Goal: Task Accomplishment & Management: Manage account settings

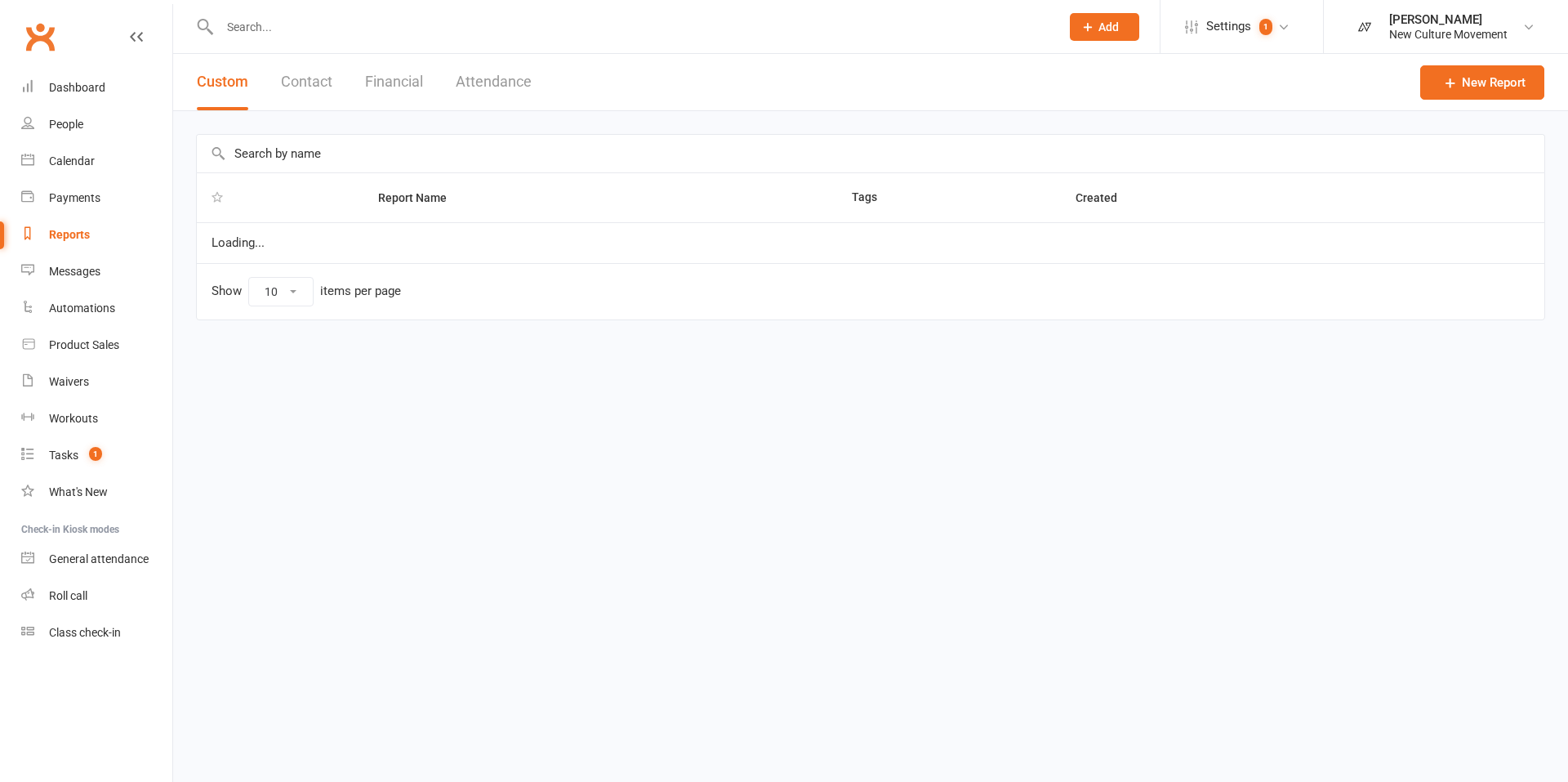
select select "100"
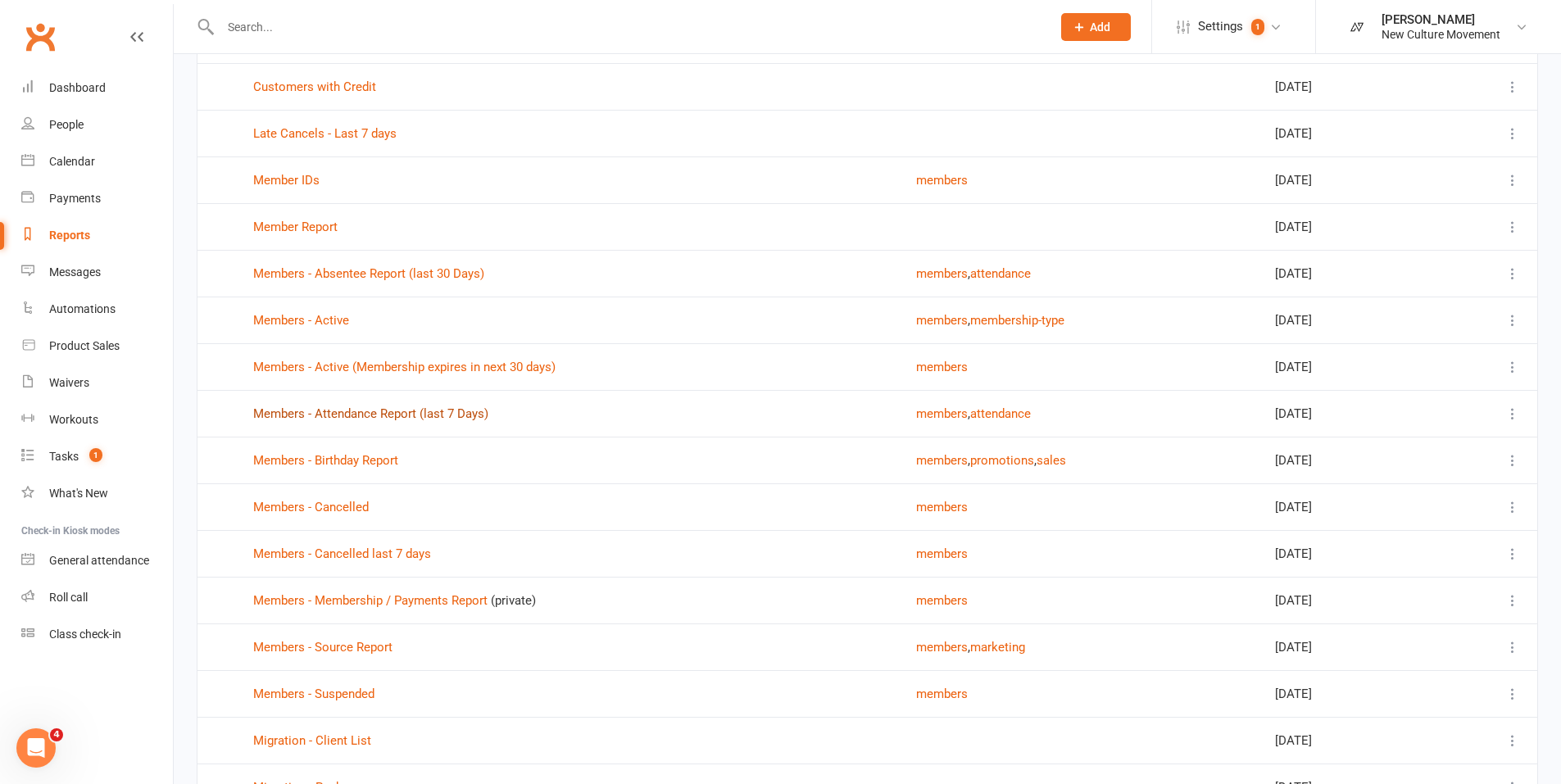
scroll to position [253, 0]
click at [323, 318] on link "Members - Active" at bounding box center [302, 320] width 96 height 15
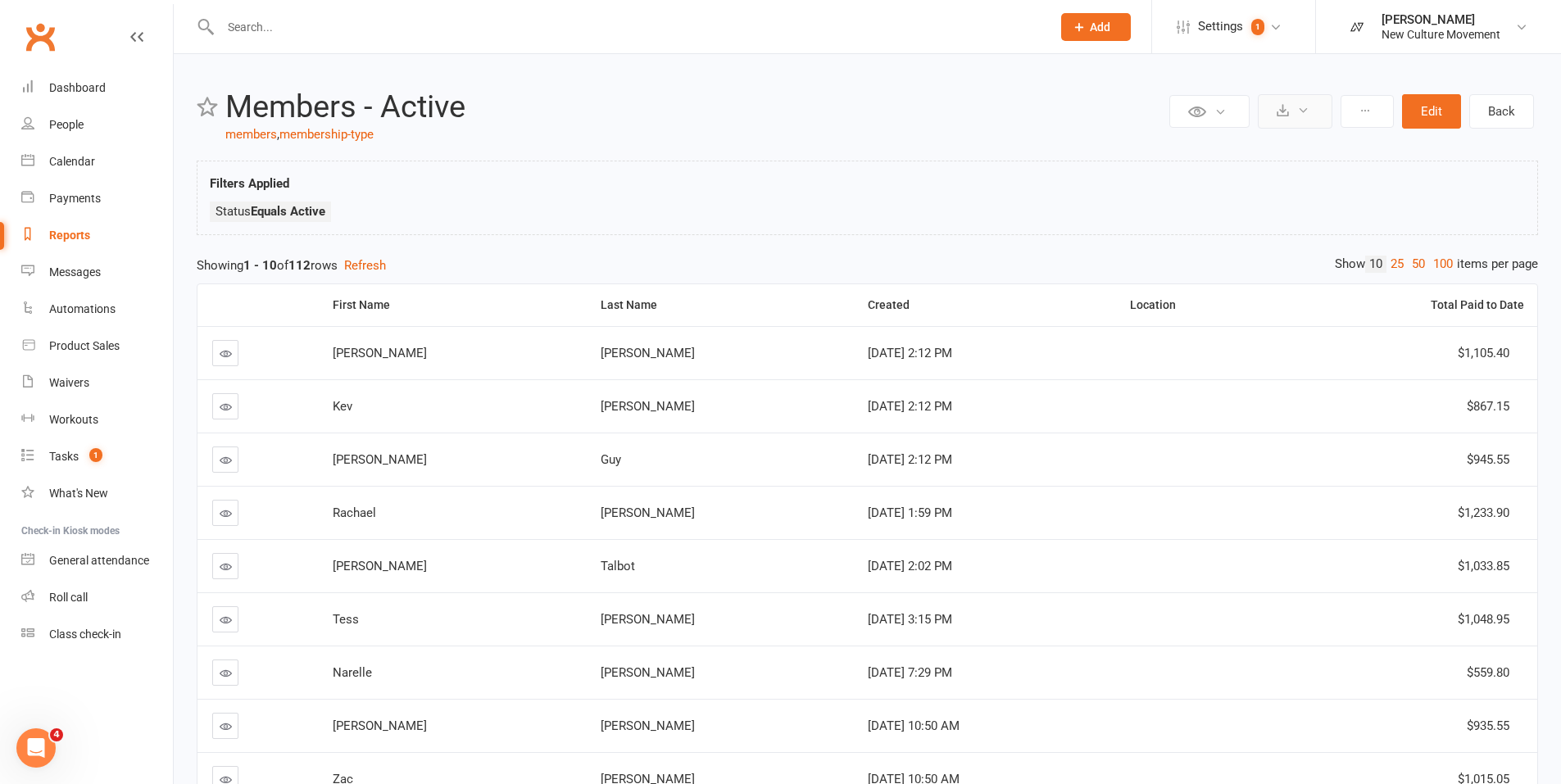
click at [1289, 116] on icon at bounding box center [1282, 109] width 12 height 12
click at [1252, 155] on link "Export to CSV" at bounding box center [1245, 151] width 173 height 33
click at [1367, 112] on icon at bounding box center [1365, 110] width 11 height 11
click at [1434, 112] on button "Edit" at bounding box center [1431, 111] width 59 height 35
click at [65, 237] on div "Reports" at bounding box center [69, 236] width 41 height 13
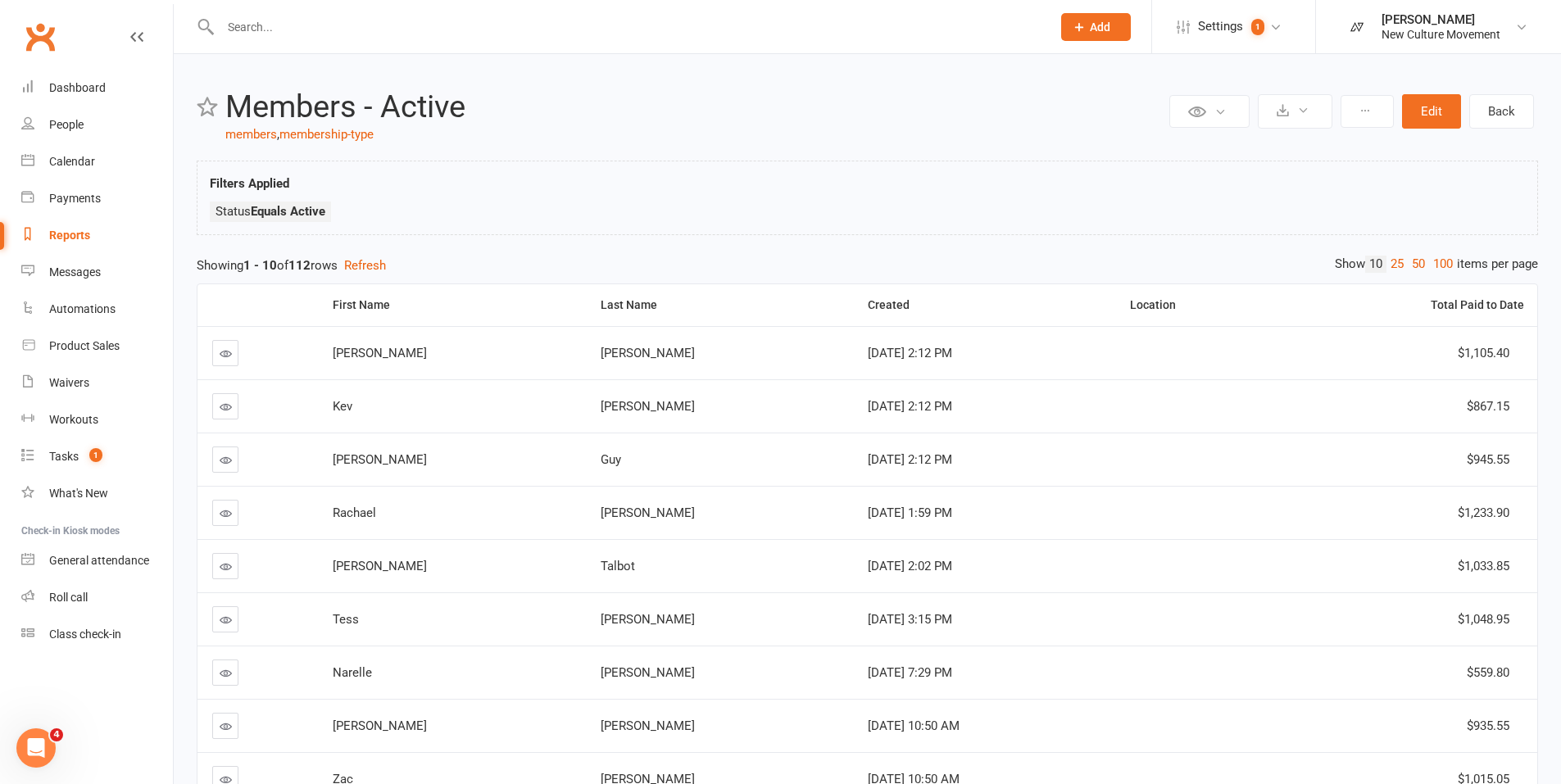
select select "100"
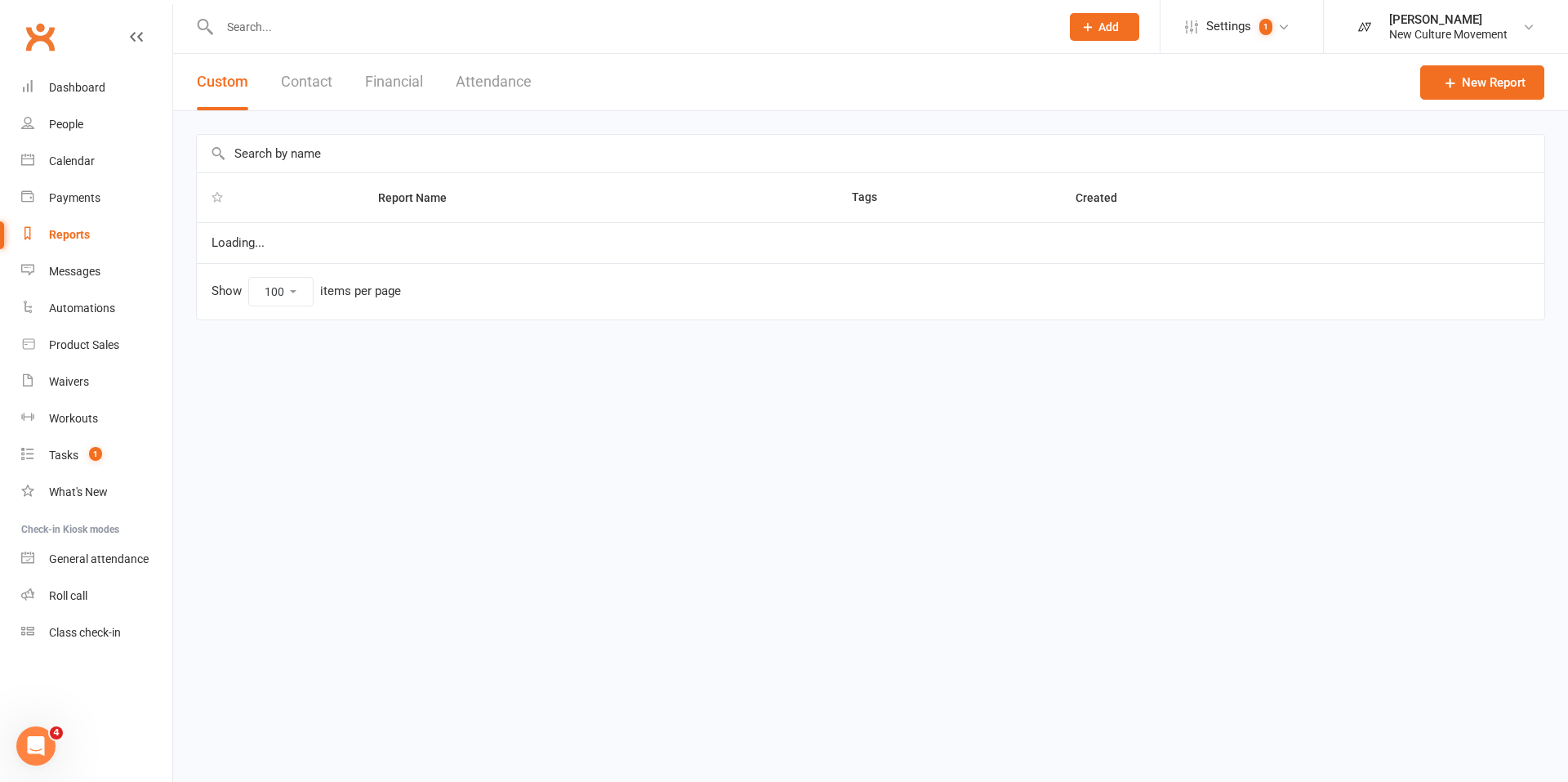
click at [79, 233] on div "Reports" at bounding box center [69, 235] width 40 height 13
click at [1465, 85] on link "New Report" at bounding box center [1483, 83] width 124 height 35
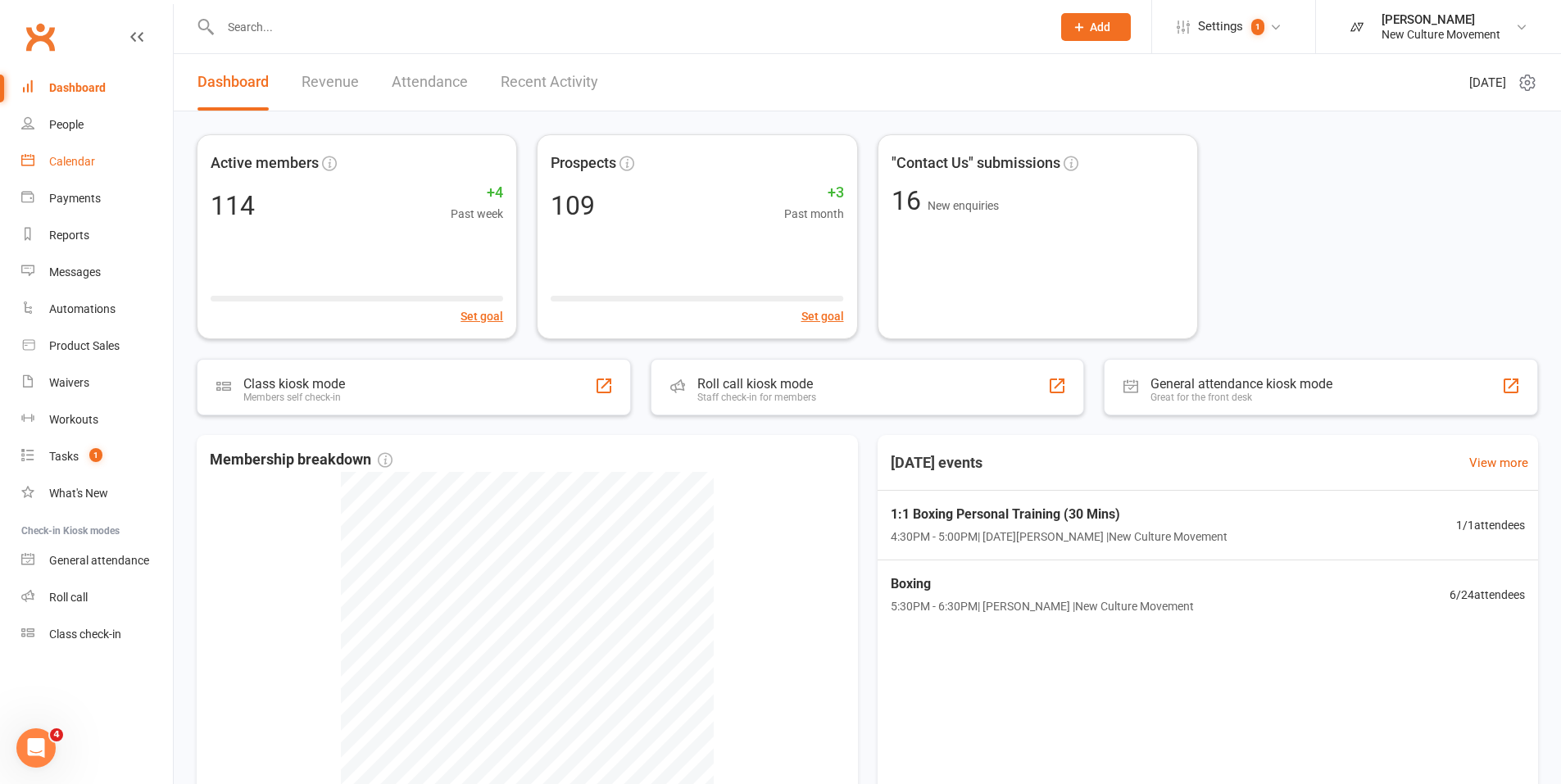
click at [62, 160] on div "Calendar" at bounding box center [72, 161] width 46 height 13
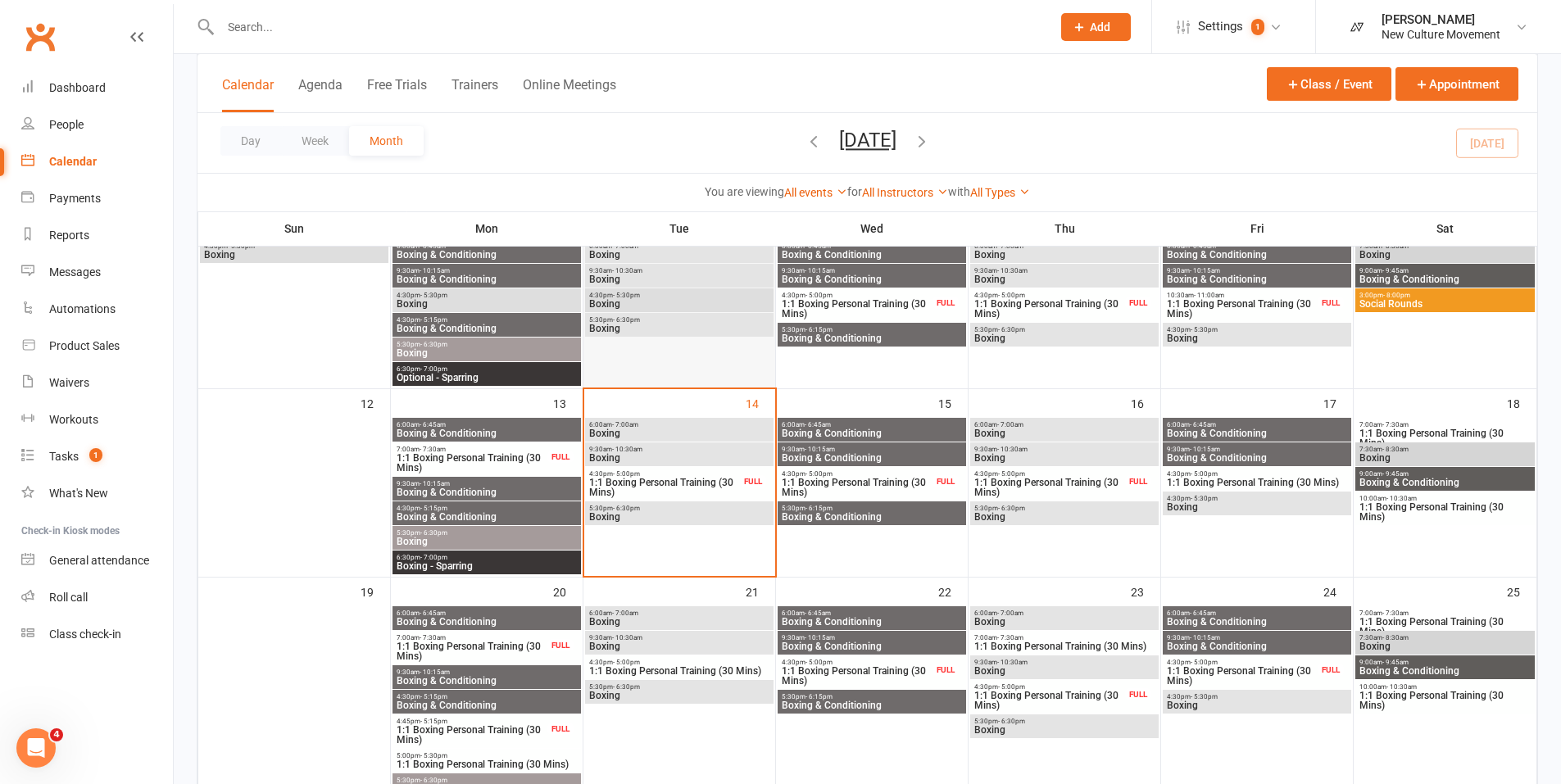
scroll to position [311, 0]
click at [714, 510] on span "5:30pm - 6:30pm" at bounding box center [679, 508] width 182 height 8
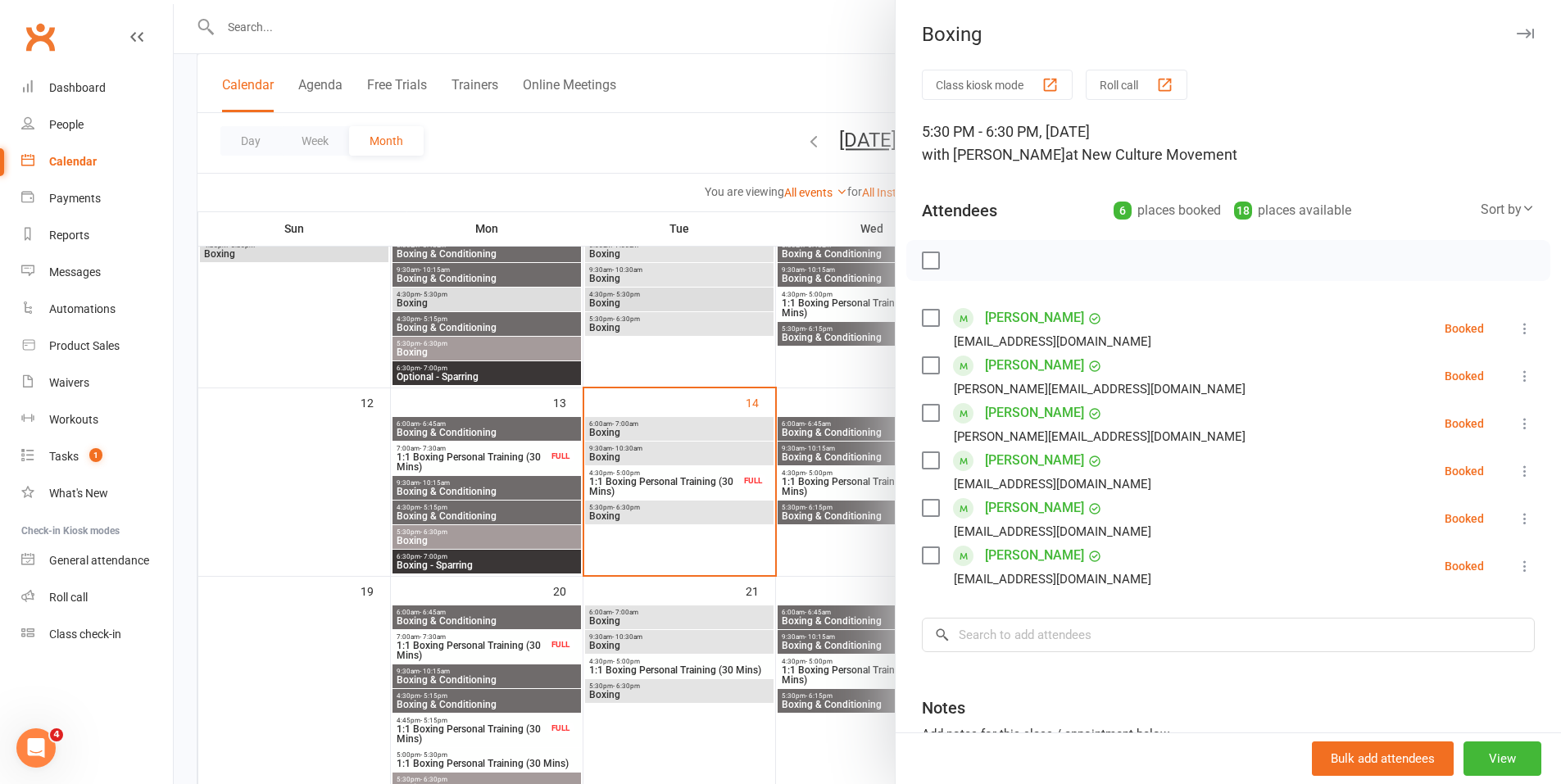
click at [542, 142] on div at bounding box center [867, 392] width 1388 height 784
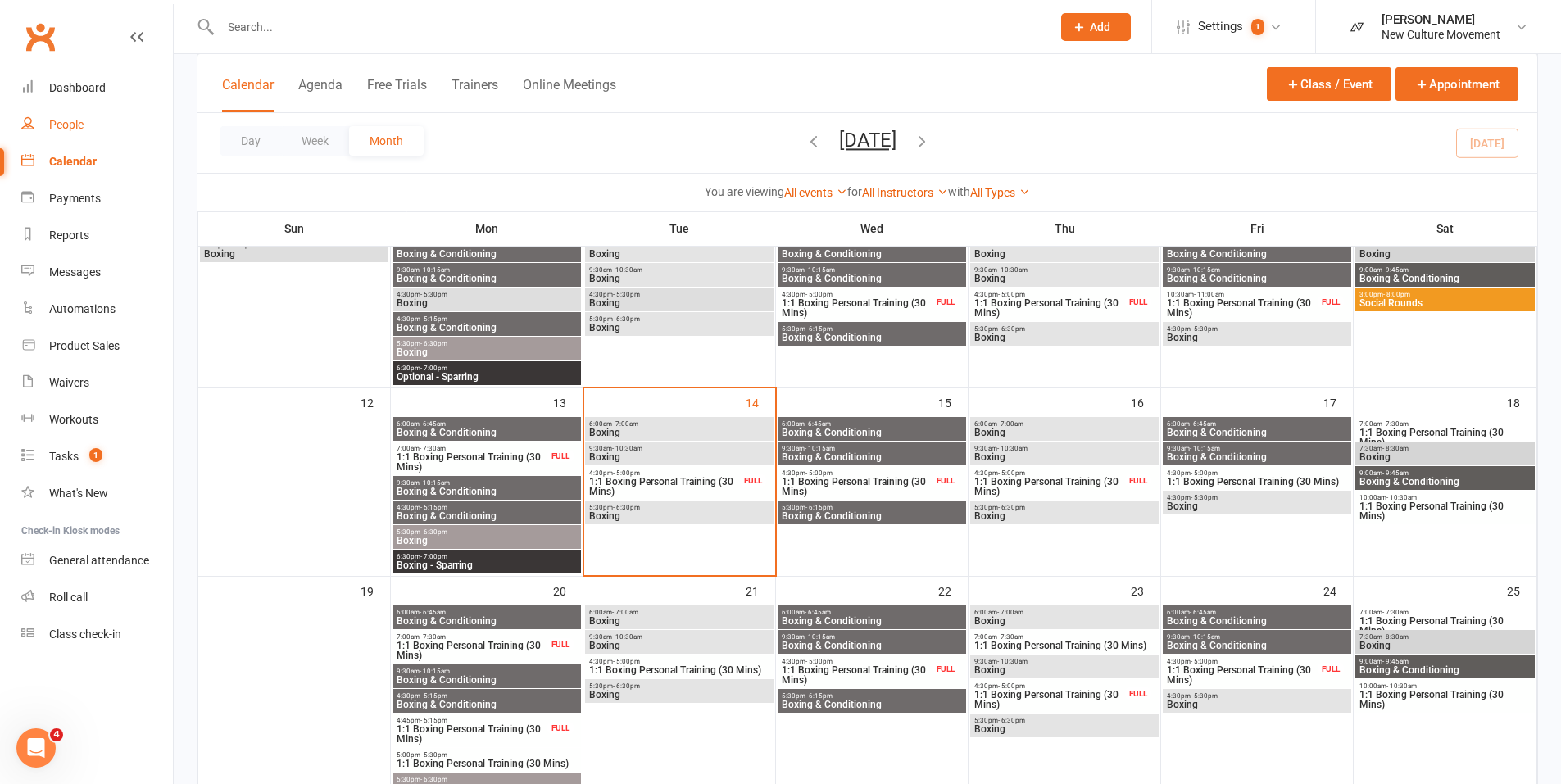
click at [68, 125] on div "People" at bounding box center [66, 124] width 35 height 13
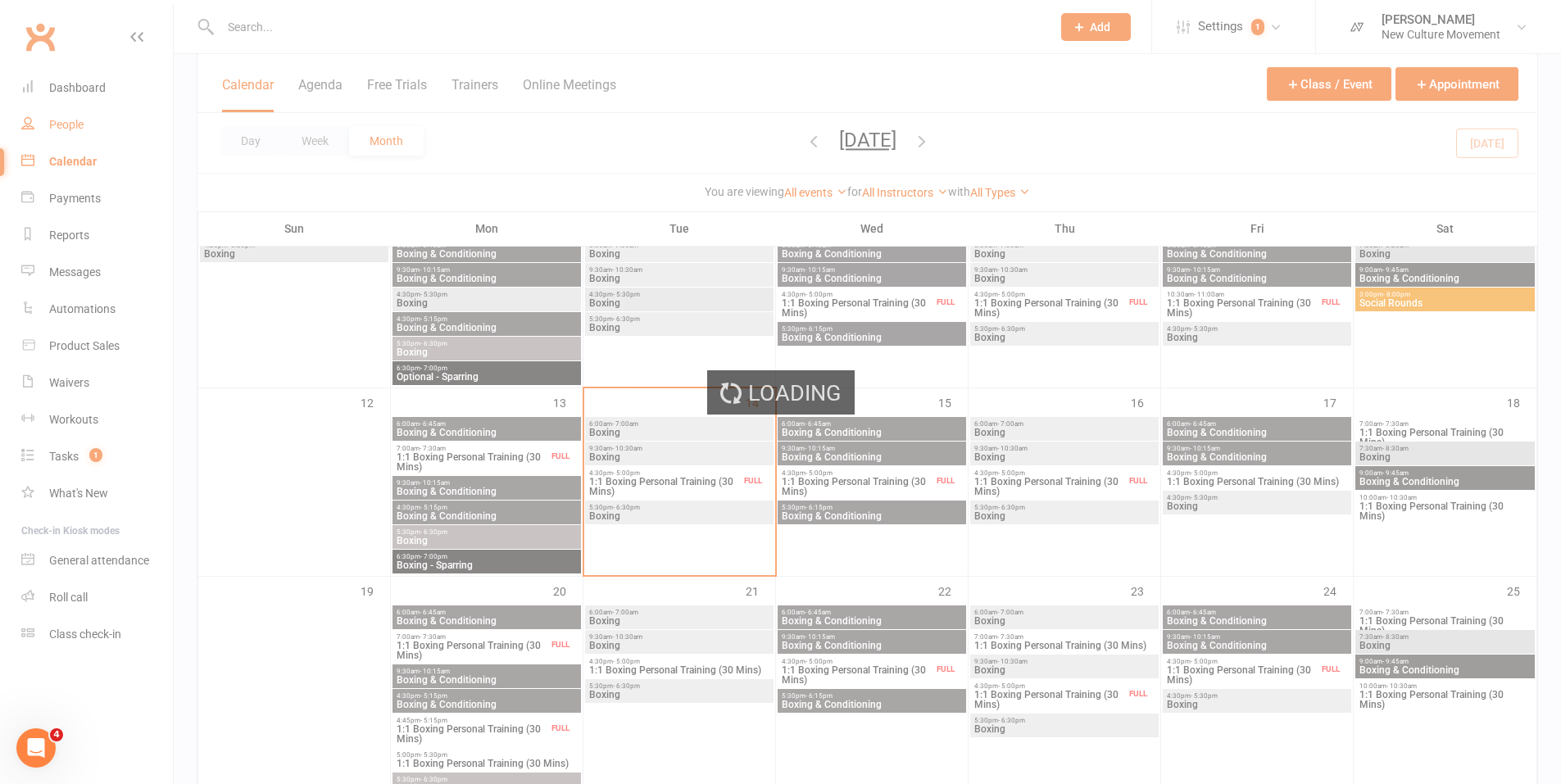
select select "no_trial"
select select "100"
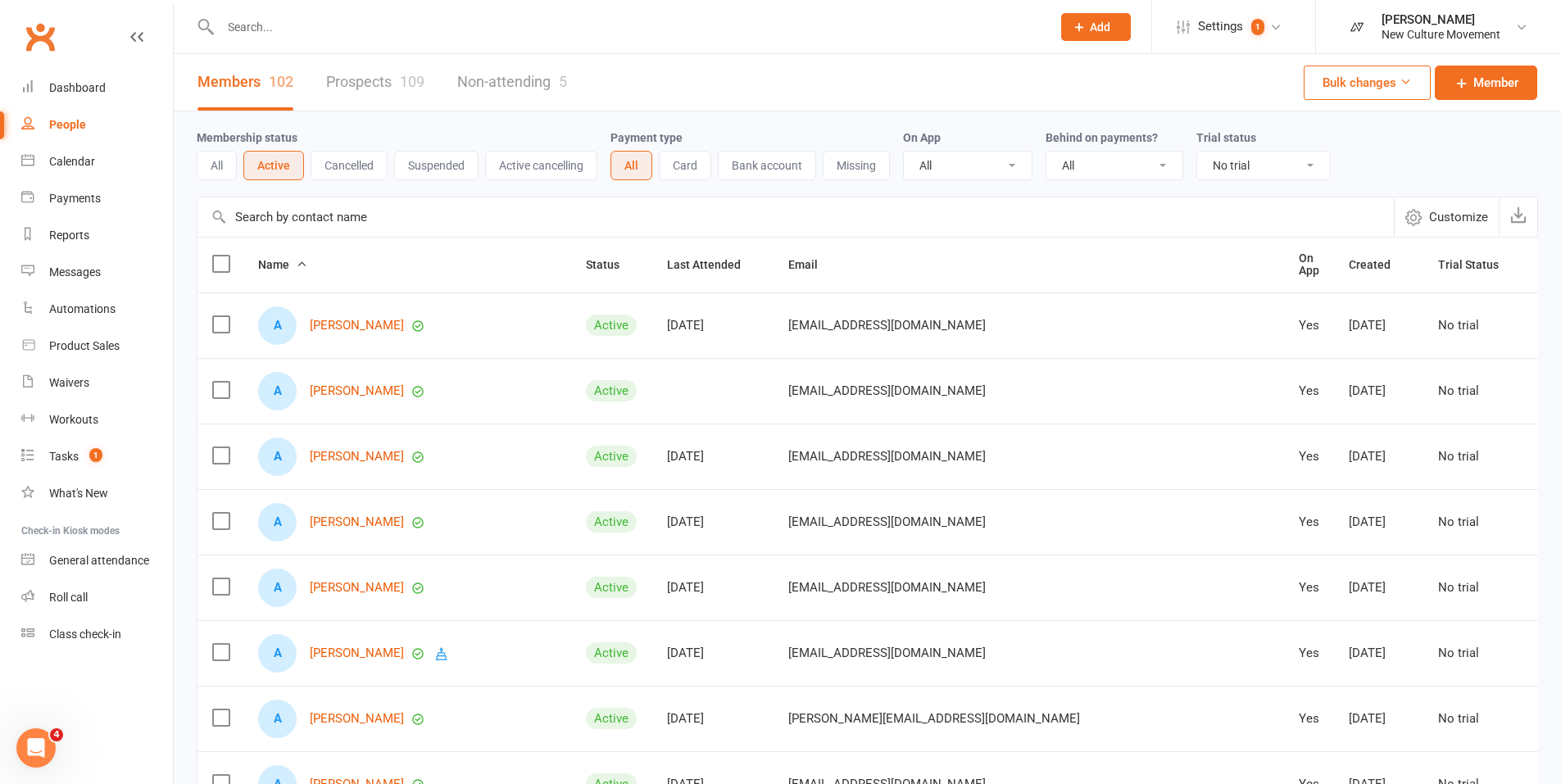
click at [269, 164] on button "Active" at bounding box center [273, 165] width 60 height 29
click at [73, 389] on div "Waivers" at bounding box center [69, 383] width 41 height 13
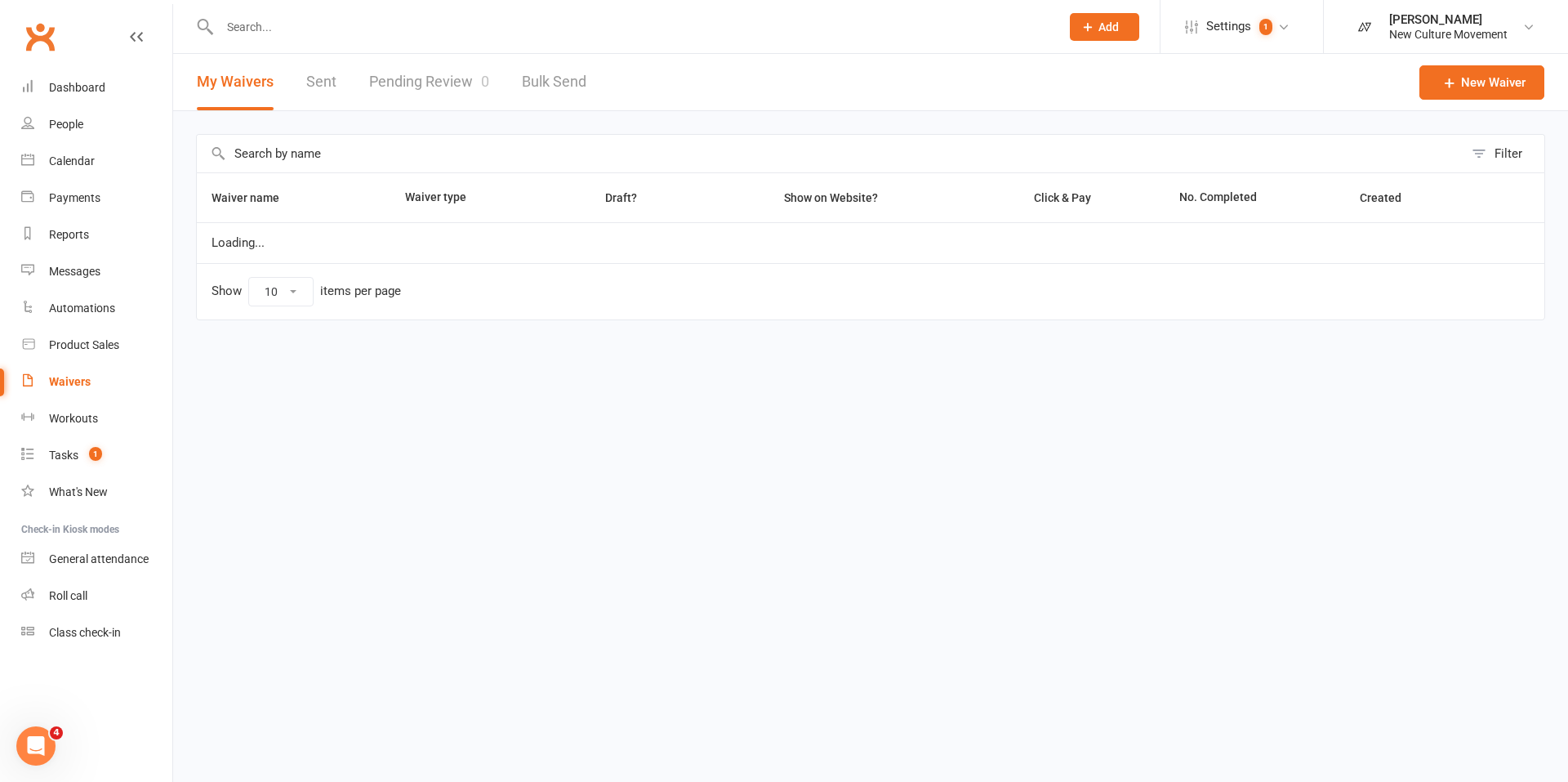
select select "100"
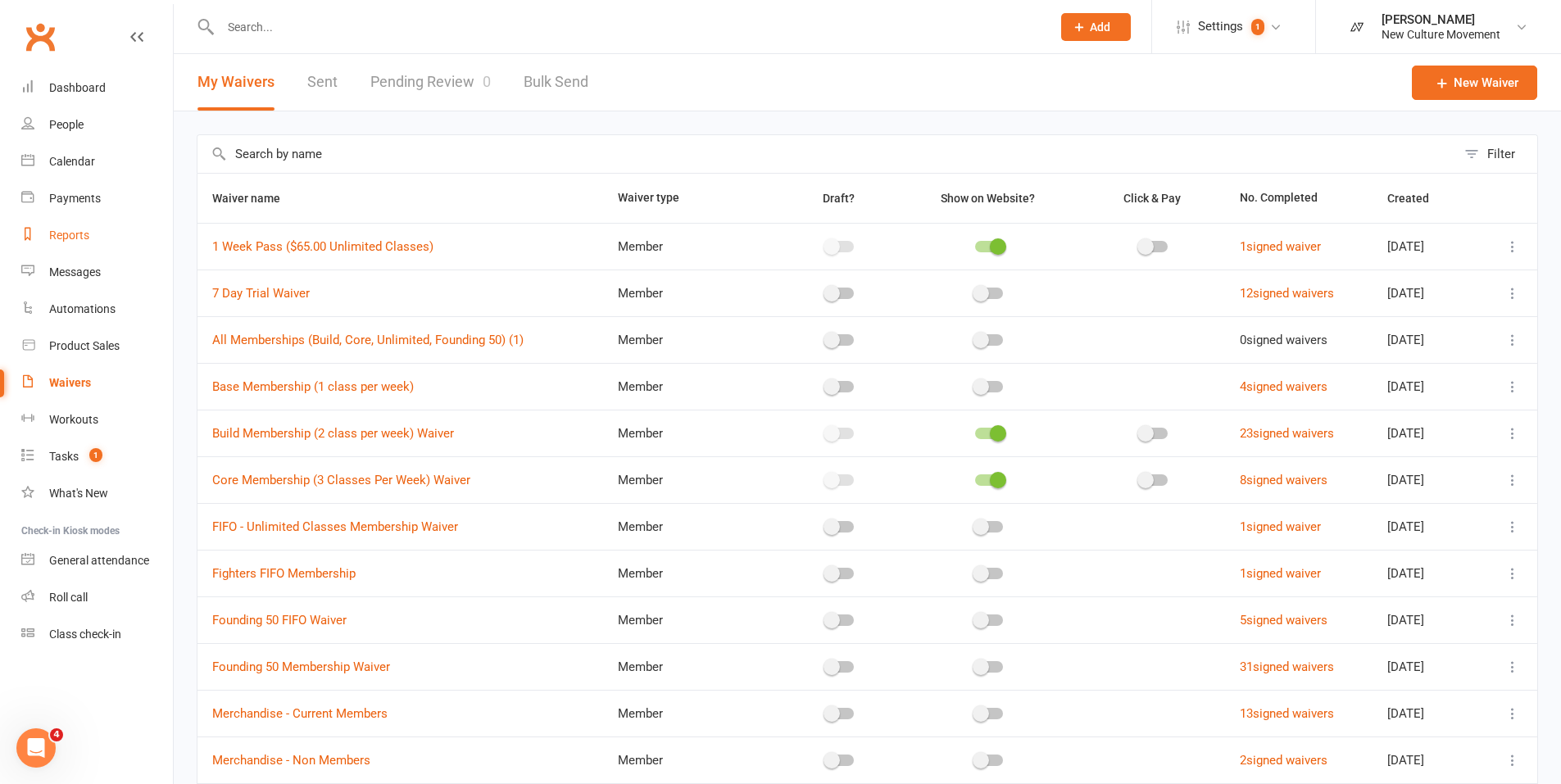
click at [68, 235] on div "Reports" at bounding box center [69, 236] width 41 height 13
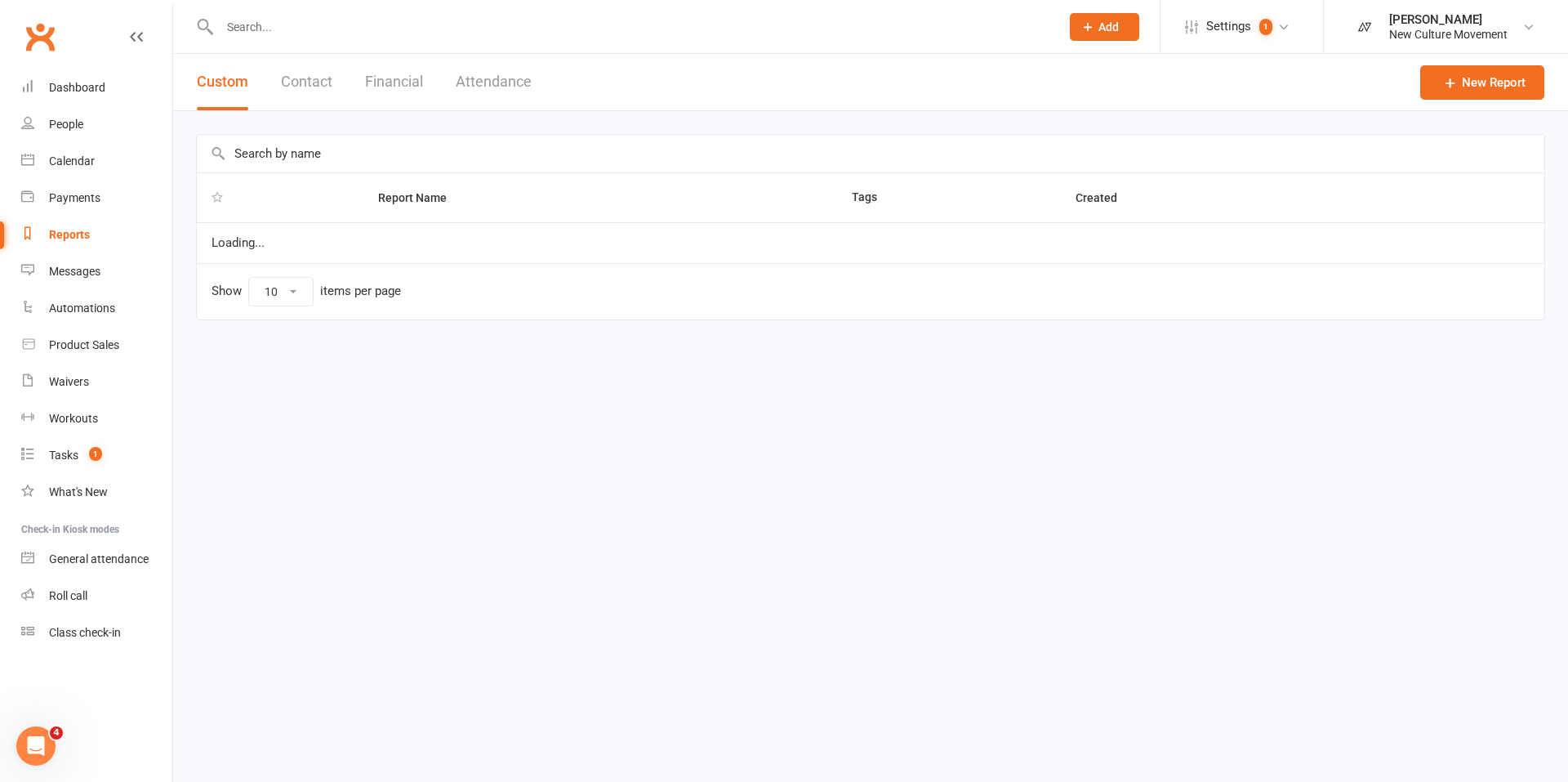
select select "100"
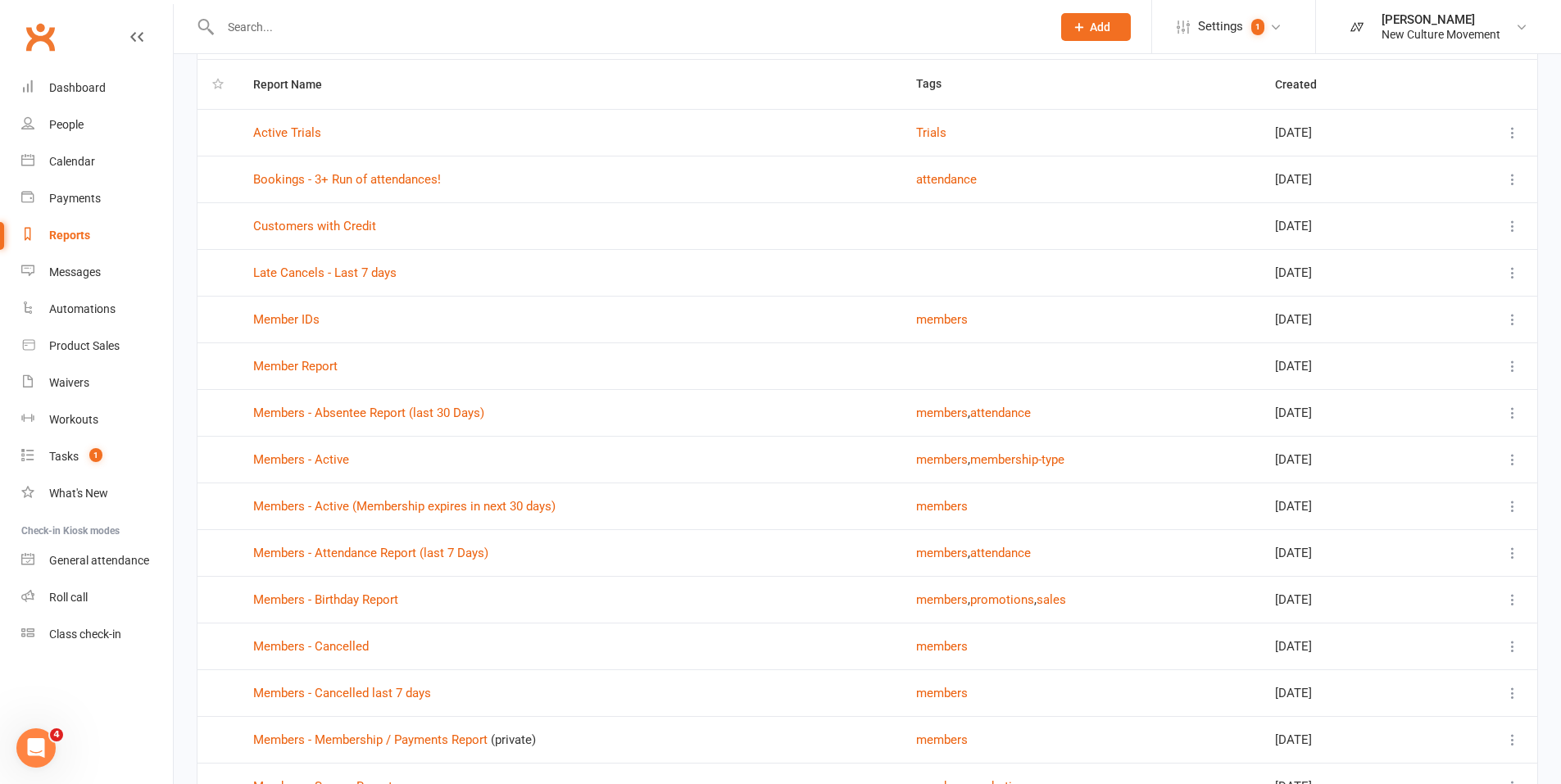
scroll to position [113, 0]
click at [999, 461] on button "membership-type" at bounding box center [1017, 460] width 94 height 20
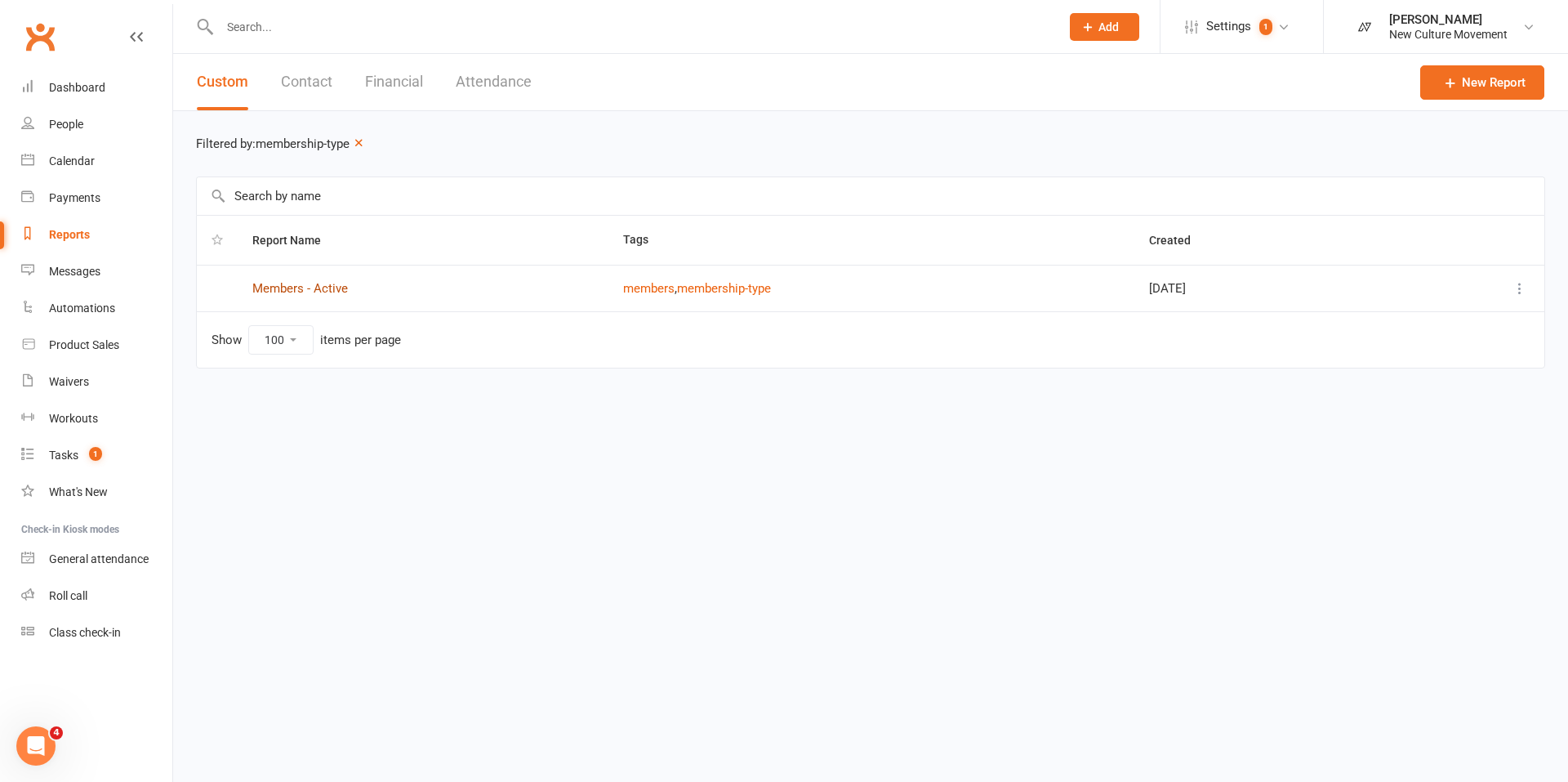
click at [283, 289] on link "Members - Active" at bounding box center [301, 289] width 96 height 15
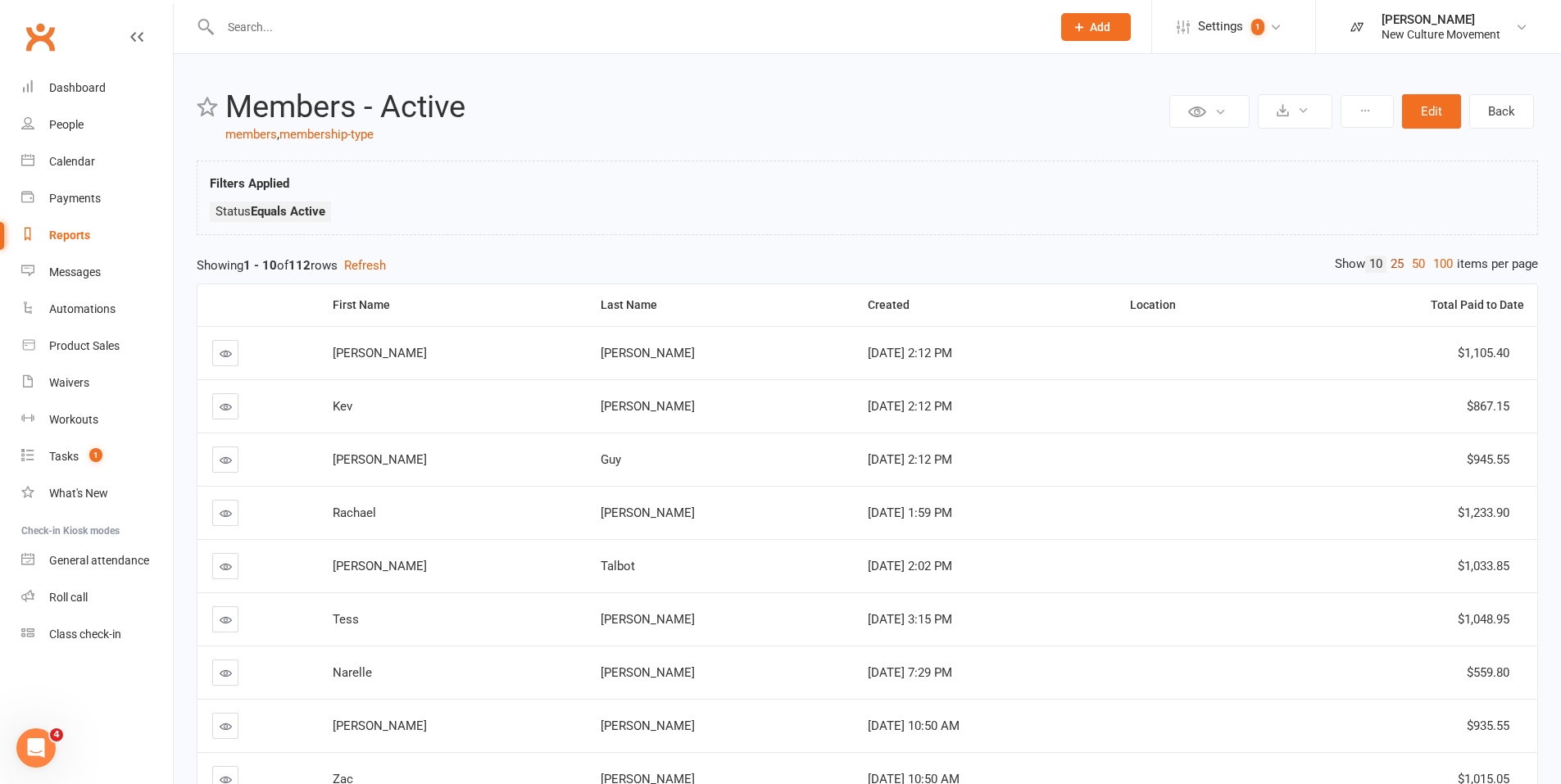
click at [1394, 260] on link "25" at bounding box center [1397, 264] width 22 height 17
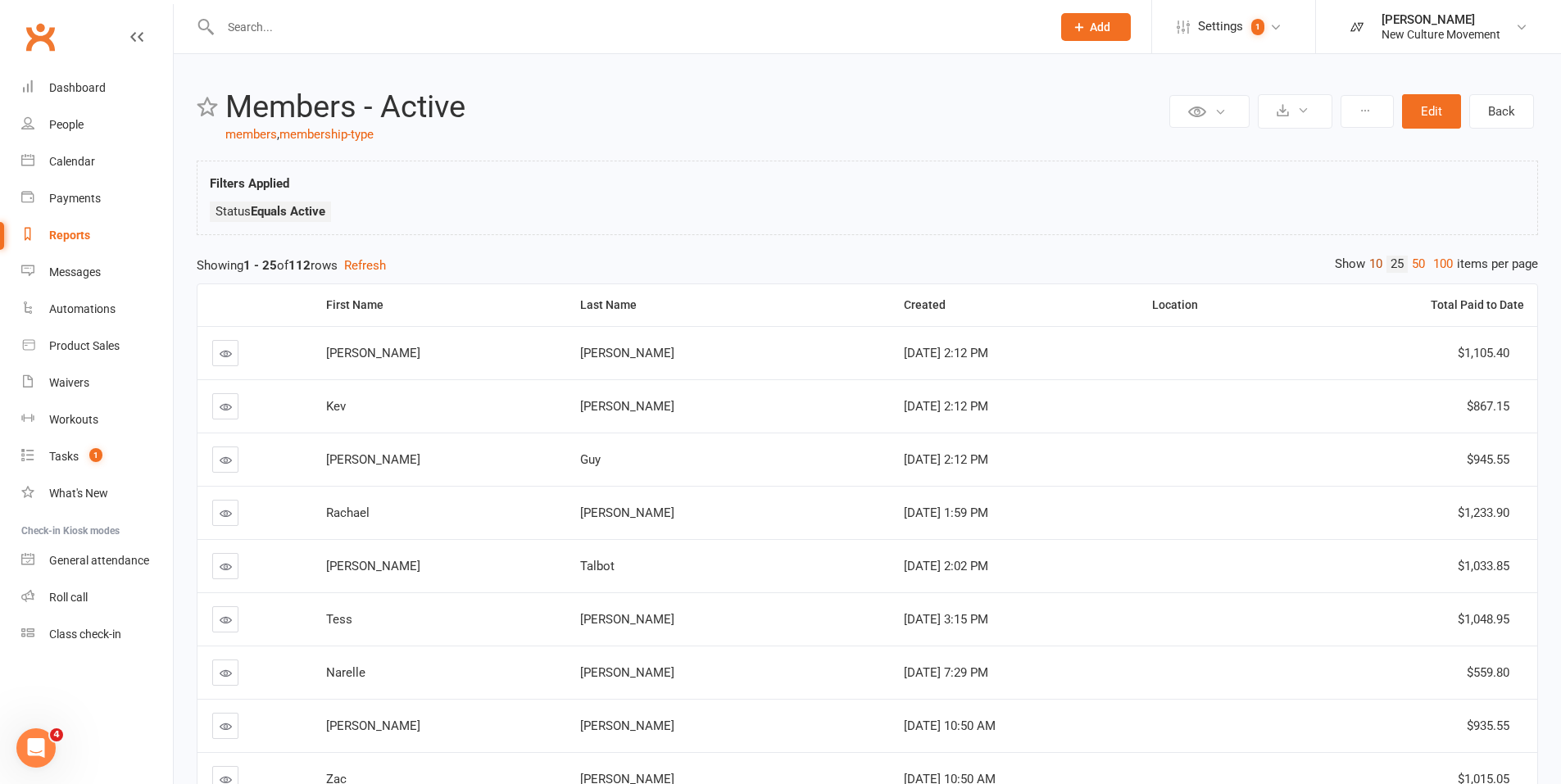
click at [1368, 264] on link "10" at bounding box center [1375, 264] width 22 height 17
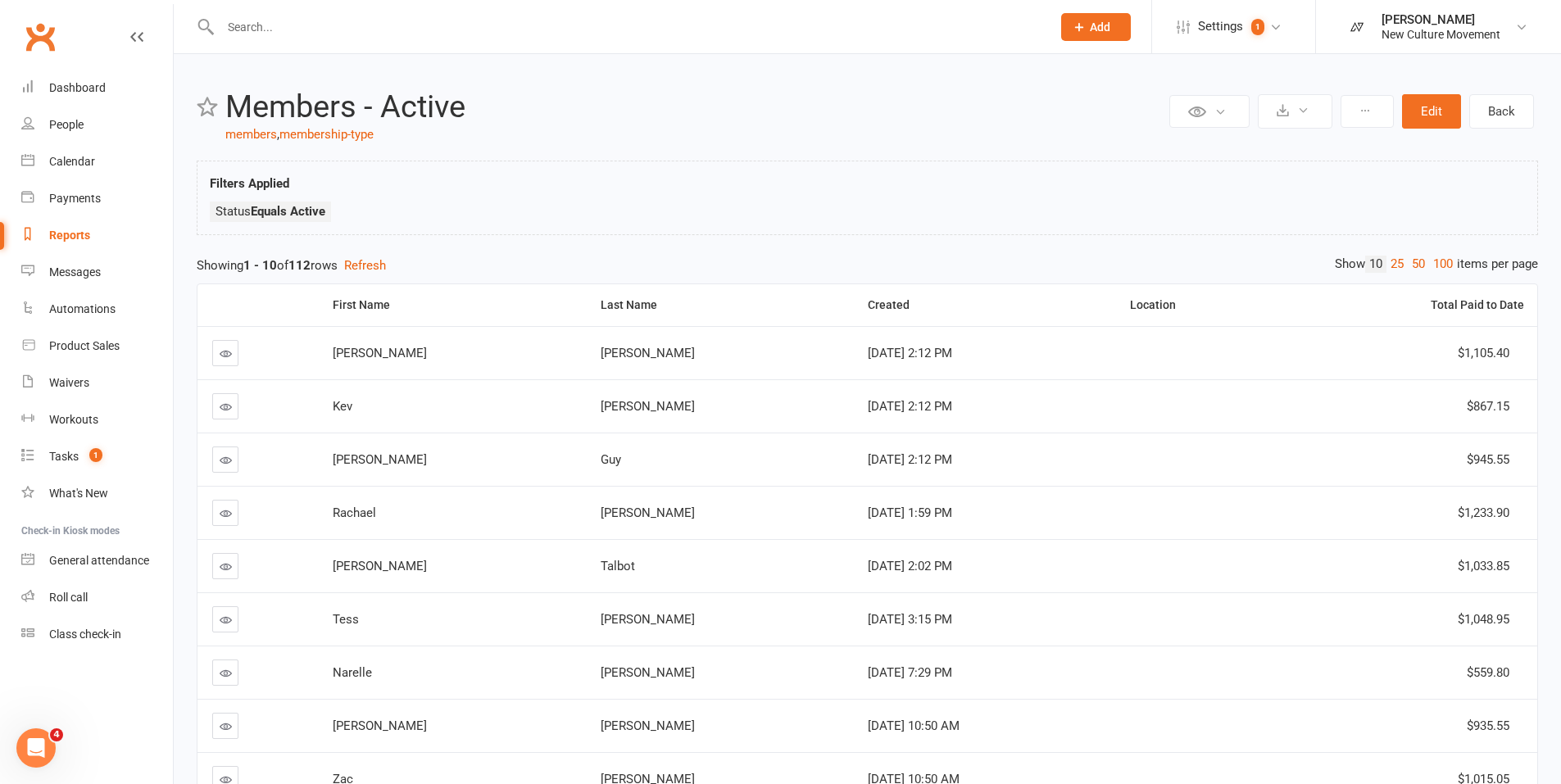
click at [65, 235] on div "Reports" at bounding box center [69, 236] width 41 height 13
select select "100"
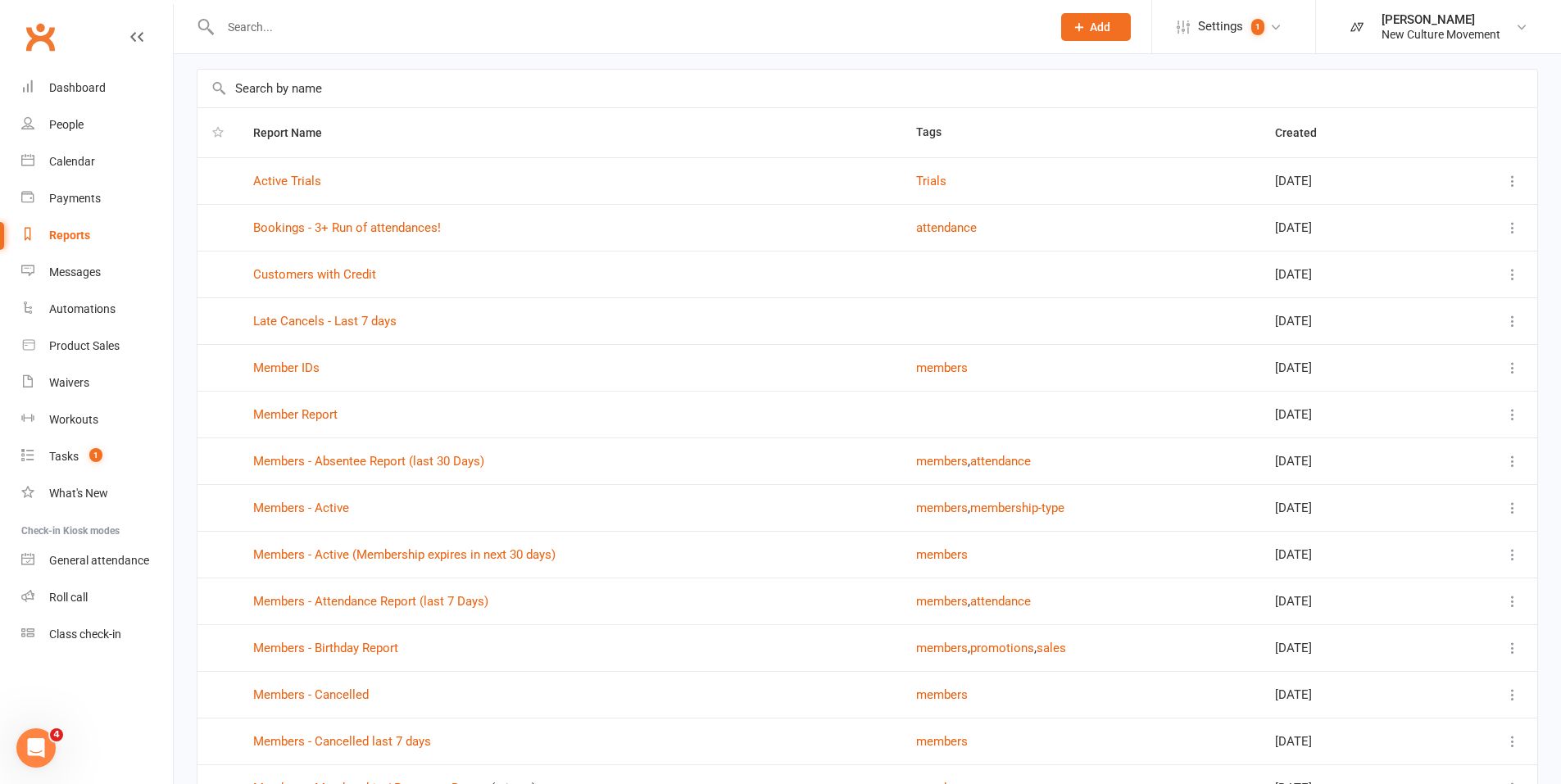
scroll to position [65, 0]
click at [304, 508] on link "Members - Active" at bounding box center [302, 509] width 96 height 15
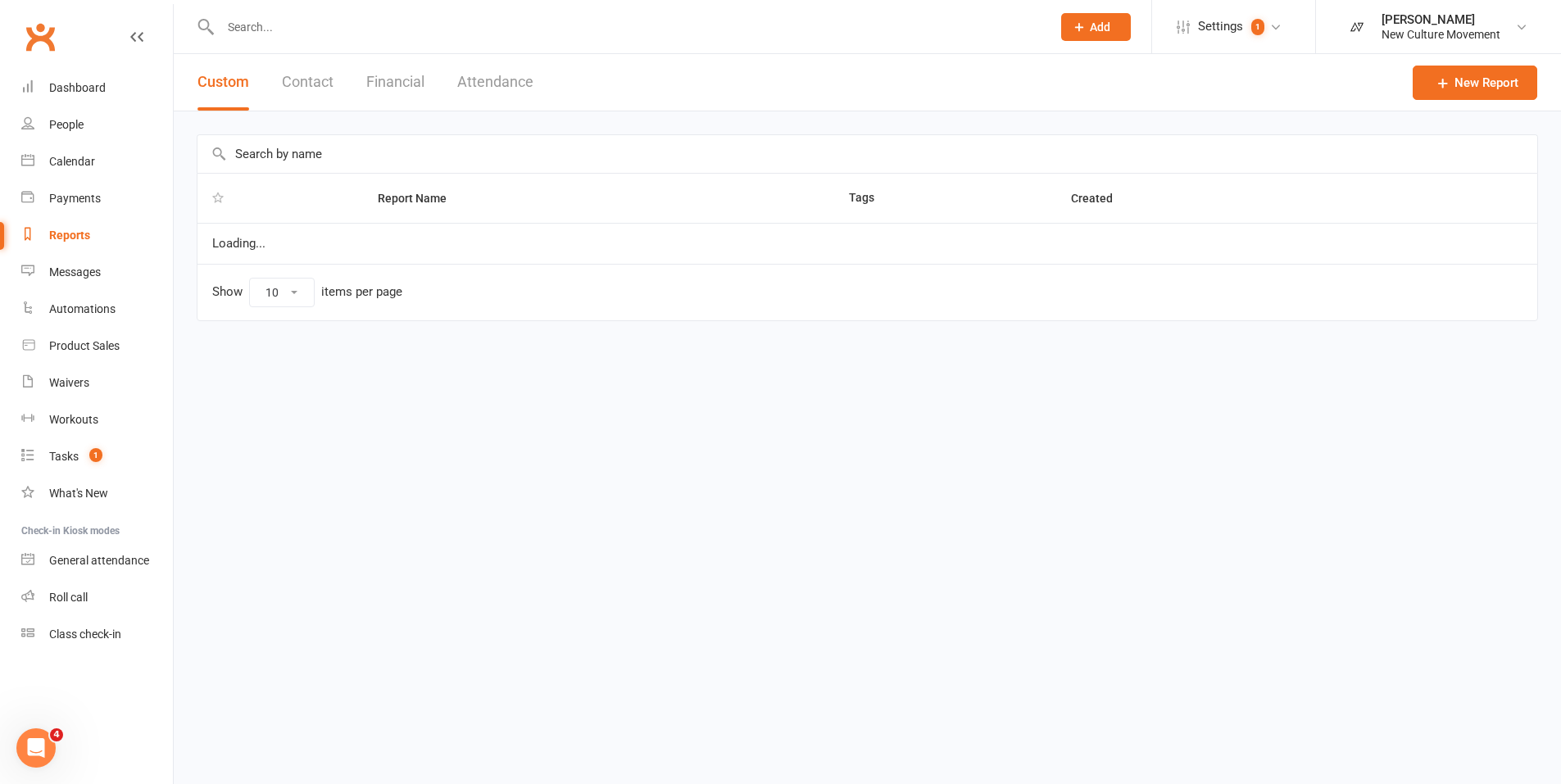
select select "100"
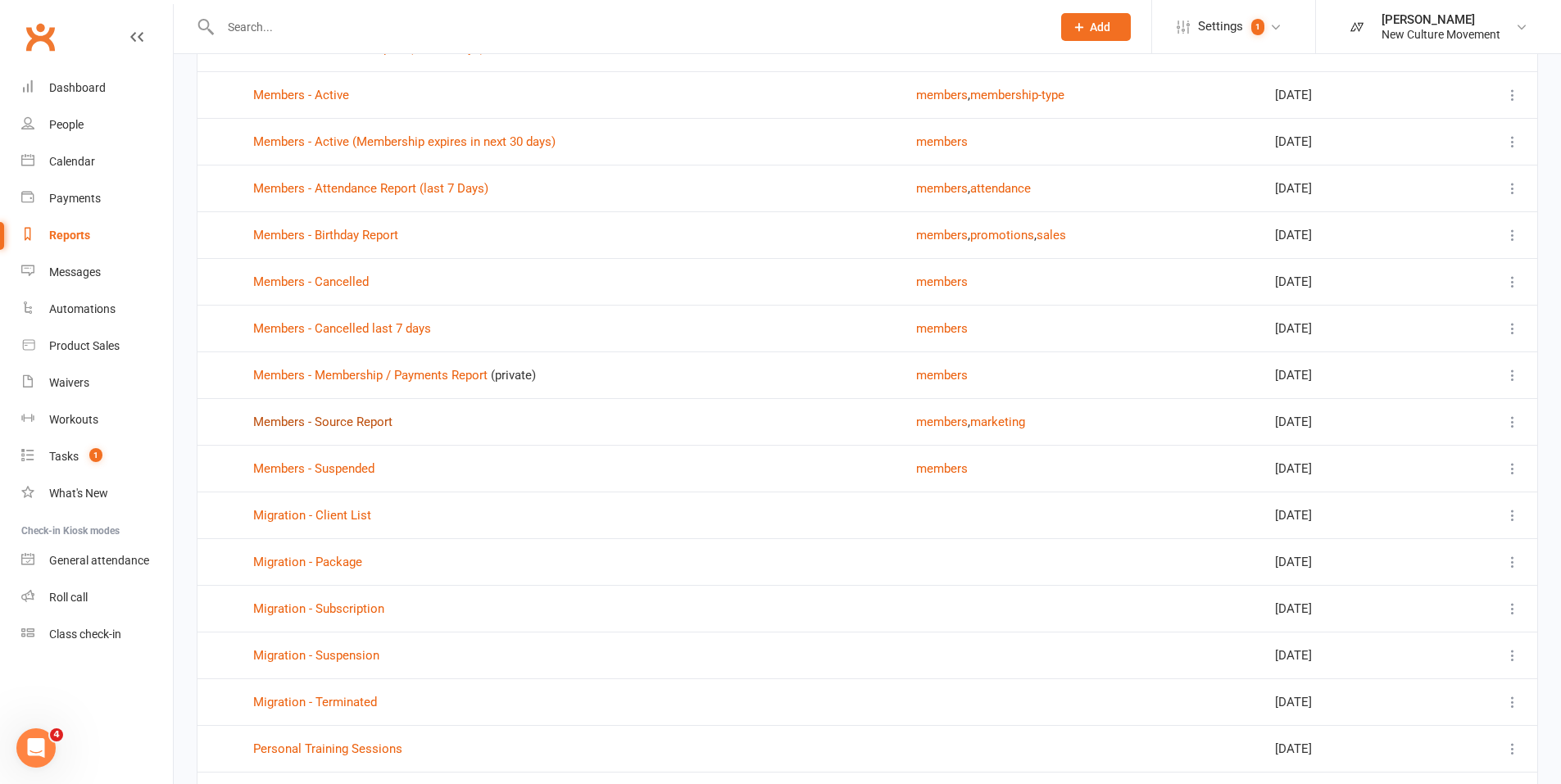
scroll to position [480, 0]
click at [323, 98] on link "Members - Active" at bounding box center [302, 94] width 96 height 15
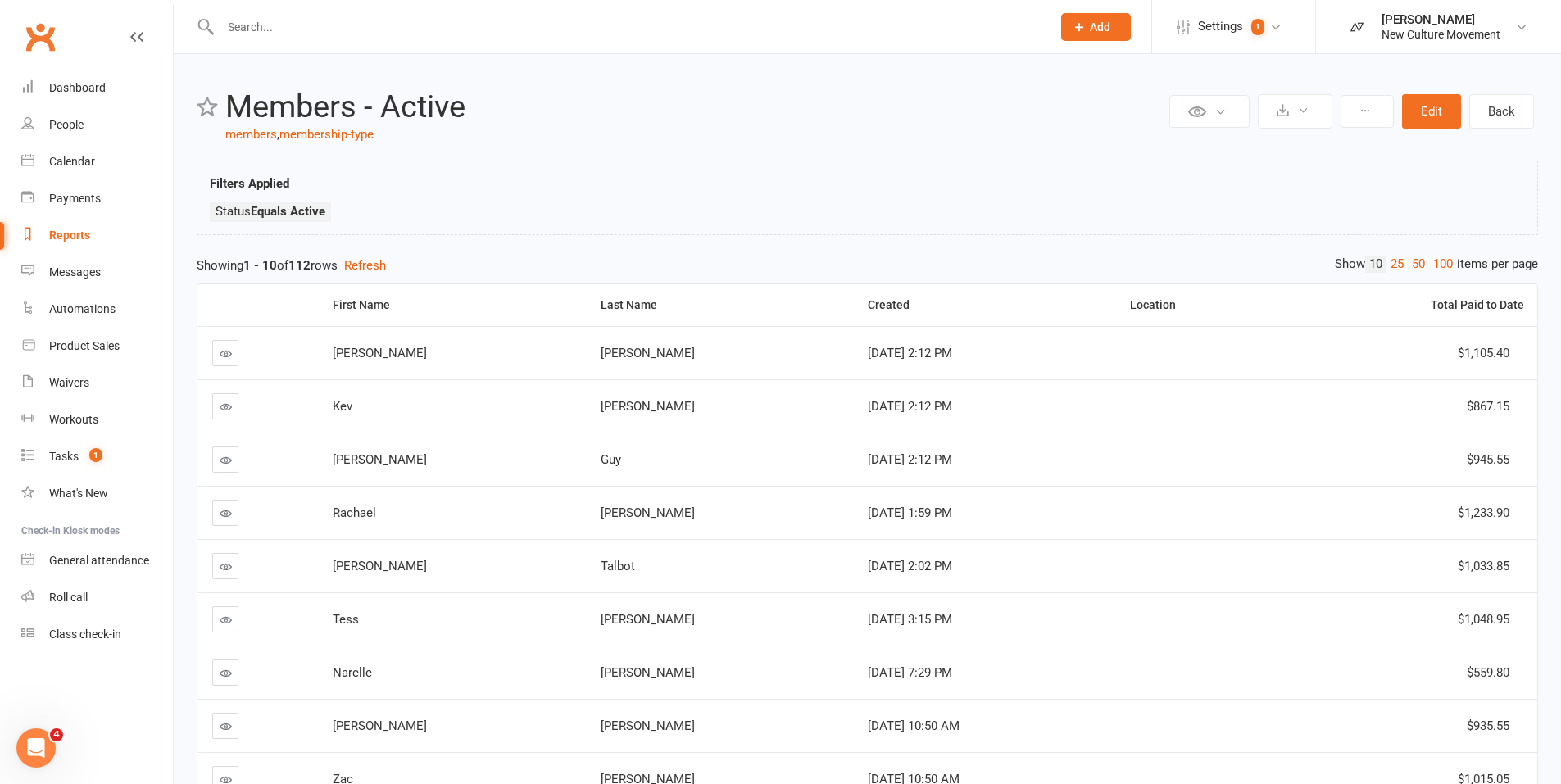
click at [141, 41] on icon at bounding box center [137, 37] width 13 height 13
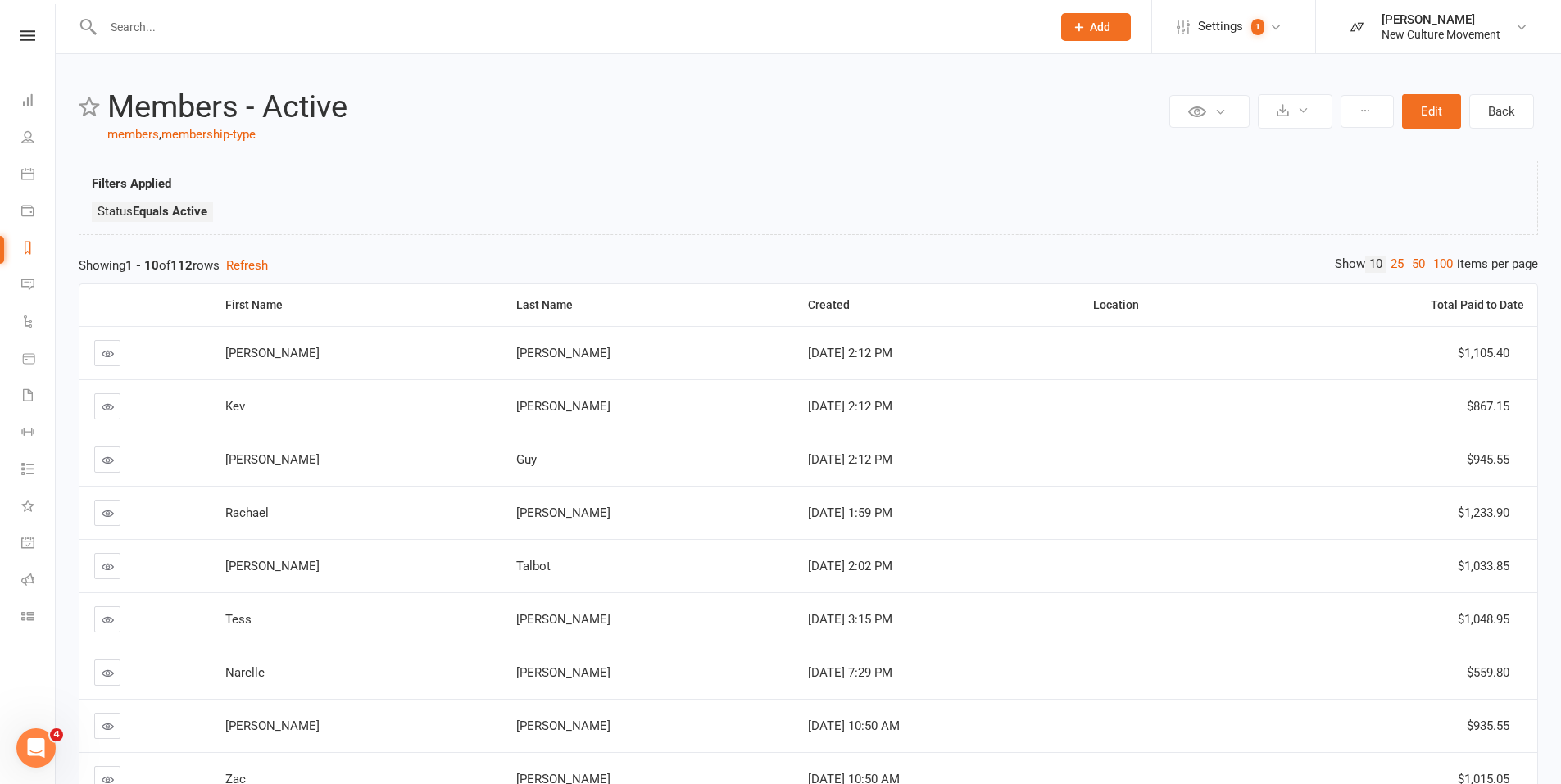
scroll to position [204, 0]
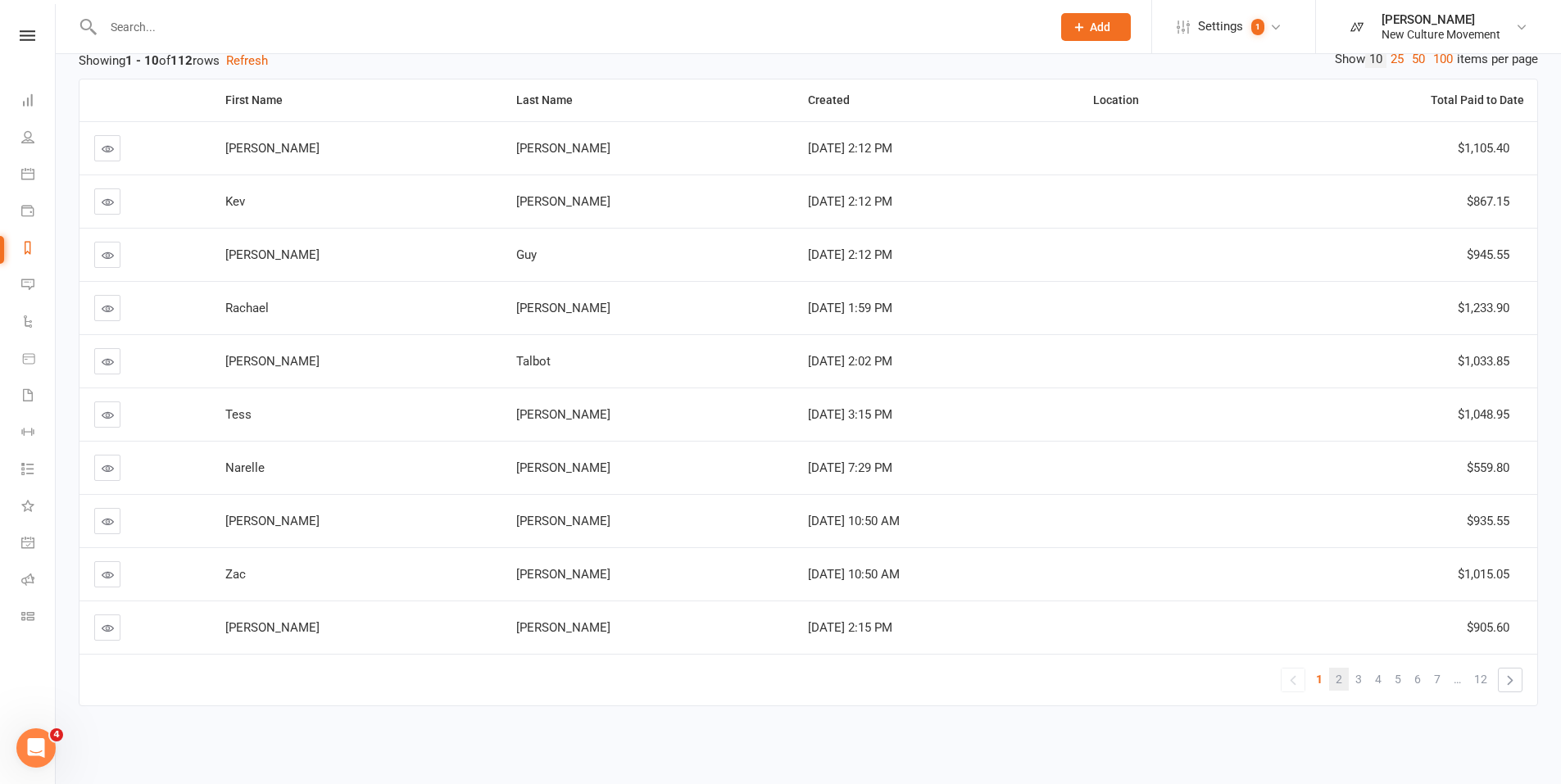
click at [1344, 679] on link "2" at bounding box center [1339, 678] width 20 height 23
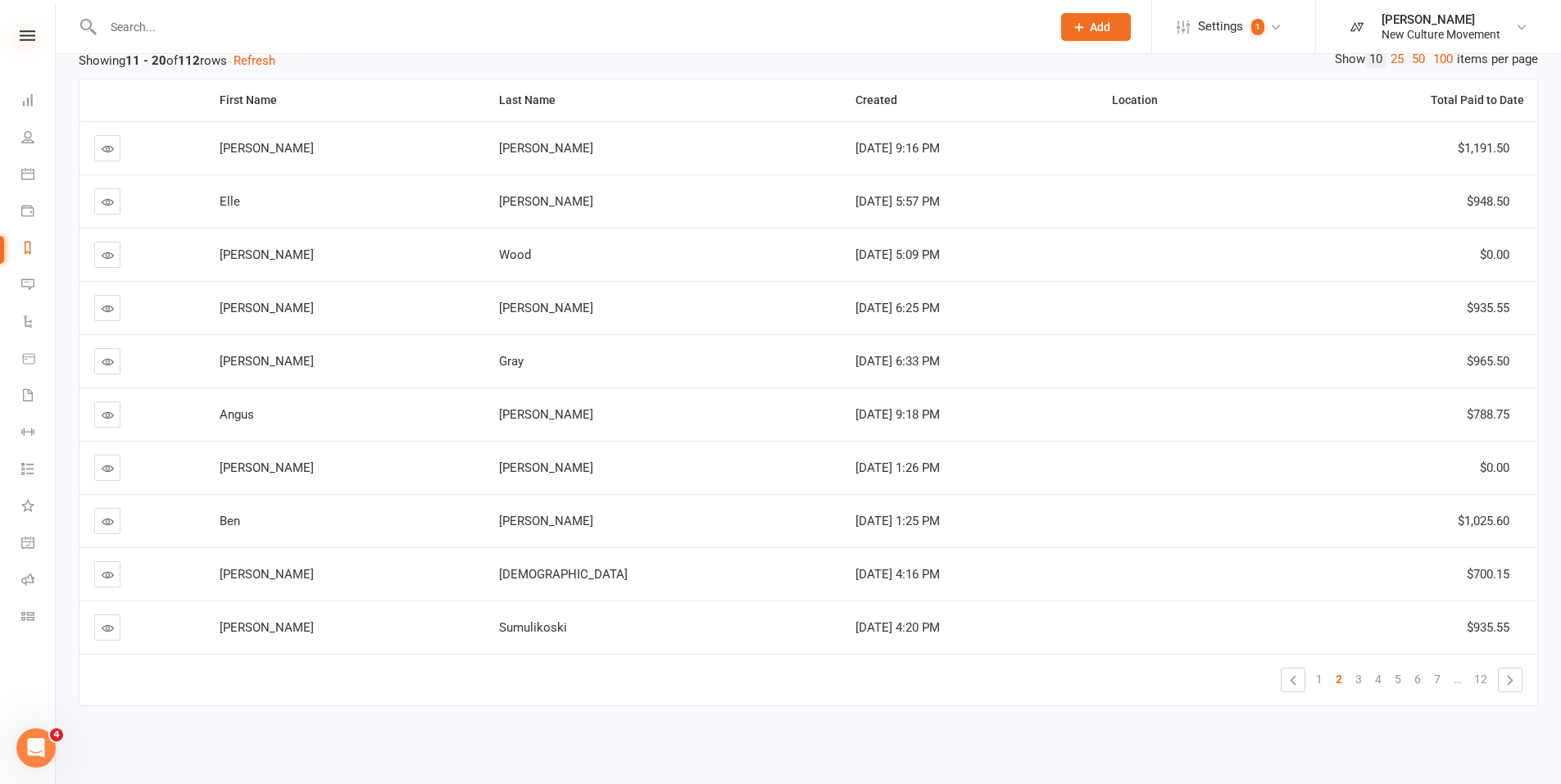
click at [31, 35] on icon at bounding box center [27, 35] width 16 height 10
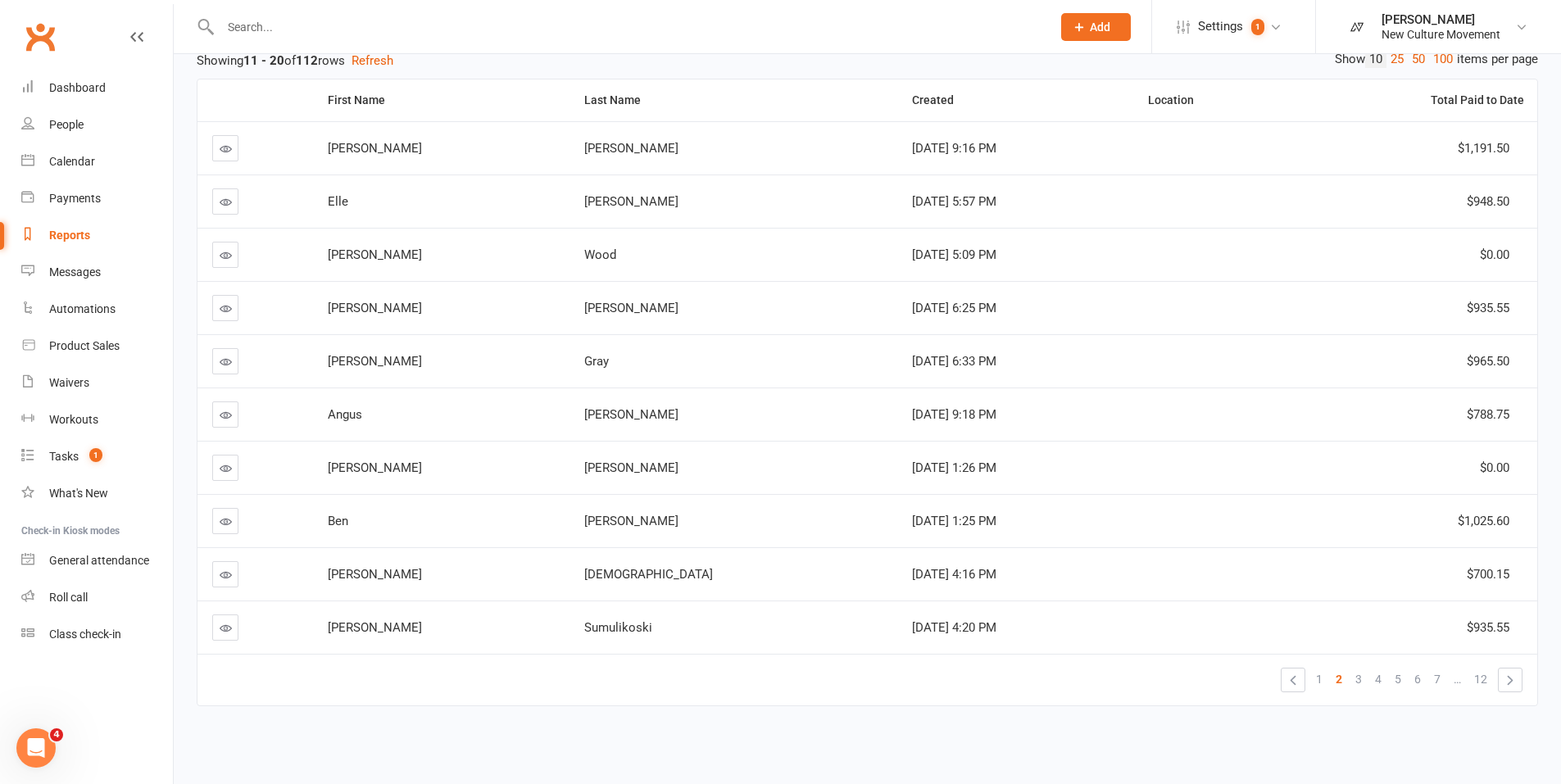
scroll to position [0, 0]
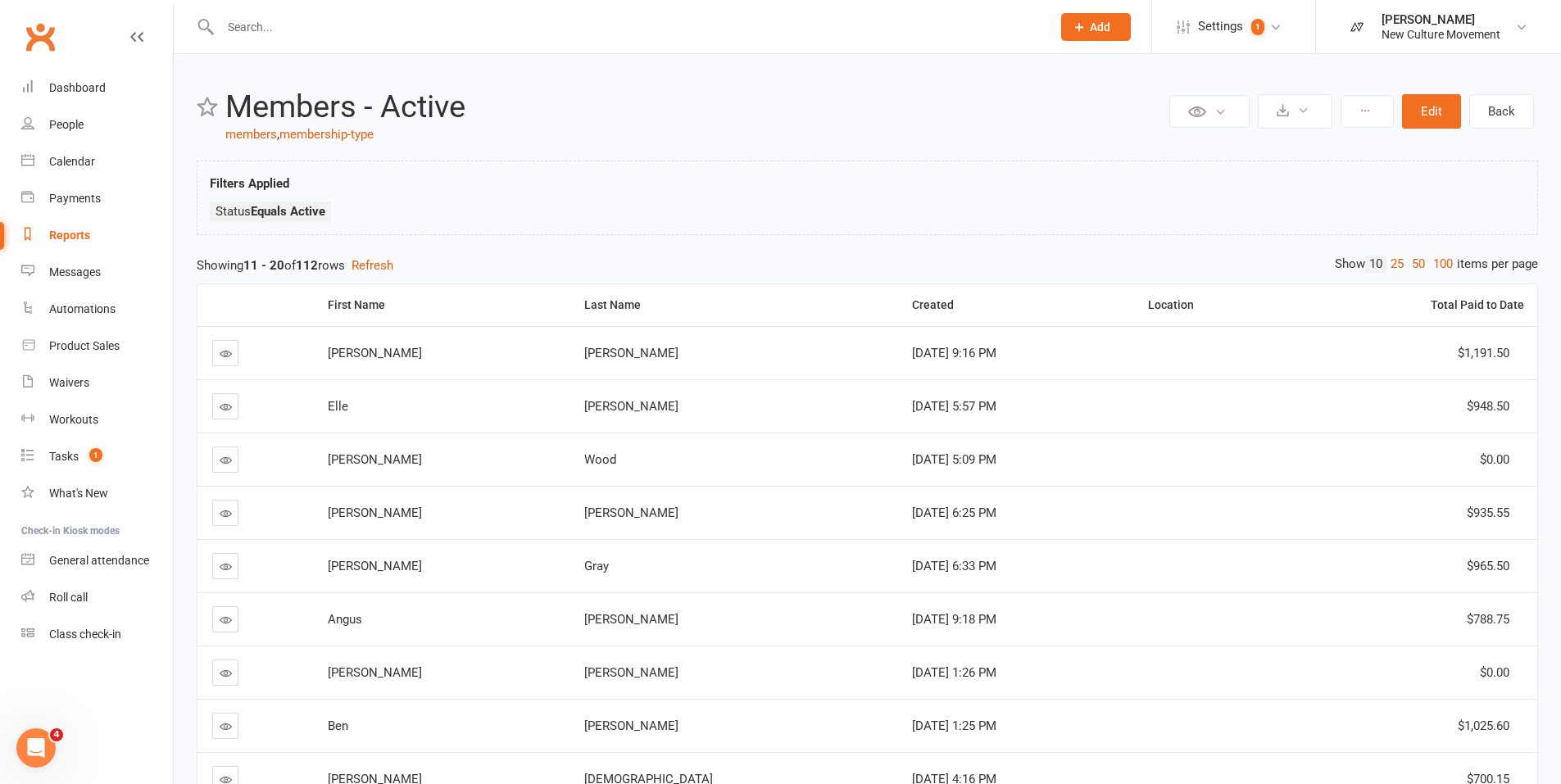
click at [68, 235] on div "Reports" at bounding box center [69, 236] width 41 height 13
select select "100"
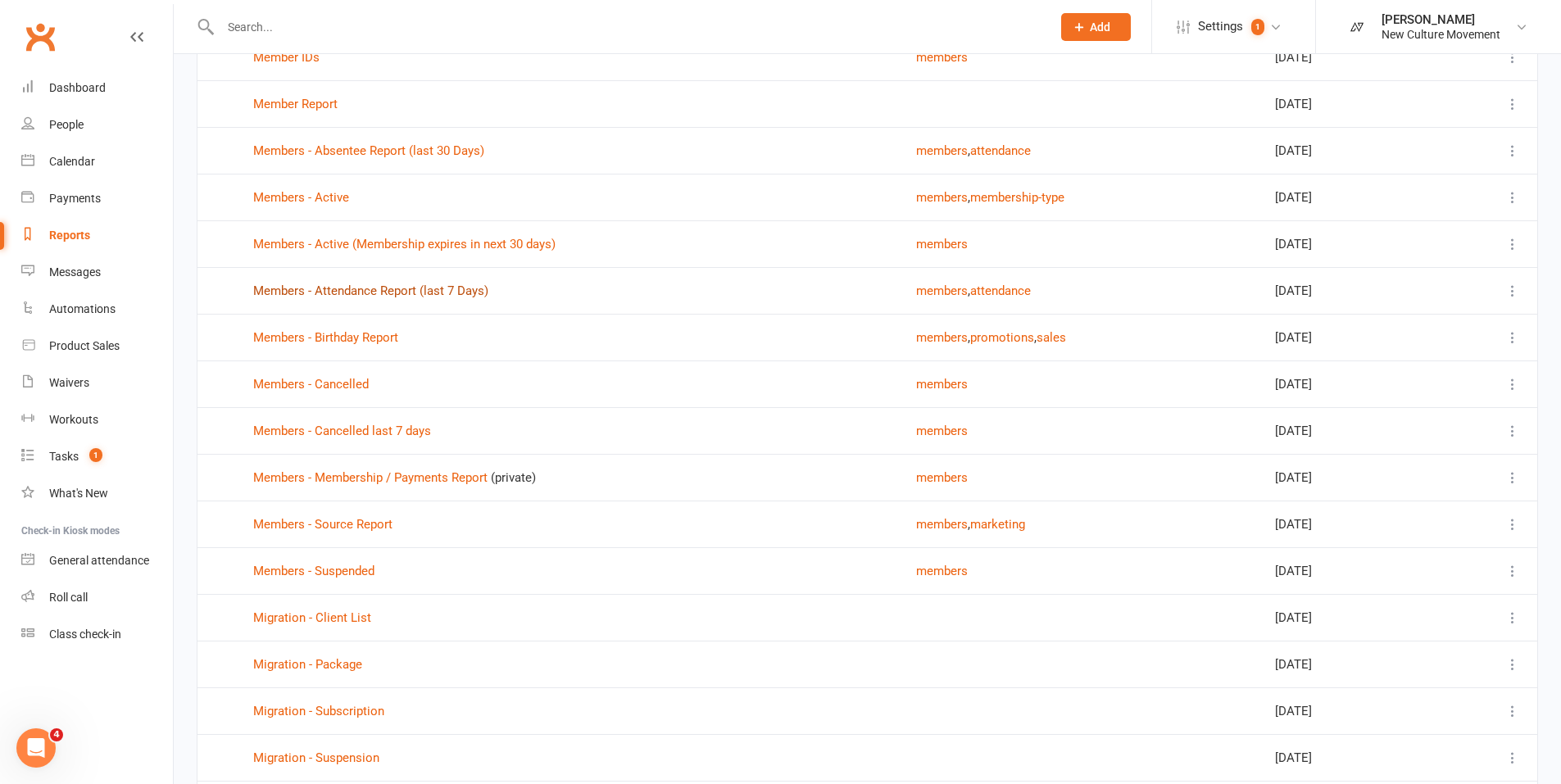
scroll to position [280, 0]
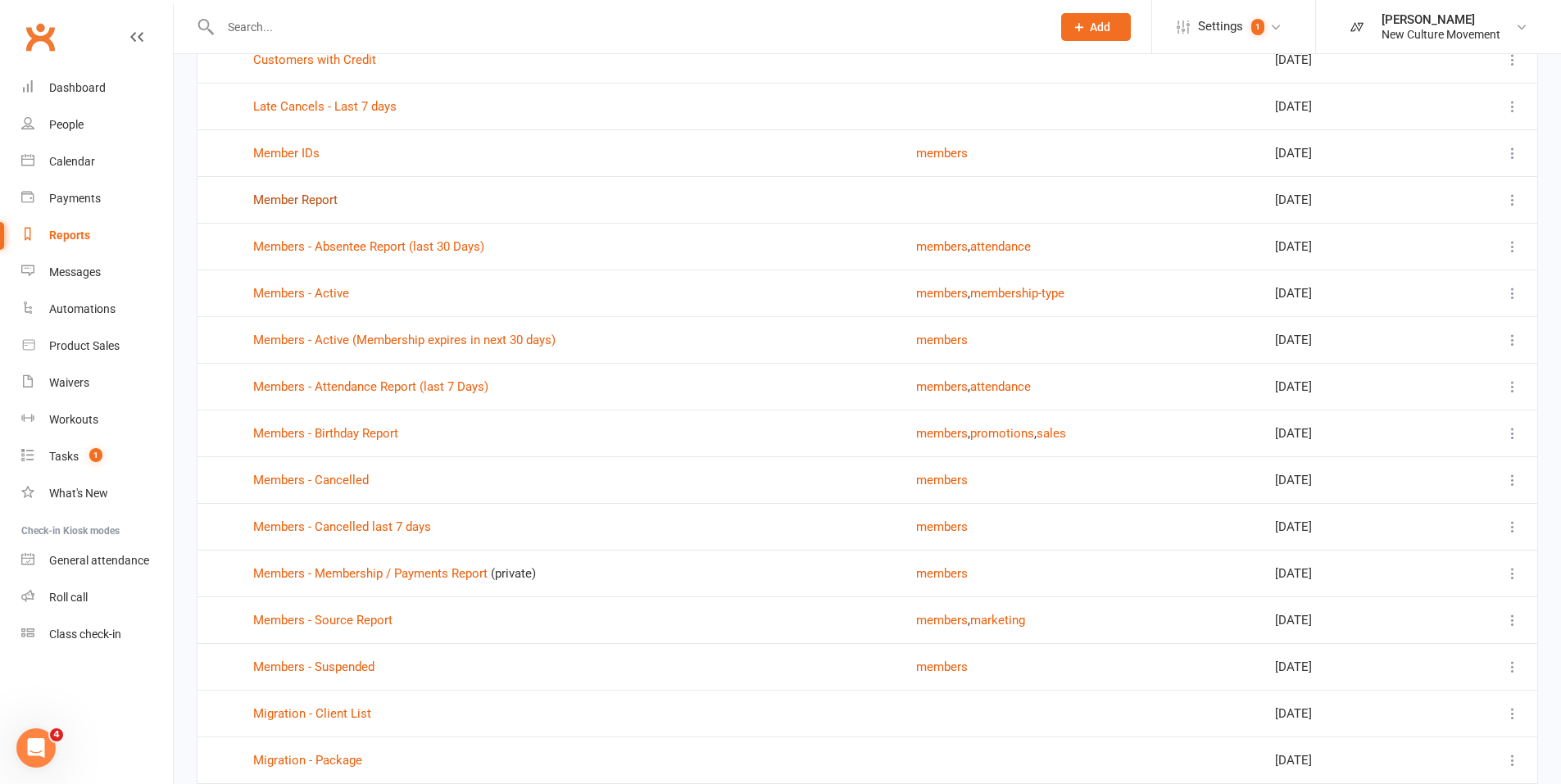
click at [308, 204] on link "Member Report" at bounding box center [296, 200] width 85 height 15
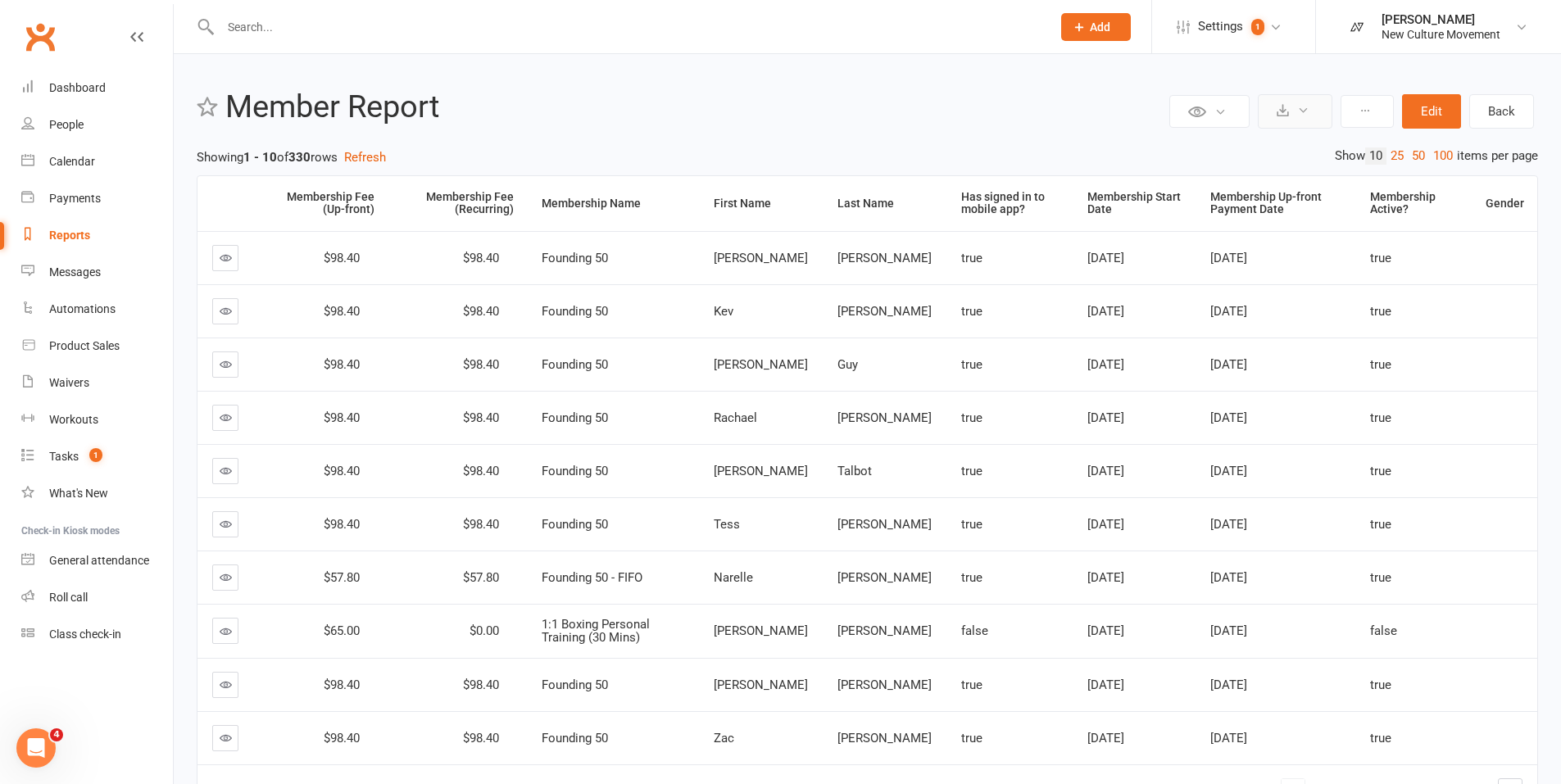
click at [1298, 112] on icon at bounding box center [1303, 109] width 12 height 12
click at [1229, 155] on link "Export to CSV" at bounding box center [1245, 151] width 173 height 33
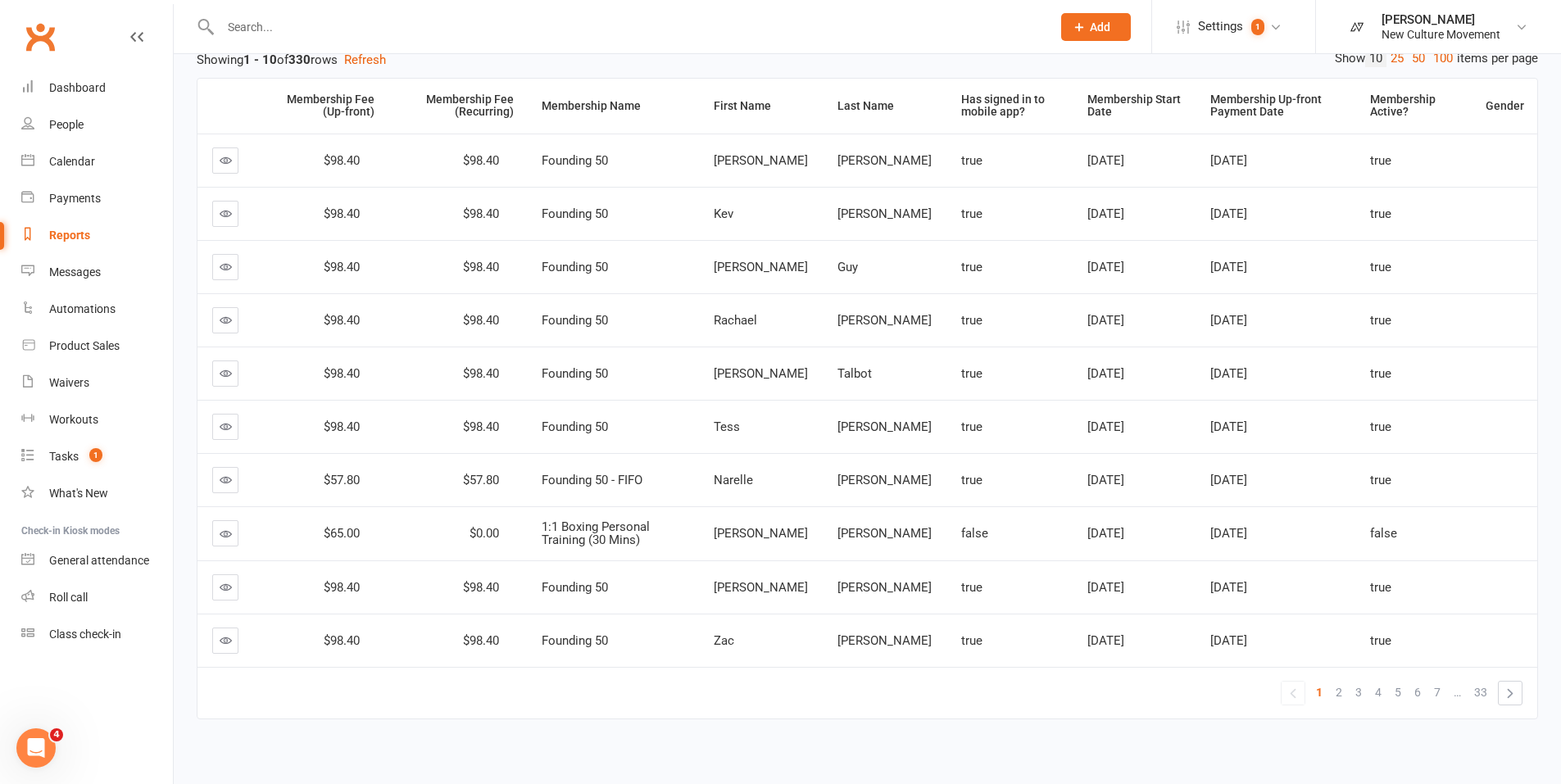
scroll to position [98, 0]
click at [1337, 690] on span "2" at bounding box center [1339, 691] width 7 height 23
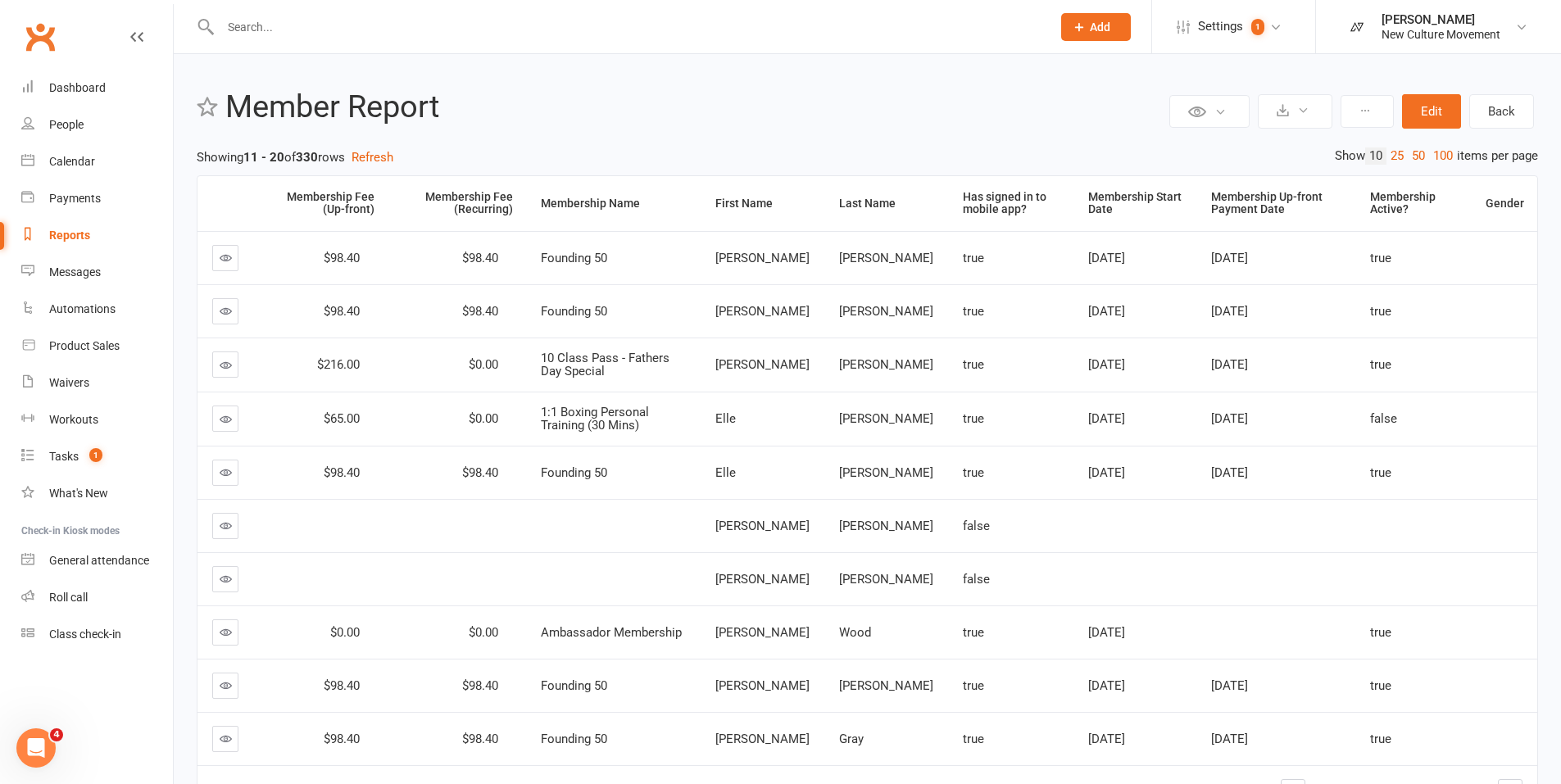
scroll to position [111, 0]
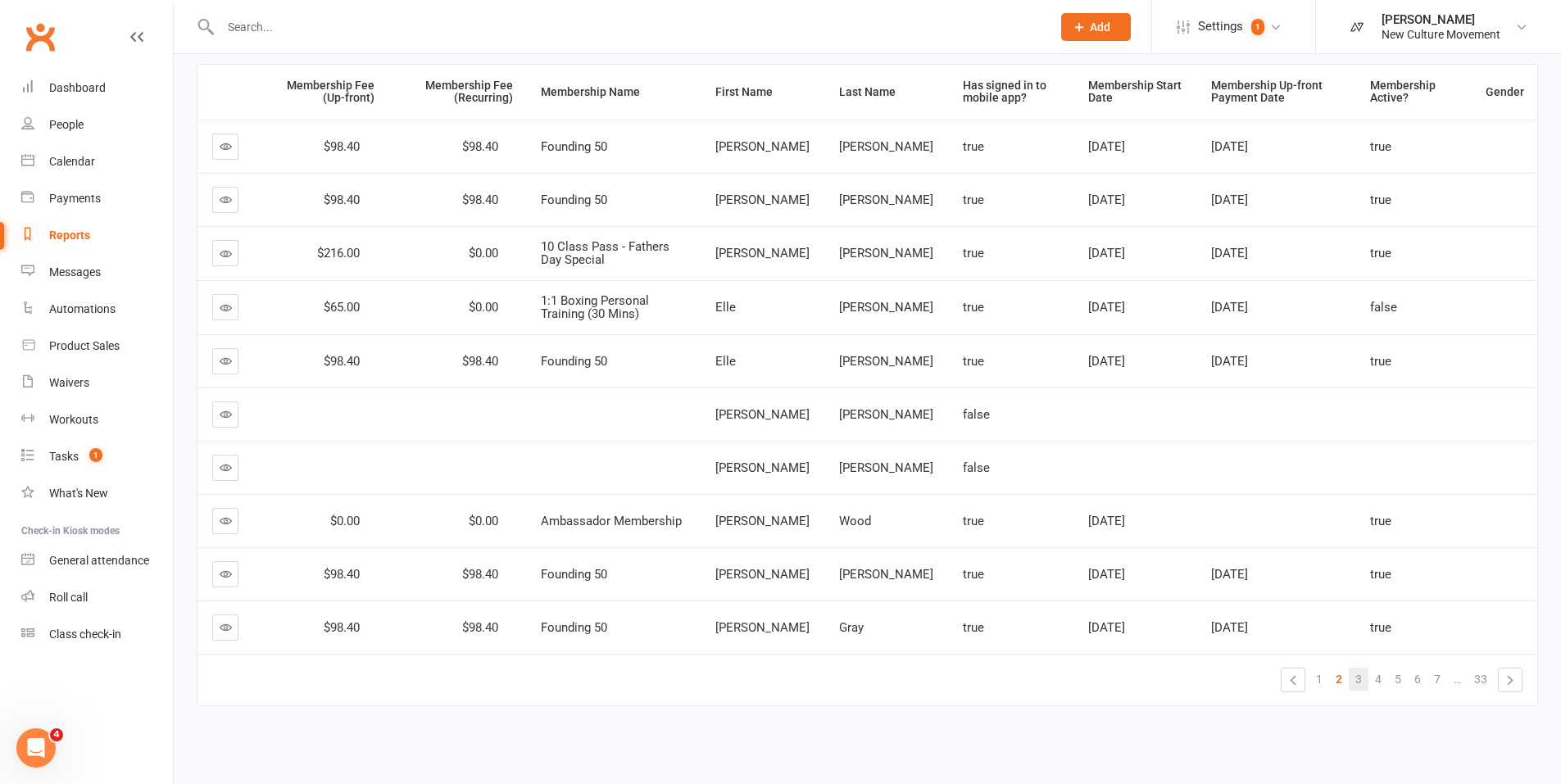
click at [1356, 678] on span "3" at bounding box center [1358, 678] width 7 height 23
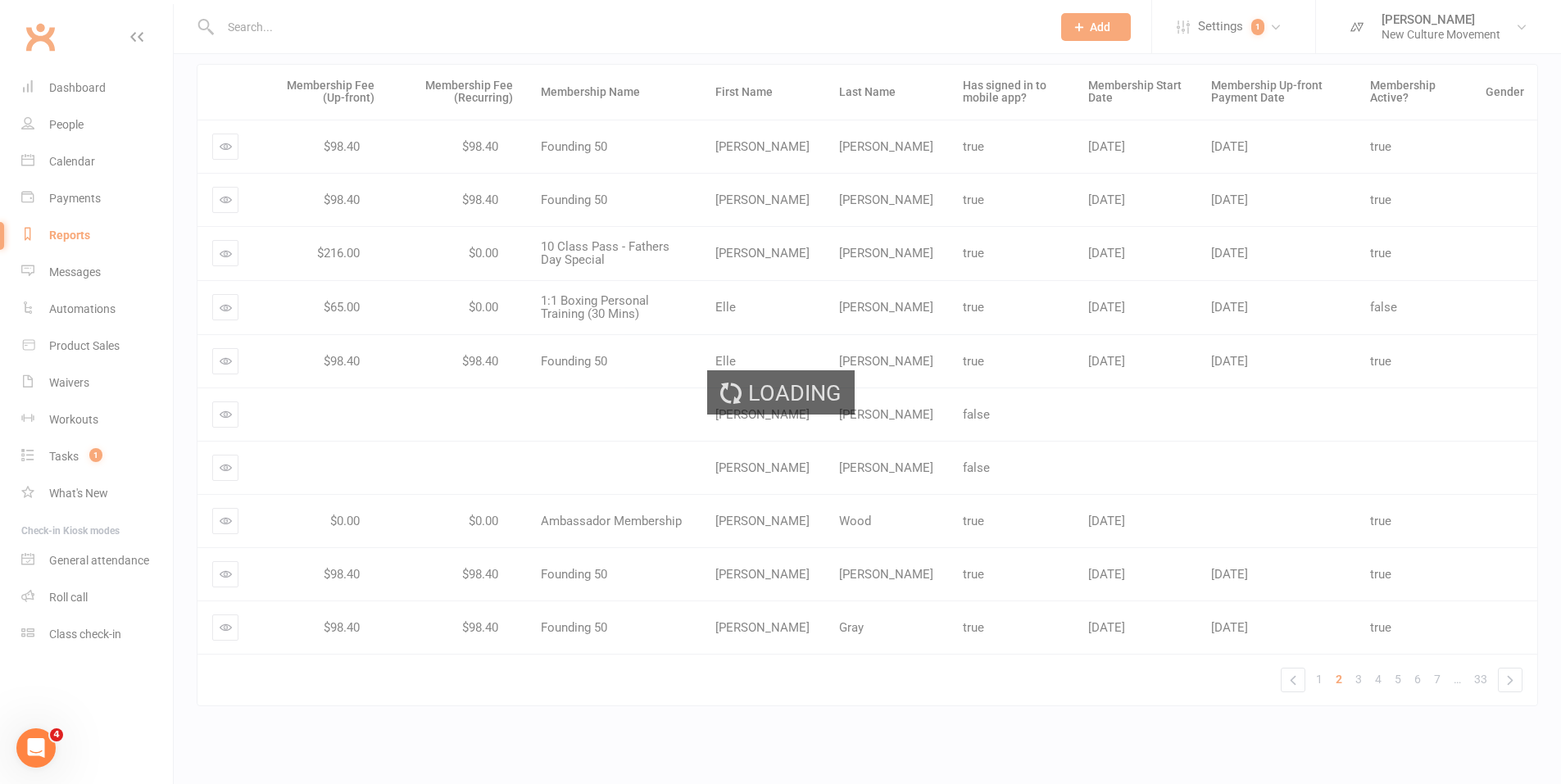
scroll to position [110, 0]
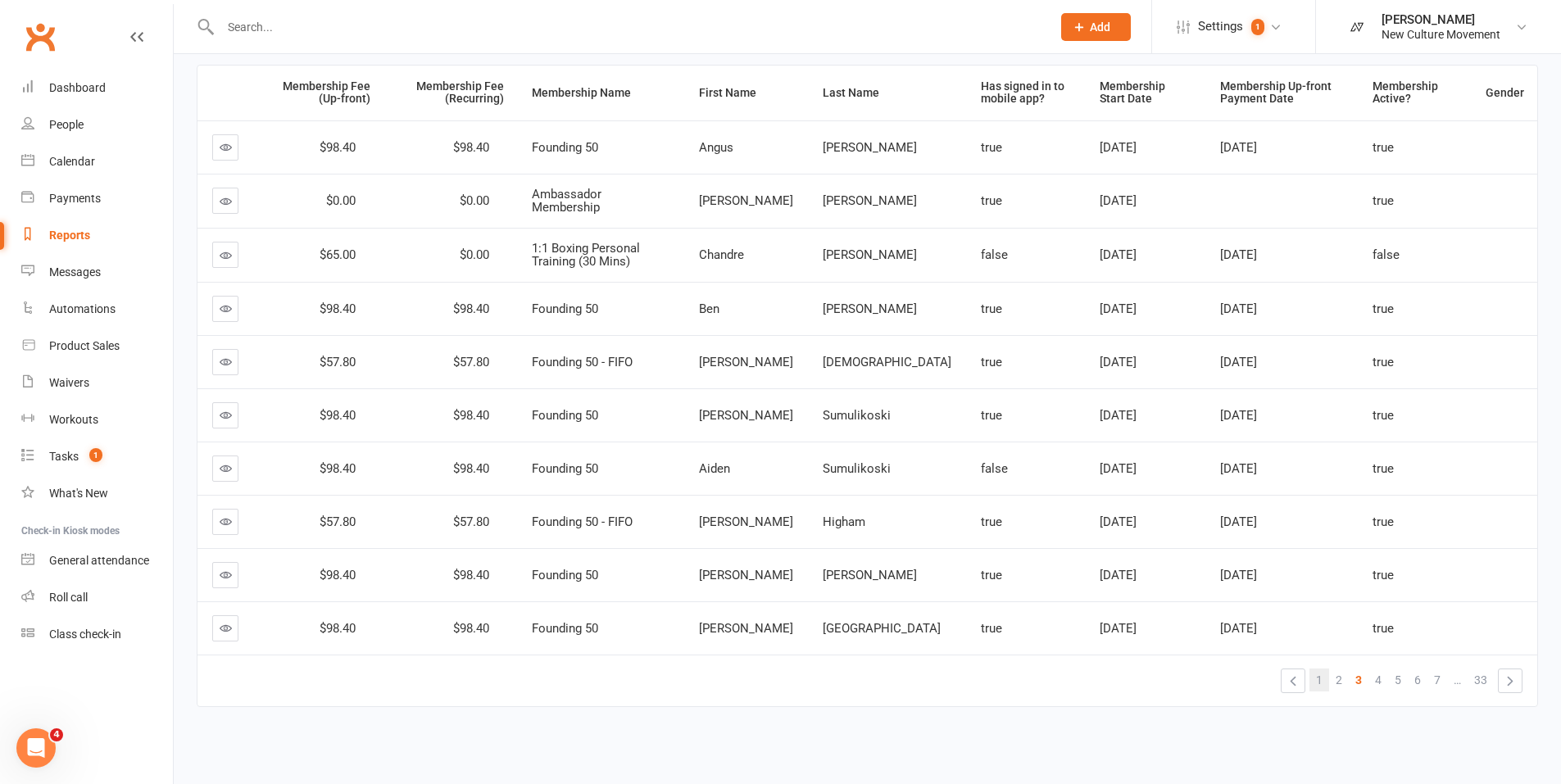
click at [1321, 683] on span "1" at bounding box center [1319, 679] width 7 height 23
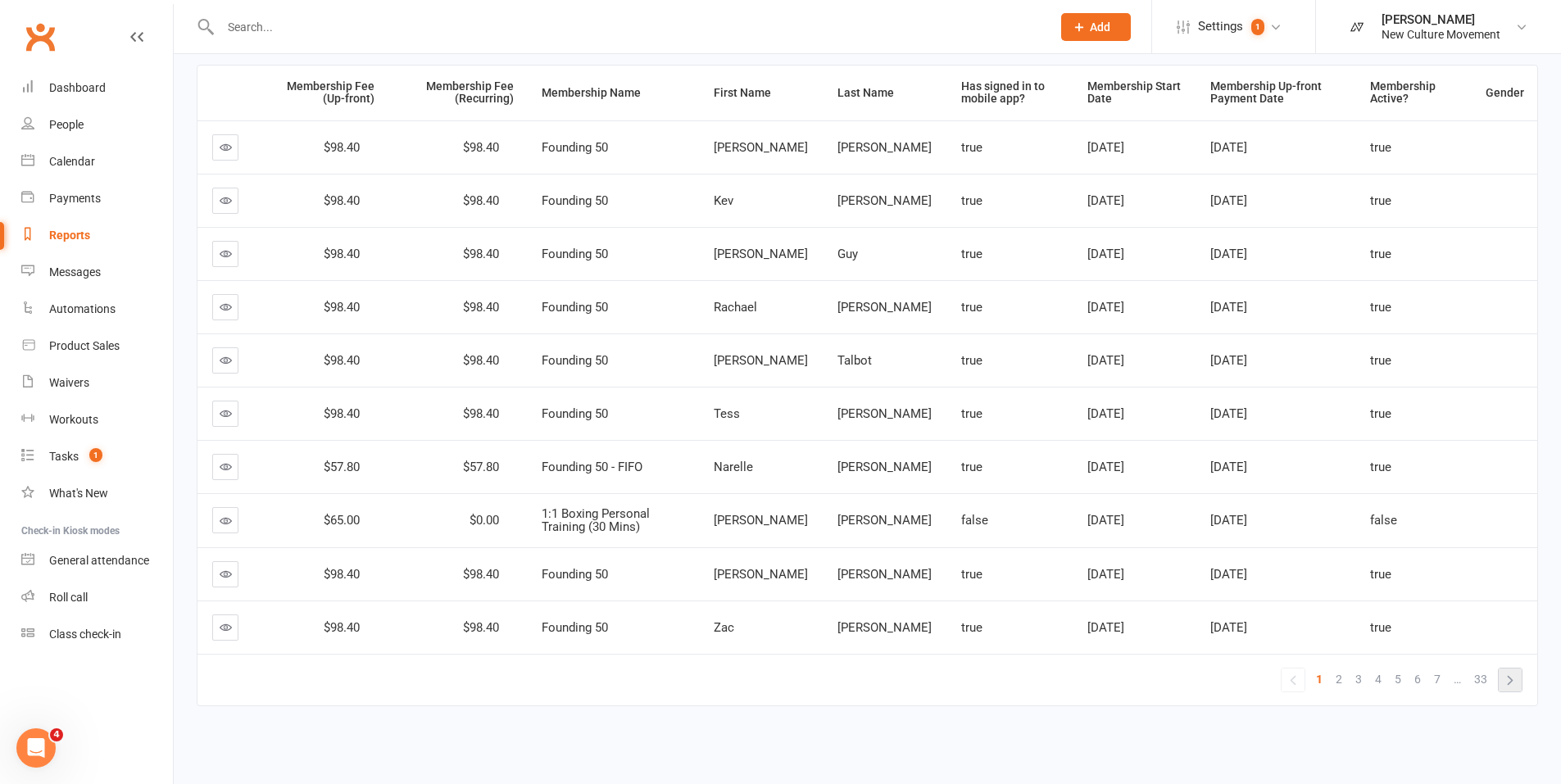
click at [1503, 680] on link "»" at bounding box center [1510, 679] width 23 height 23
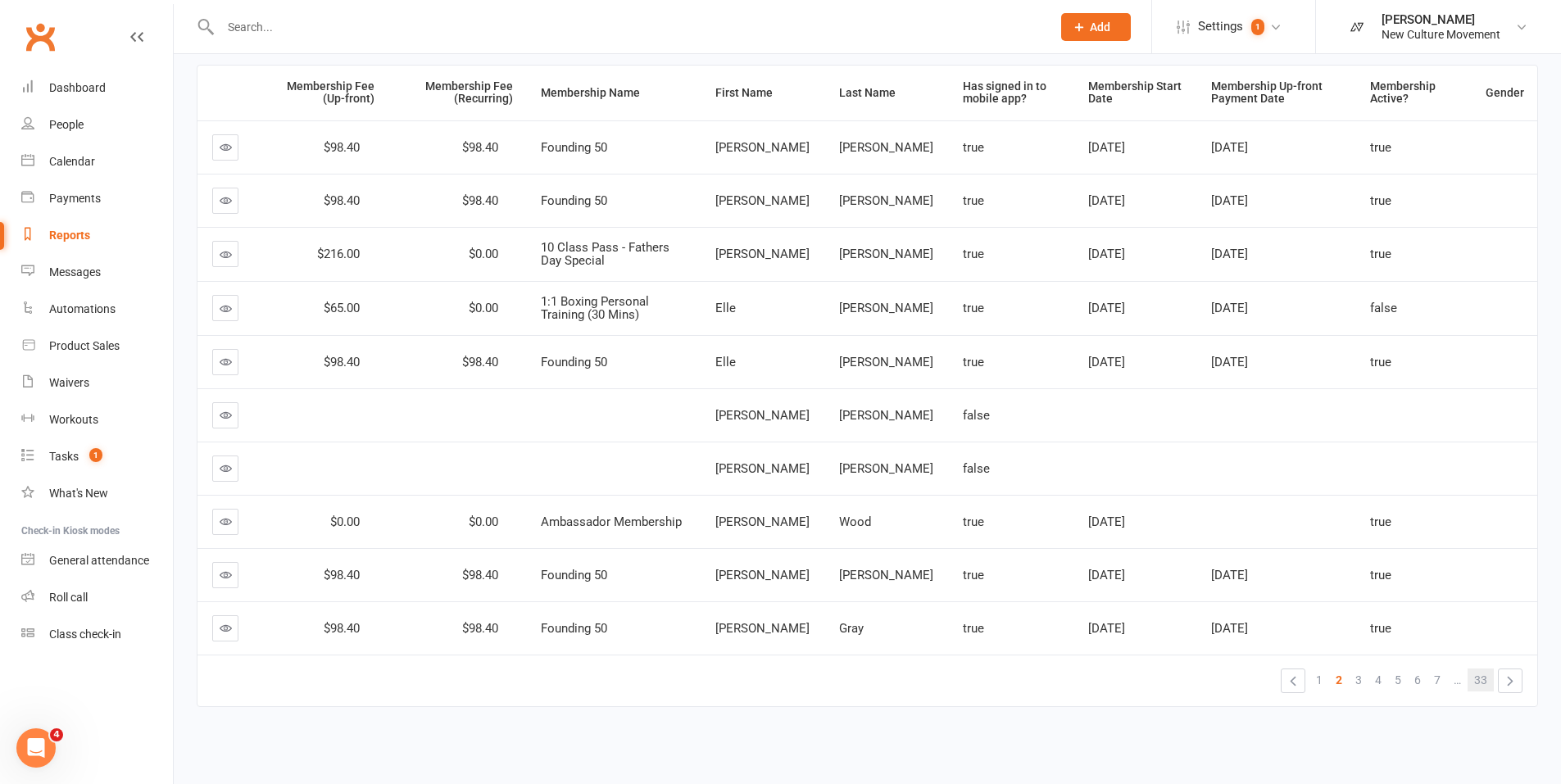
click at [1488, 680] on link "33" at bounding box center [1481, 679] width 26 height 23
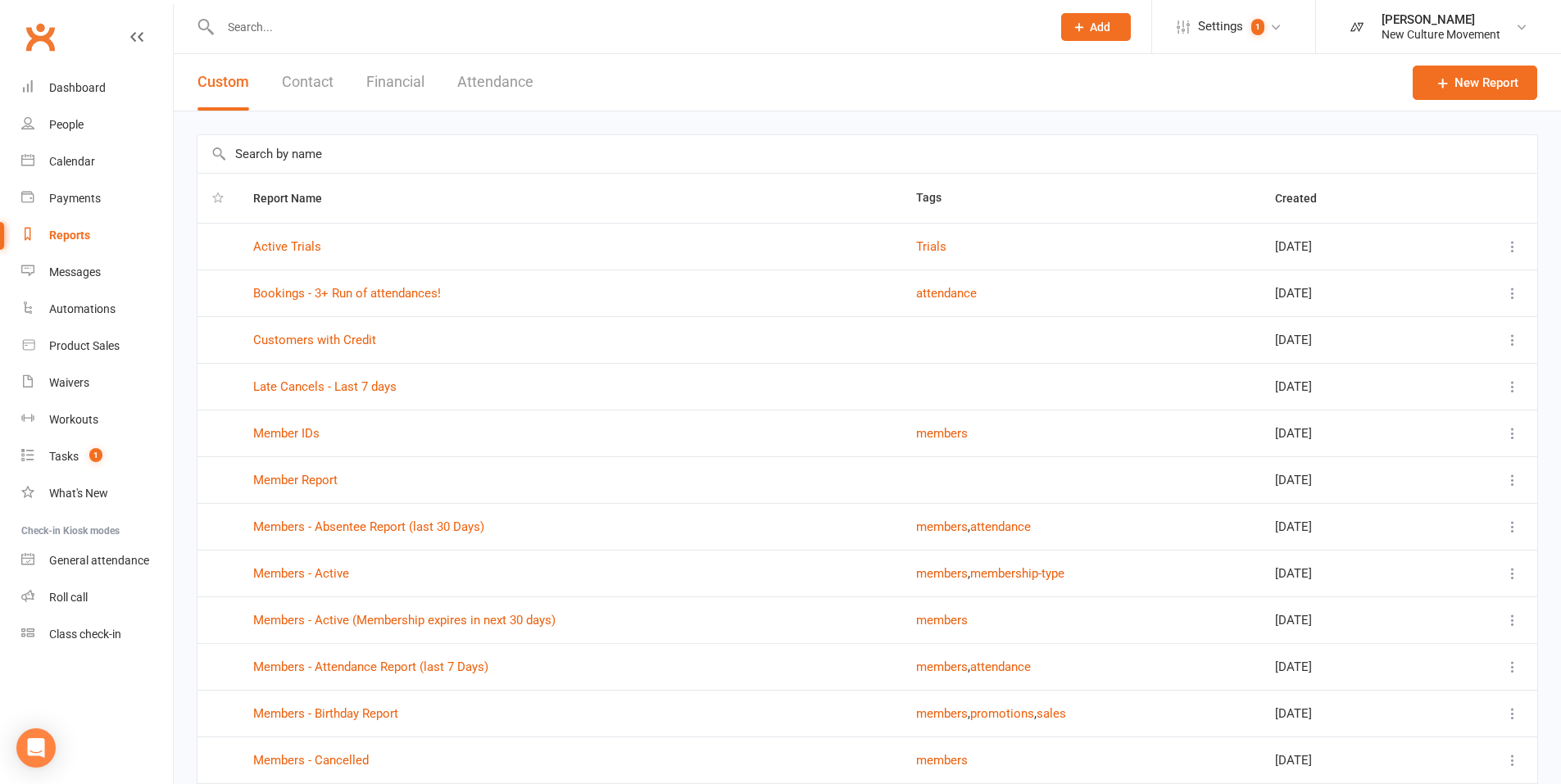
select select "100"
click at [76, 122] on div "People" at bounding box center [66, 124] width 35 height 13
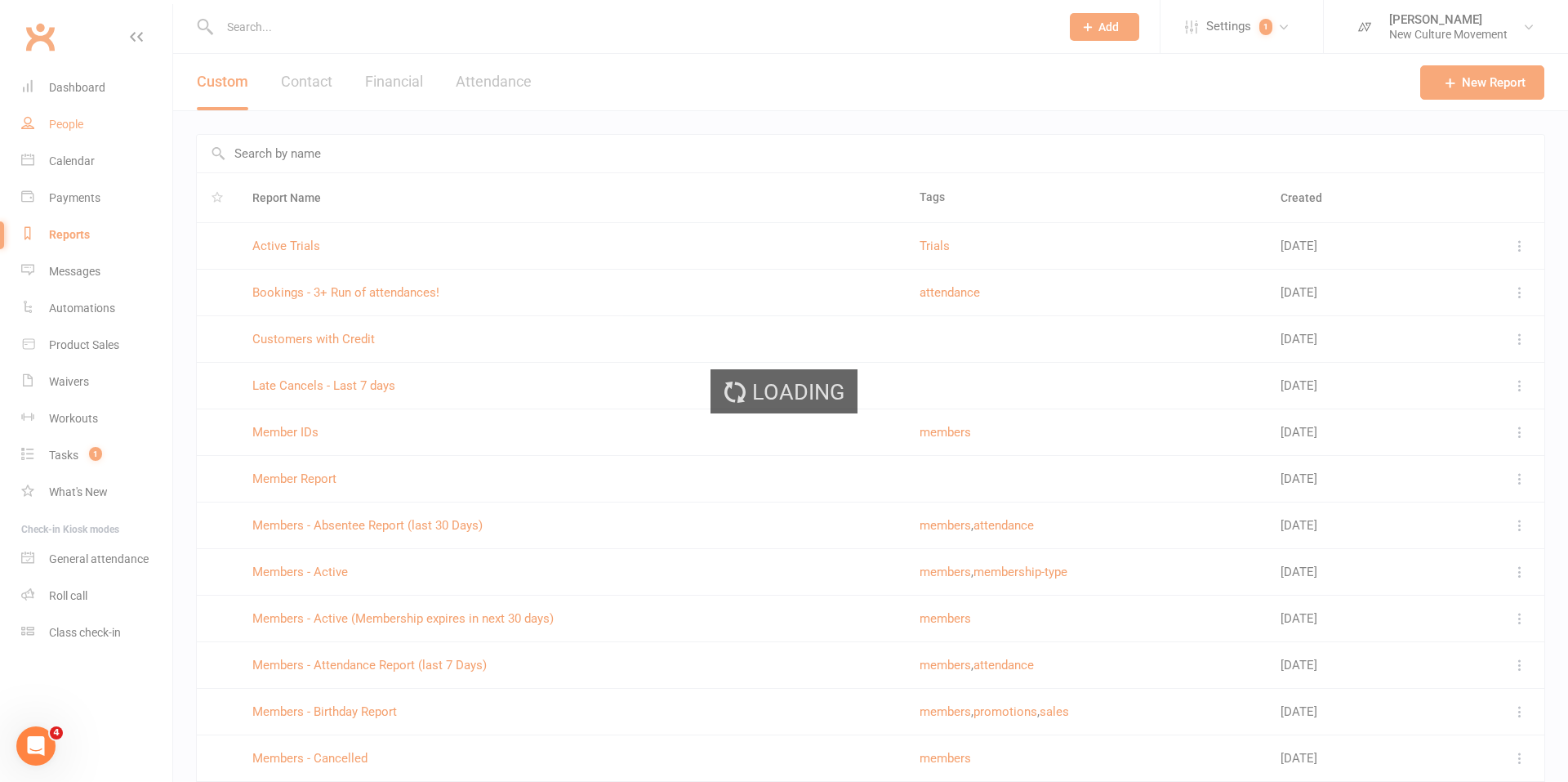
select select "no_trial"
select select "100"
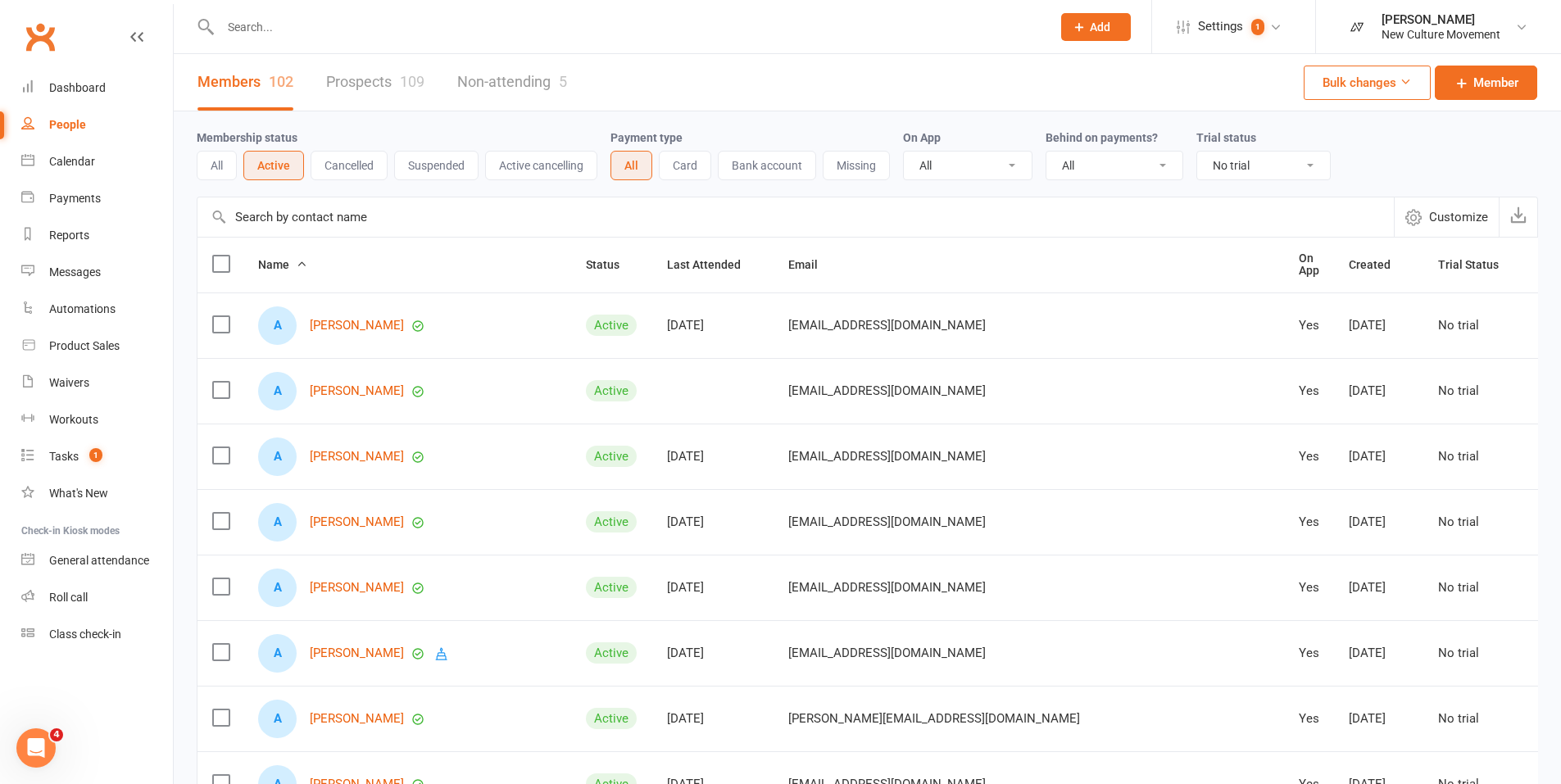
click at [347, 218] on input "text" at bounding box center [795, 217] width 1196 height 40
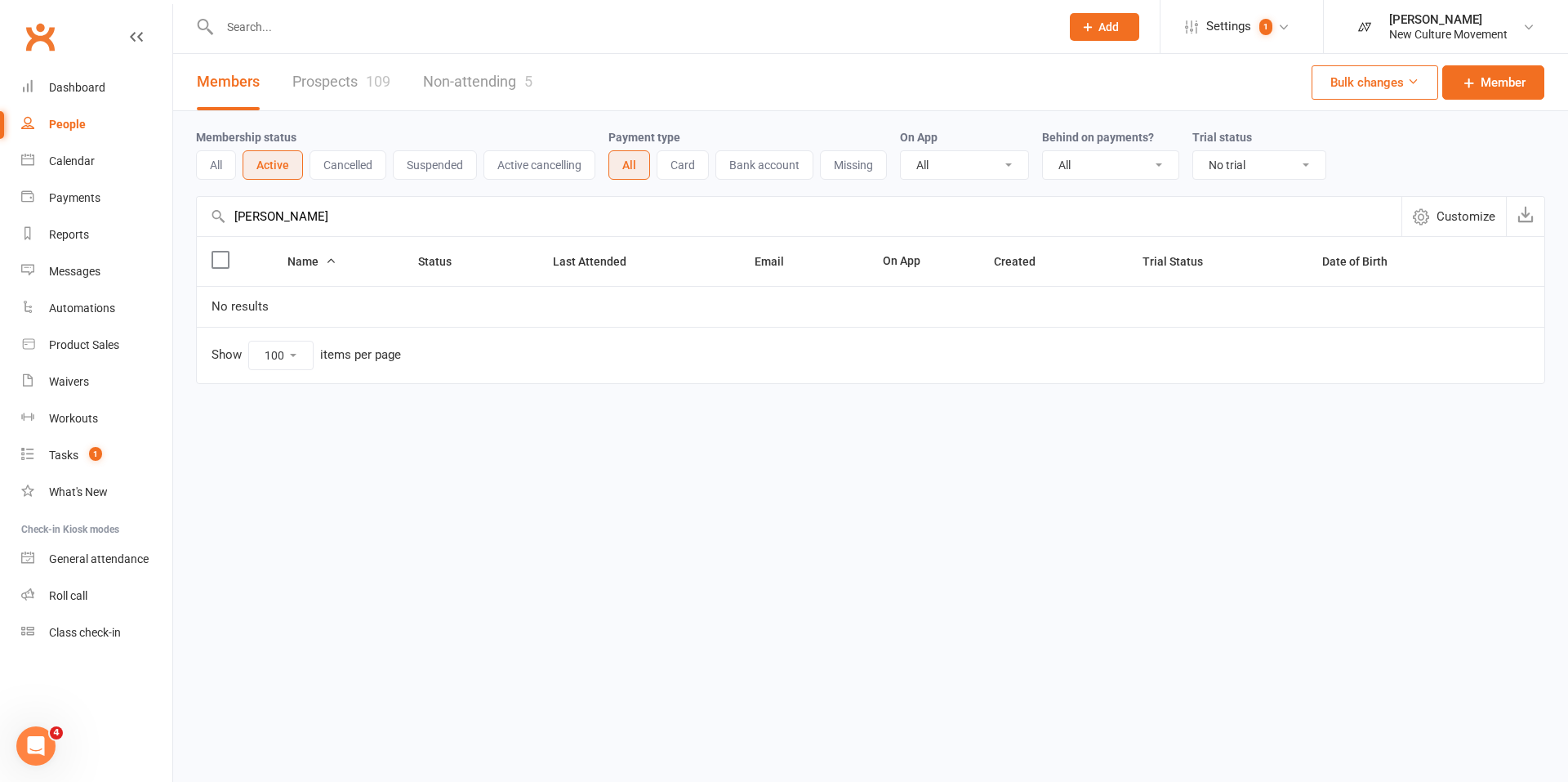
type input "dean ha"
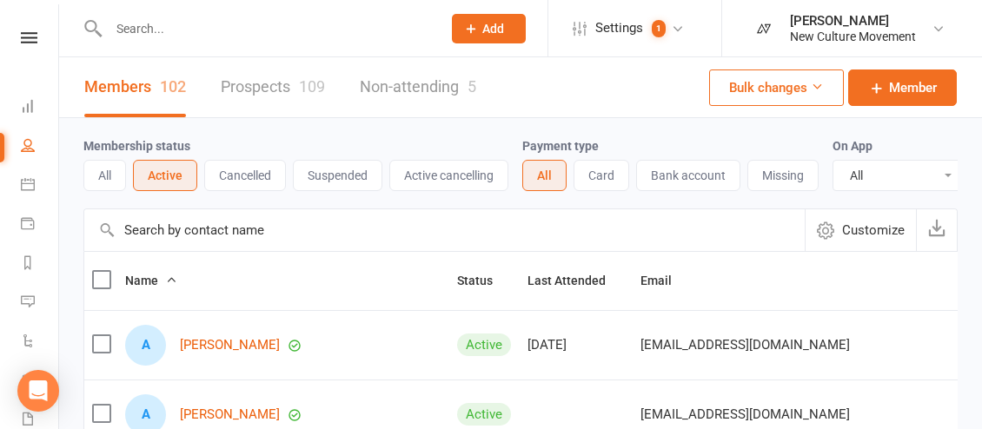
select select "no_trial"
select select "100"
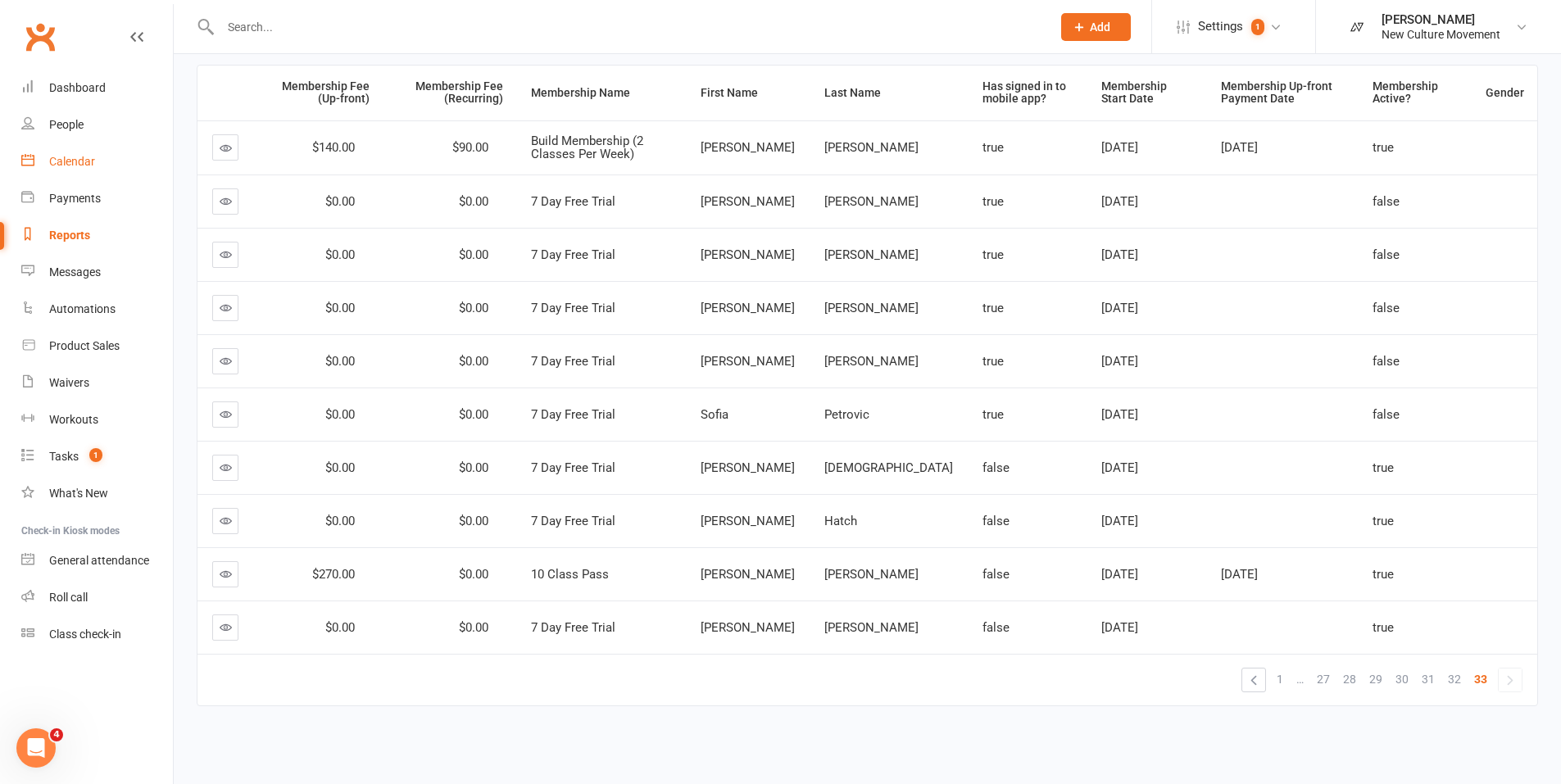
click at [70, 167] on div "Calendar" at bounding box center [72, 161] width 46 height 13
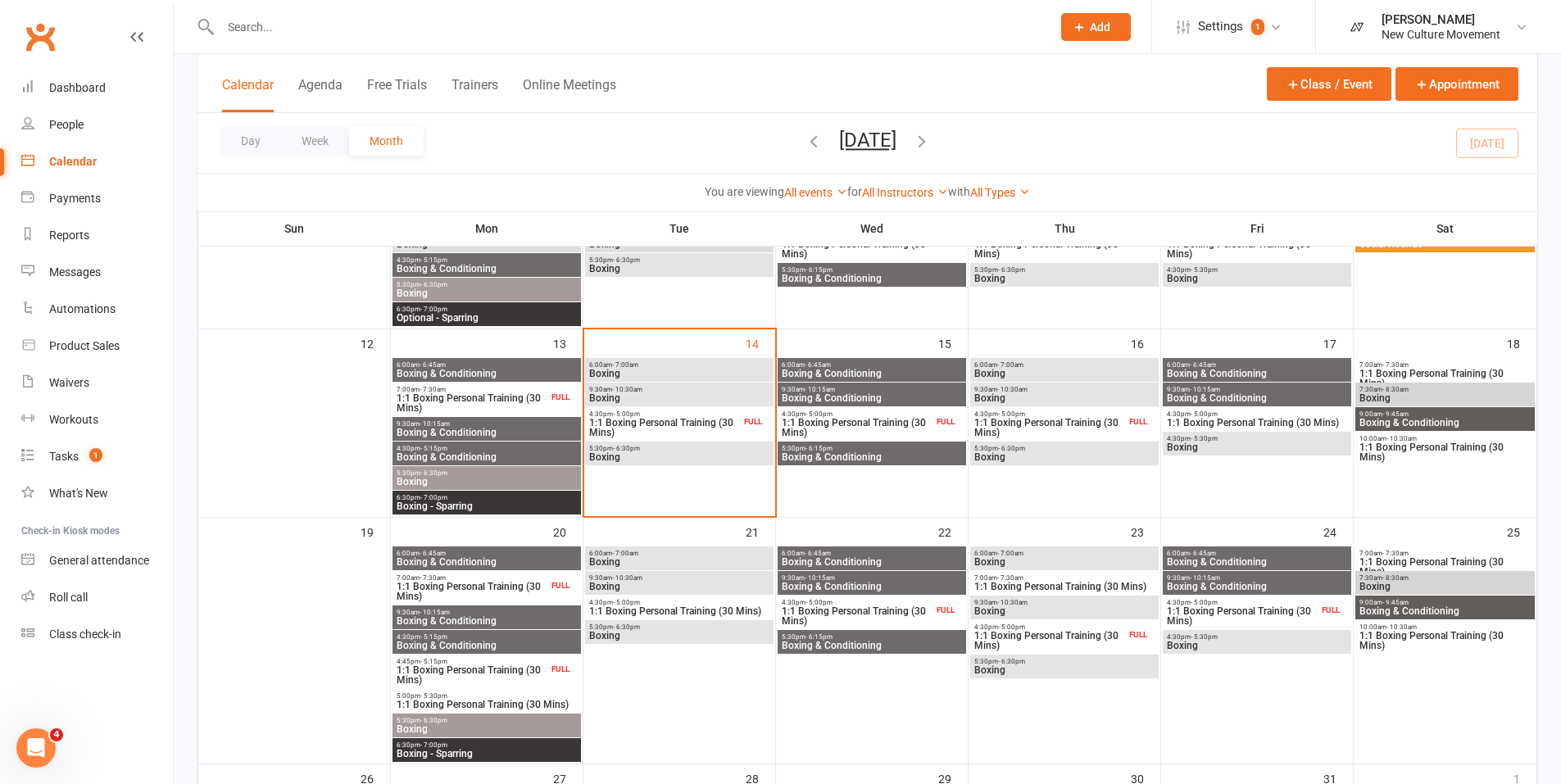
scroll to position [371, 0]
click at [633, 458] on span "Boxing" at bounding box center [679, 456] width 182 height 9
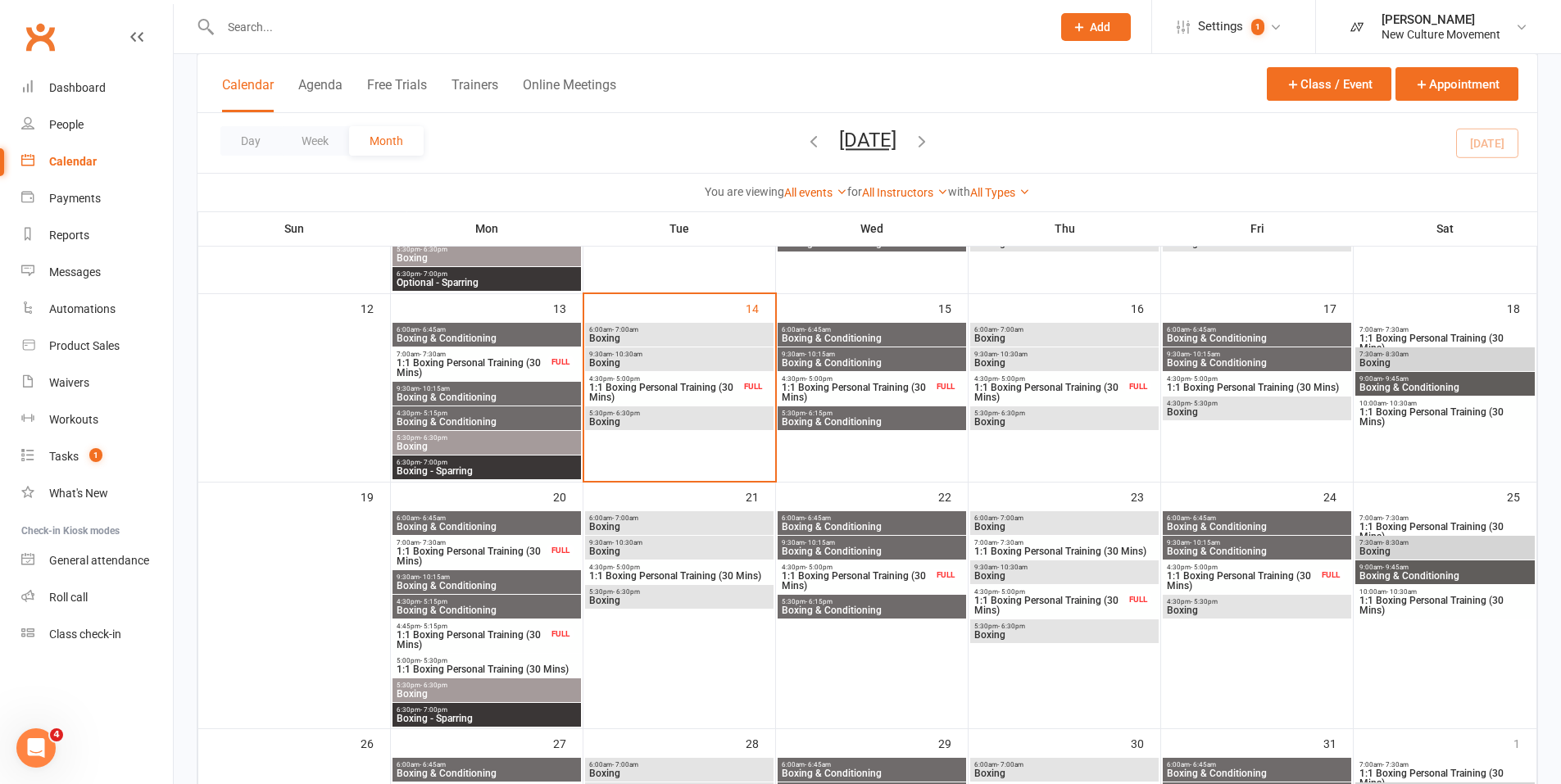
click at [679, 383] on span "1:1 Boxing Personal Training (30 Mins)" at bounding box center [665, 392] width 153 height 20
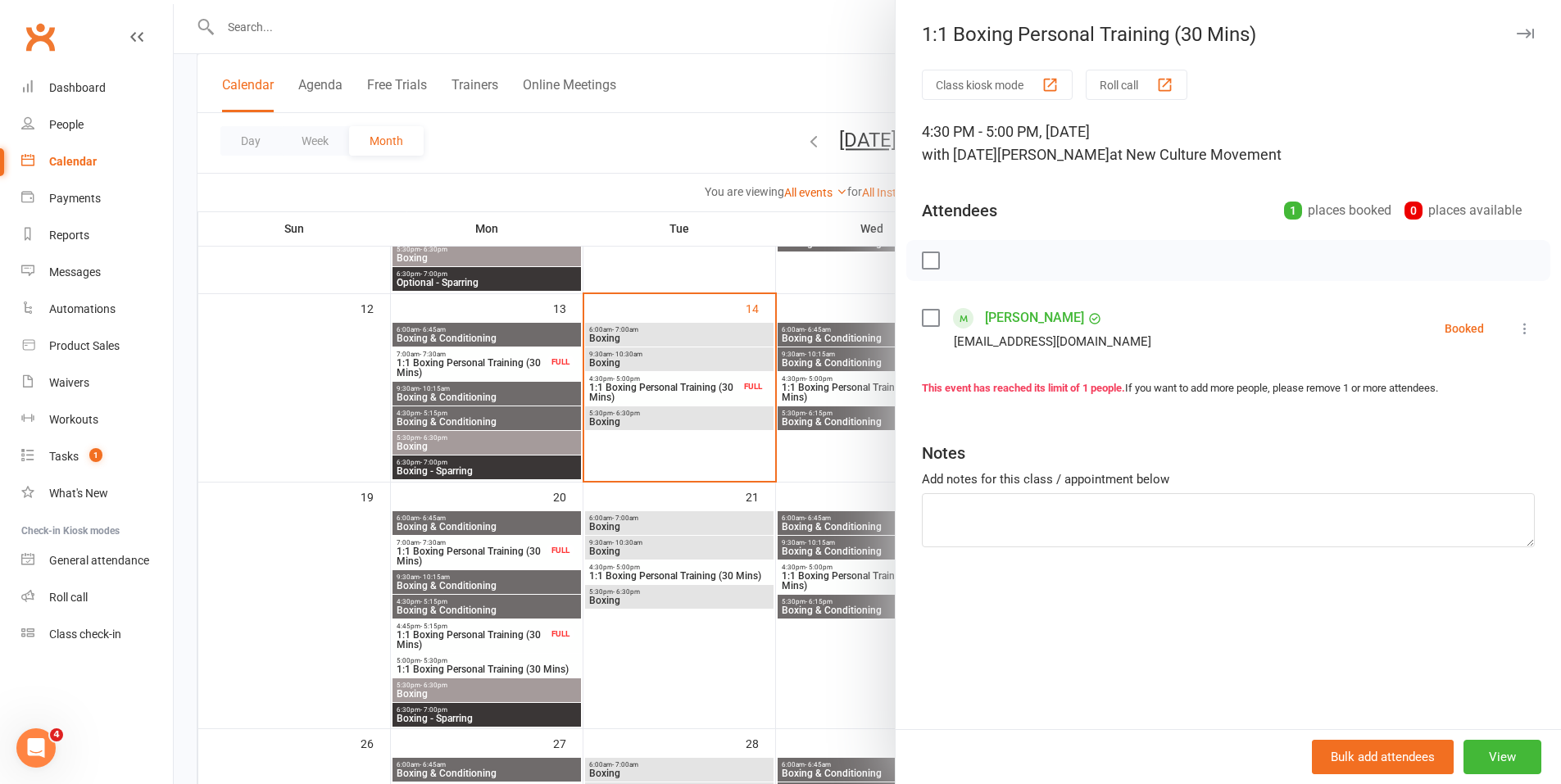
click at [677, 429] on div at bounding box center [867, 392] width 1388 height 784
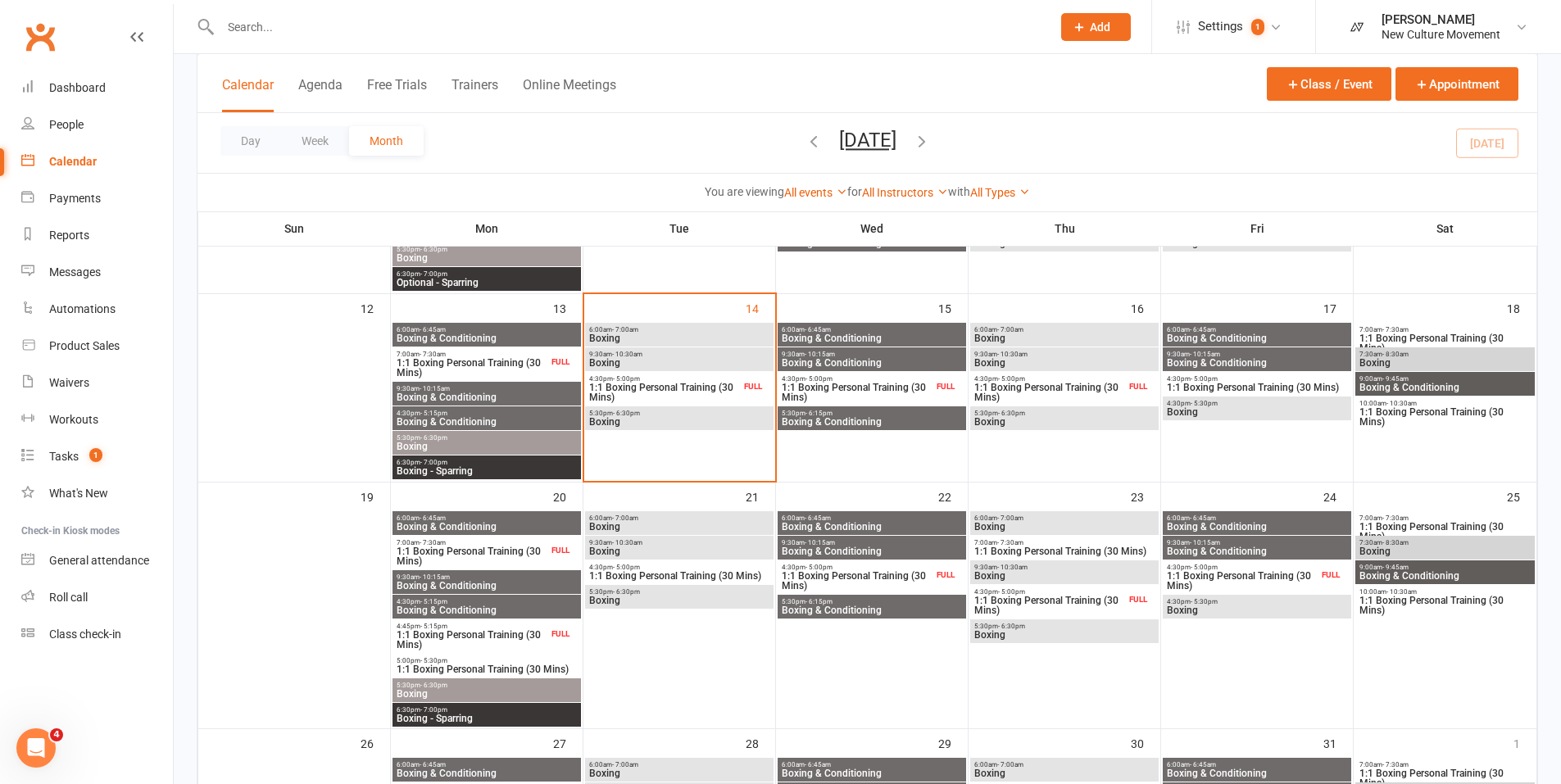
click at [1239, 383] on span "1:1 Boxing Personal Training (30 Mins)" at bounding box center [1257, 387] width 182 height 9
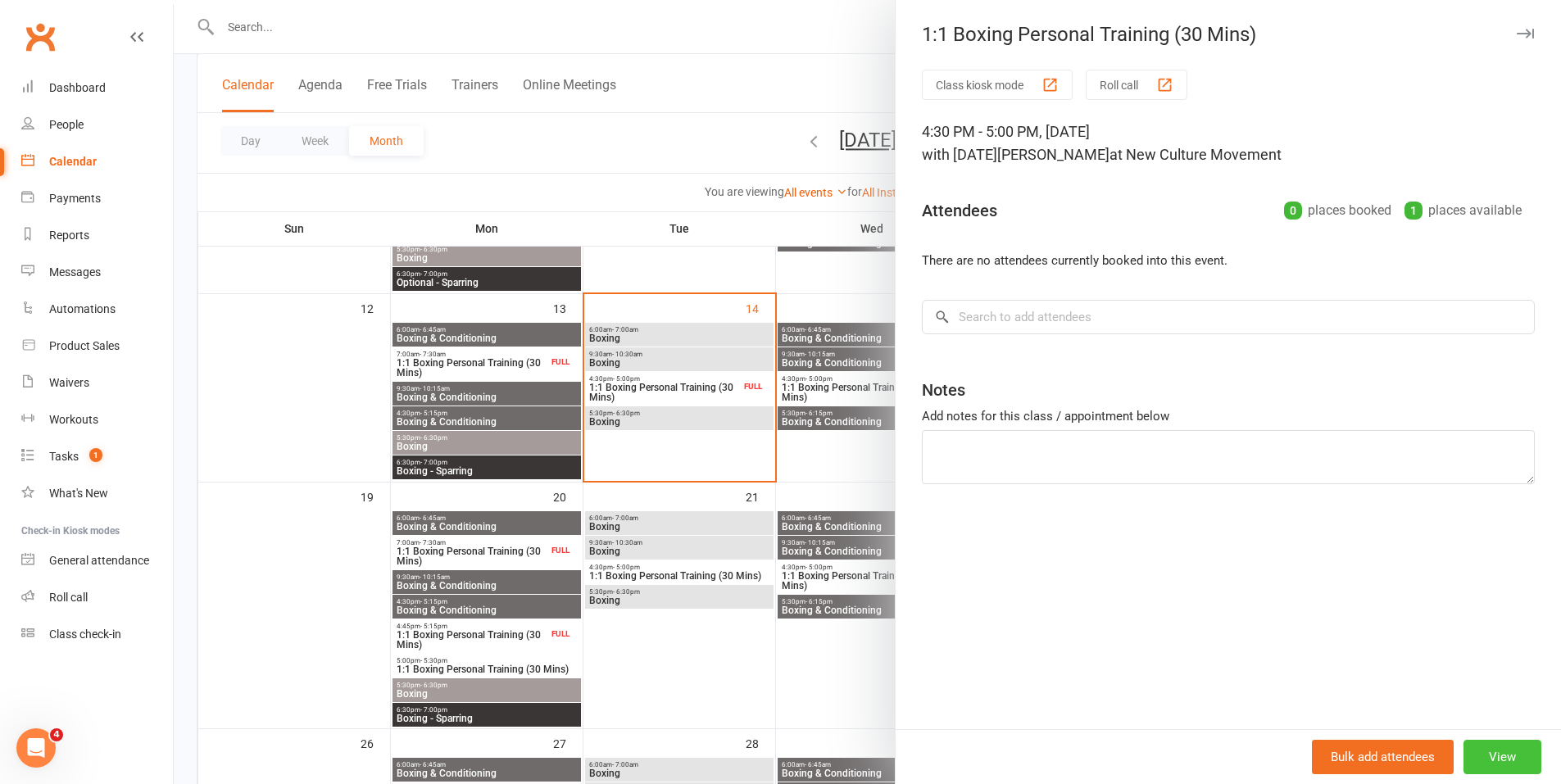
click at [1487, 755] on button "View" at bounding box center [1502, 757] width 78 height 35
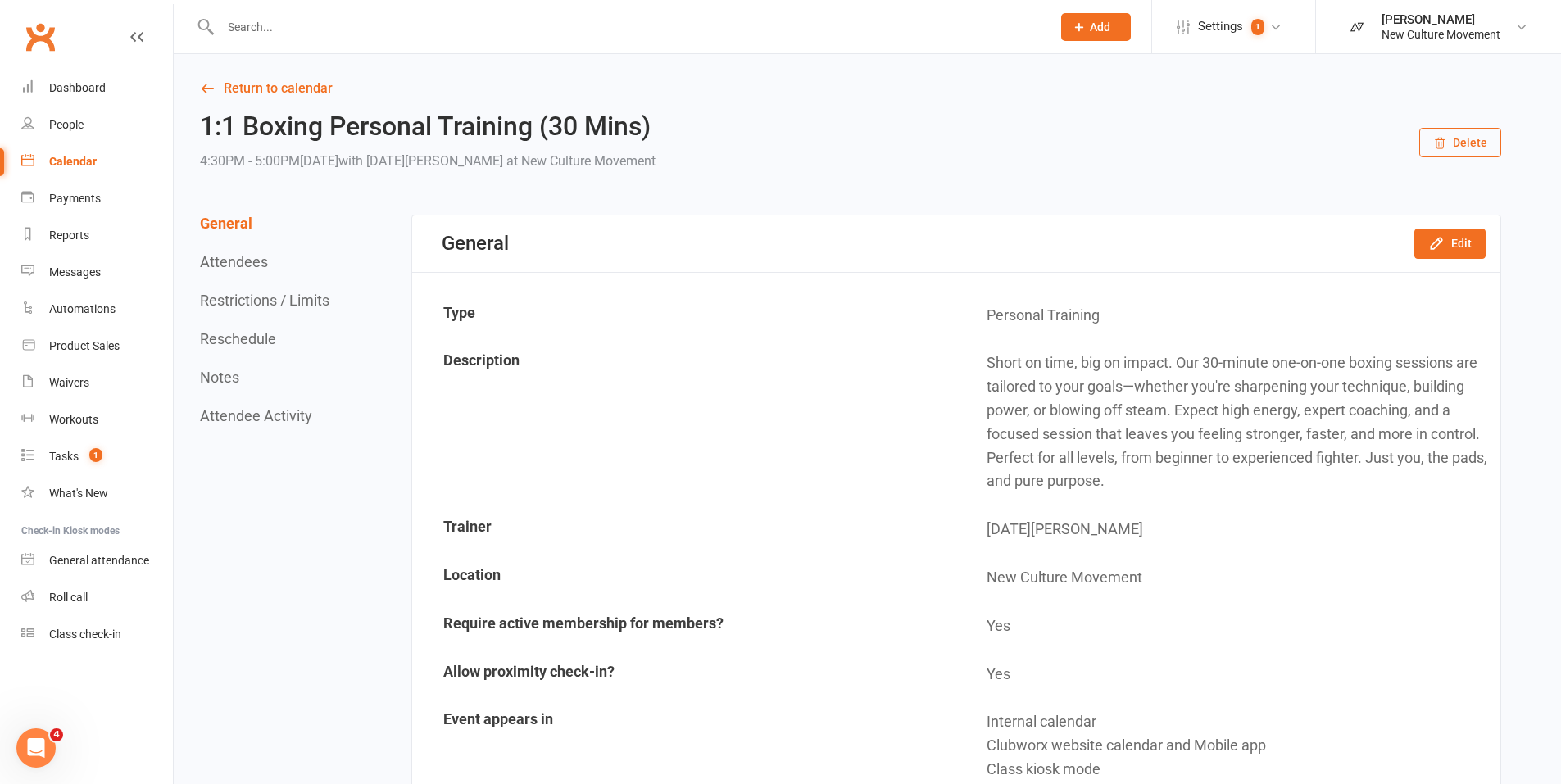
click at [1472, 146] on button "Delete" at bounding box center [1460, 142] width 82 height 29
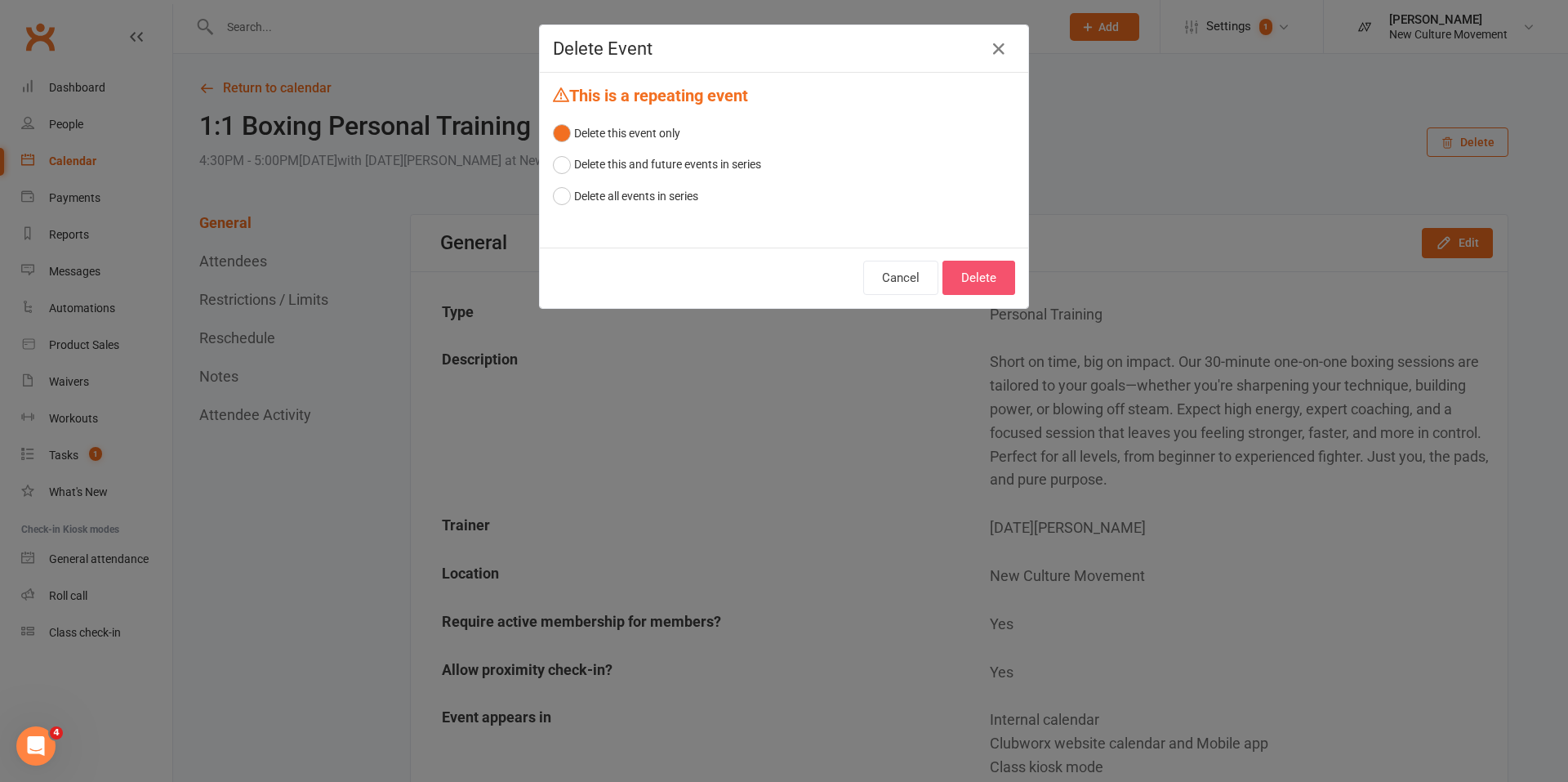
click at [978, 280] on button "Delete" at bounding box center [978, 277] width 72 height 35
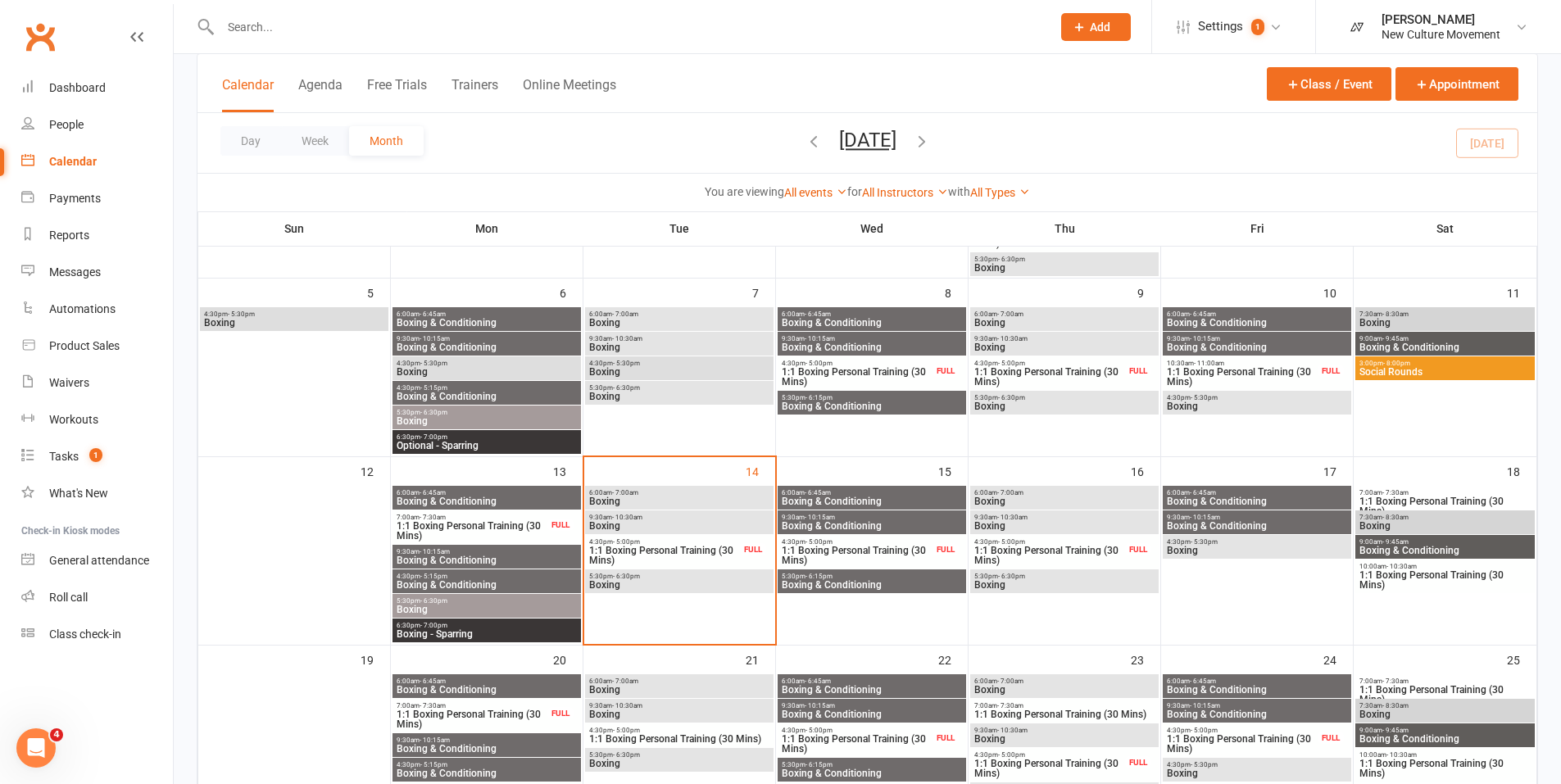
scroll to position [243, 0]
click at [1411, 498] on span "1:1 Boxing Personal Training (30 Mins)" at bounding box center [1444, 505] width 173 height 20
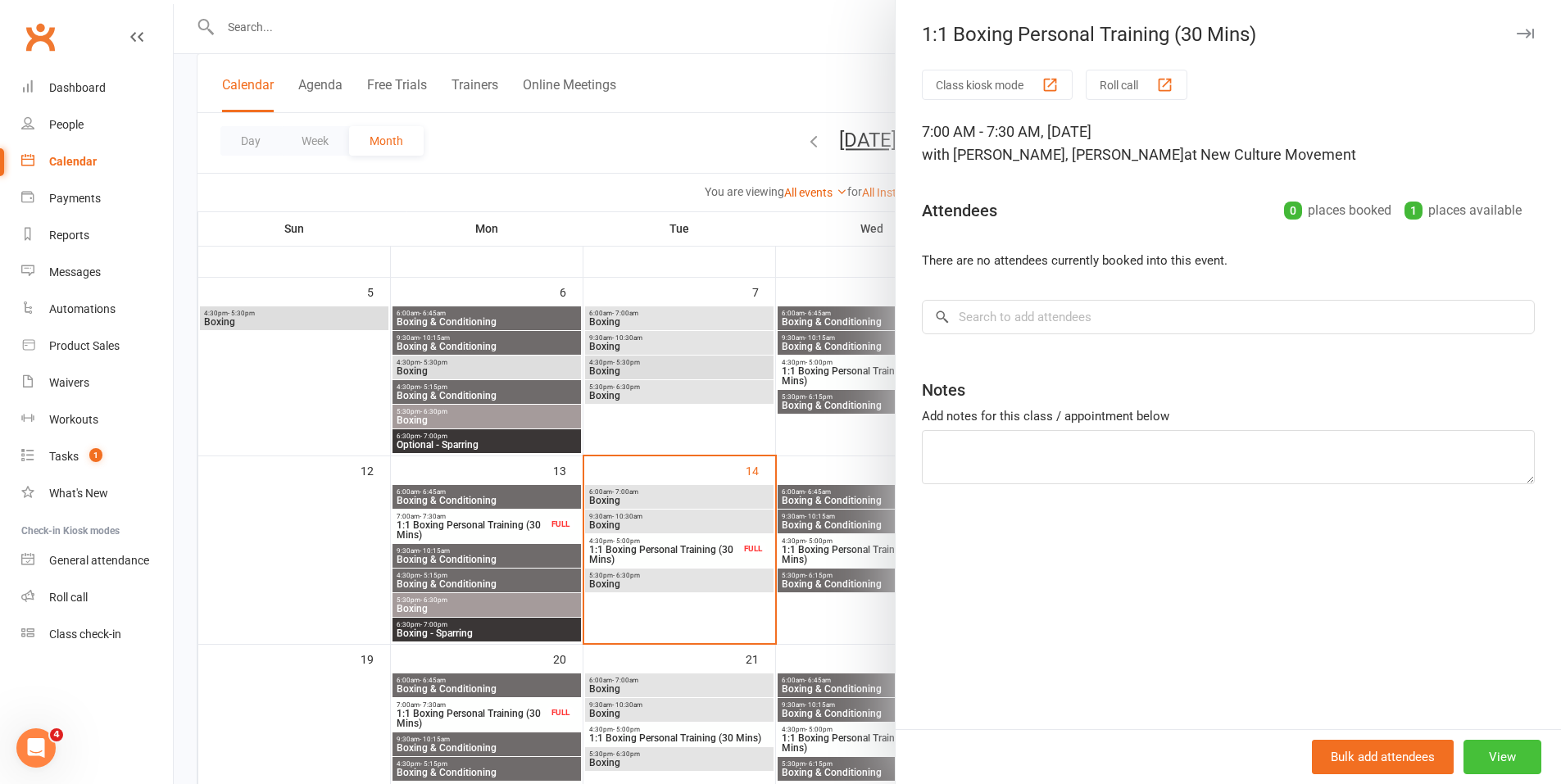
click at [1520, 748] on button "View" at bounding box center [1502, 757] width 78 height 35
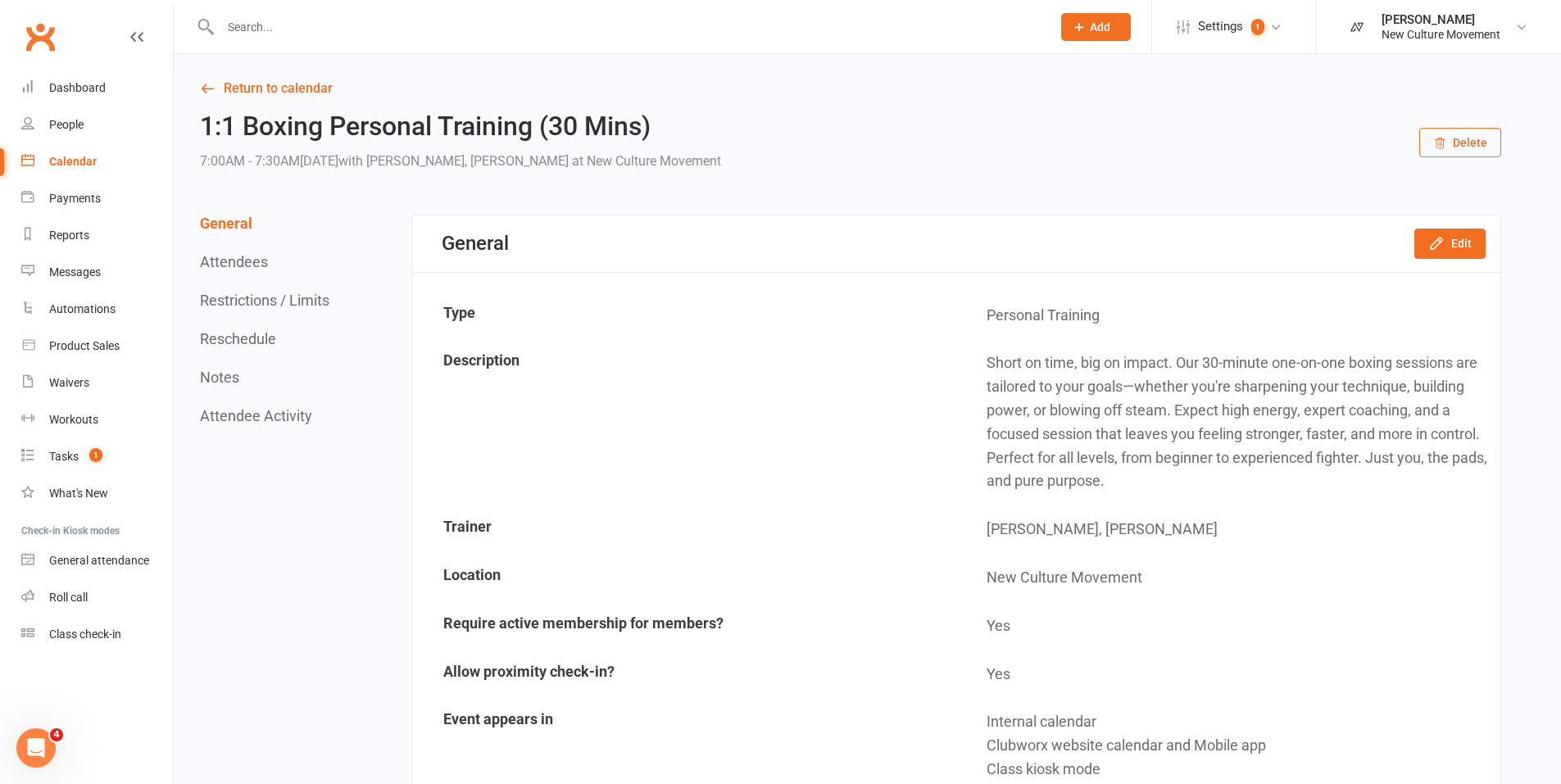
click at [1453, 139] on button "Delete" at bounding box center [1460, 142] width 82 height 29
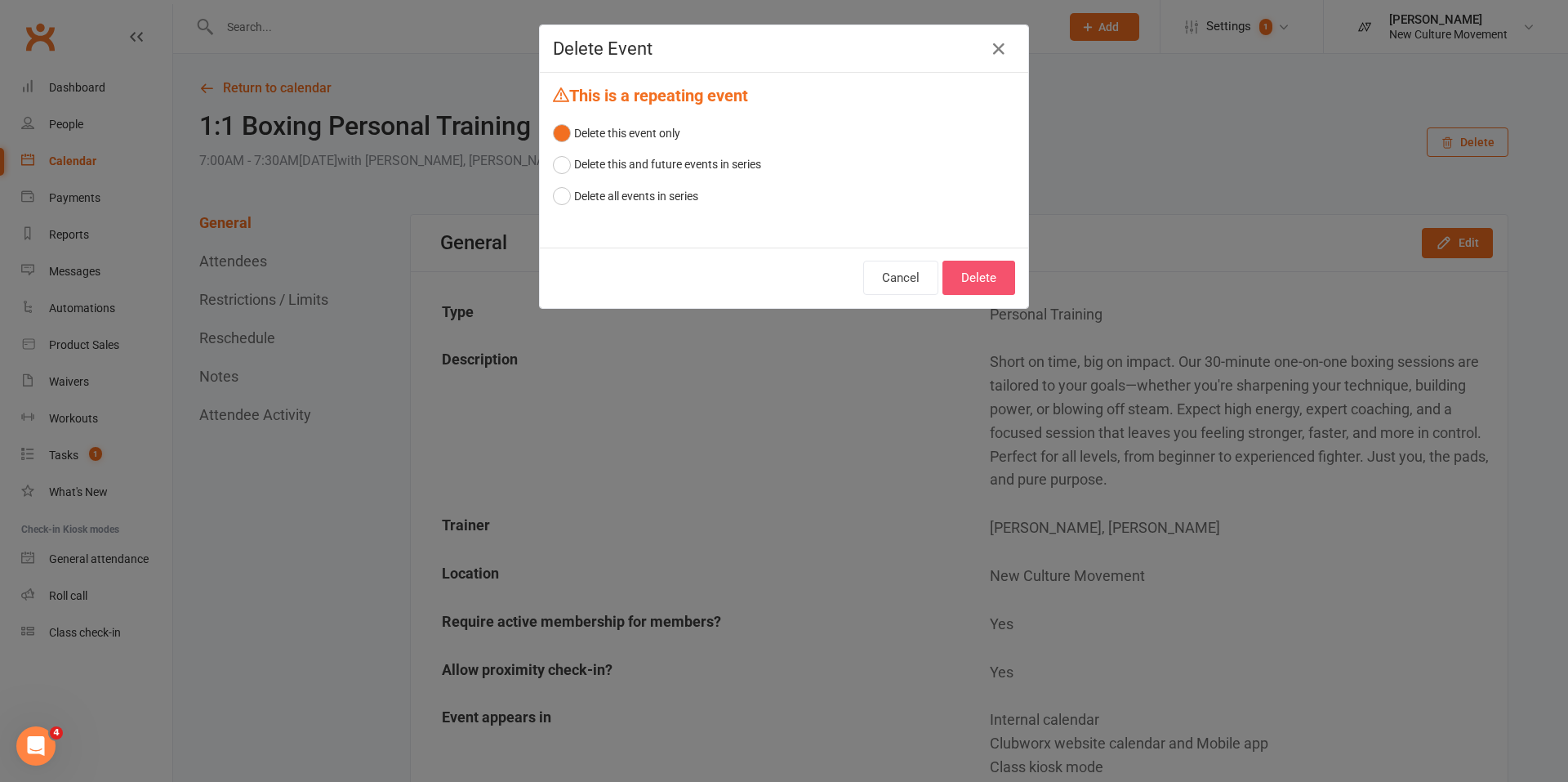
click at [965, 279] on button "Delete" at bounding box center [978, 277] width 72 height 35
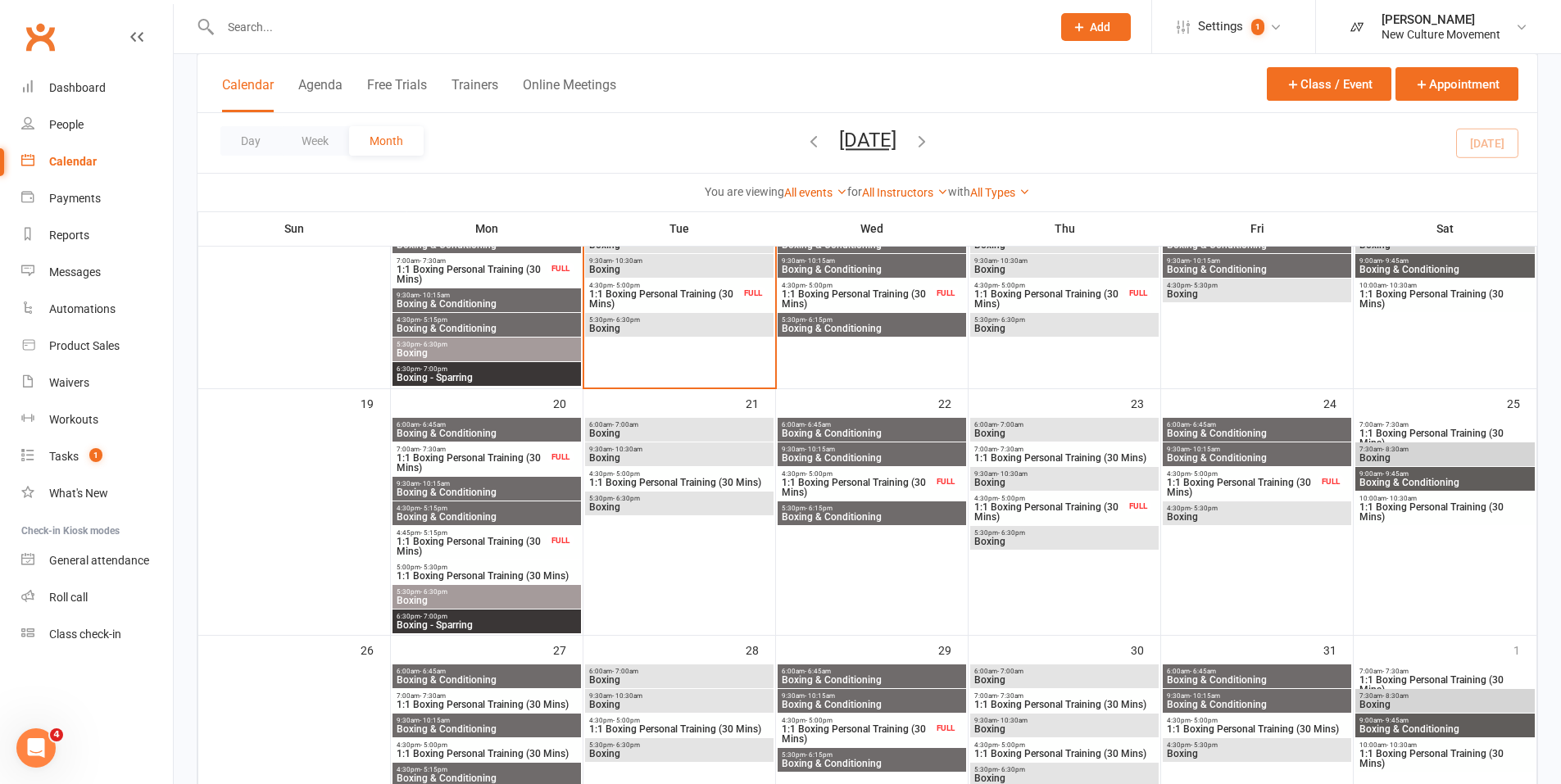
scroll to position [498, 0]
click at [714, 290] on span "1:1 Boxing Personal Training (30 Mins)" at bounding box center [665, 300] width 153 height 20
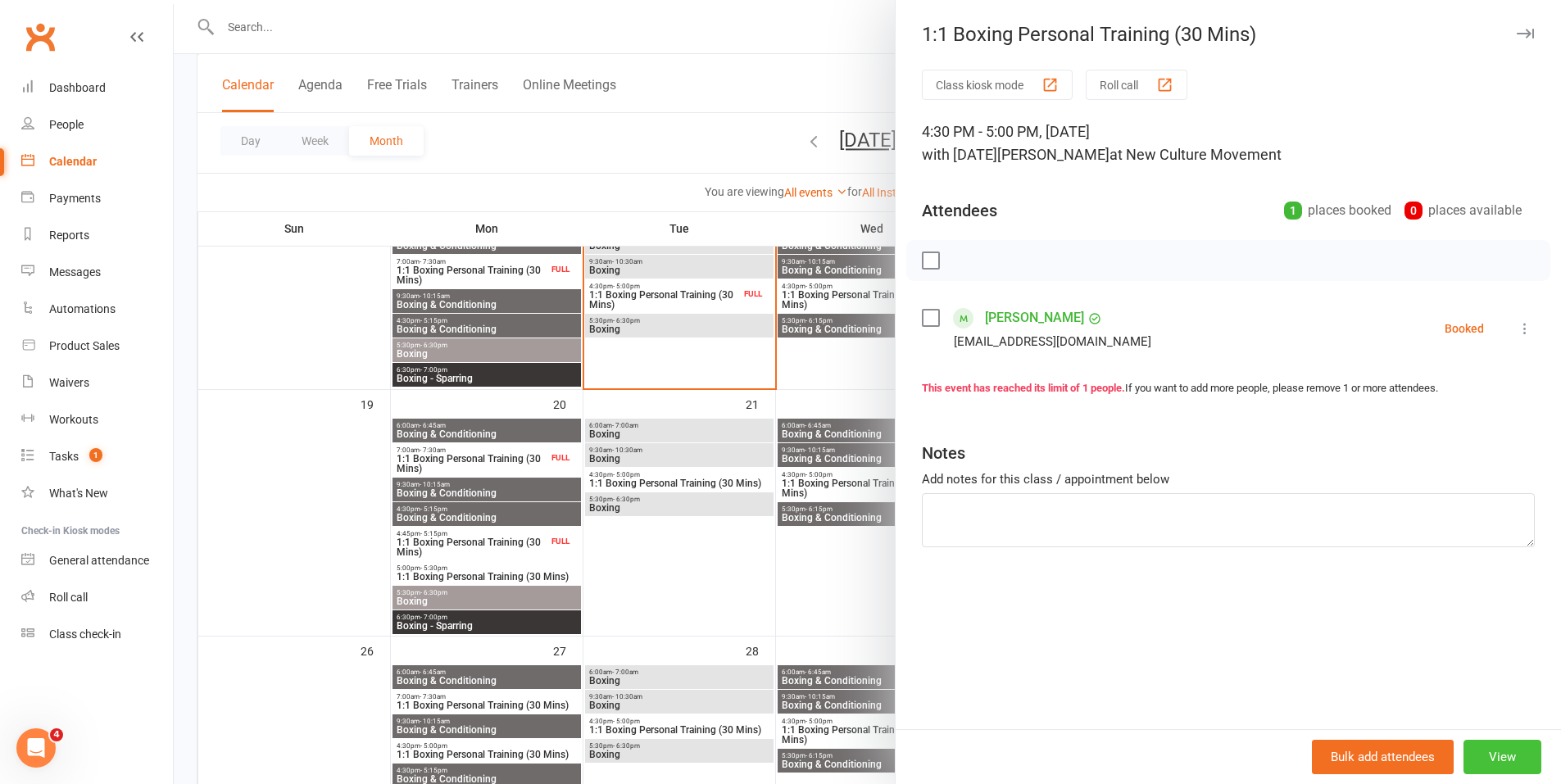
click at [1495, 751] on button "View" at bounding box center [1502, 757] width 78 height 35
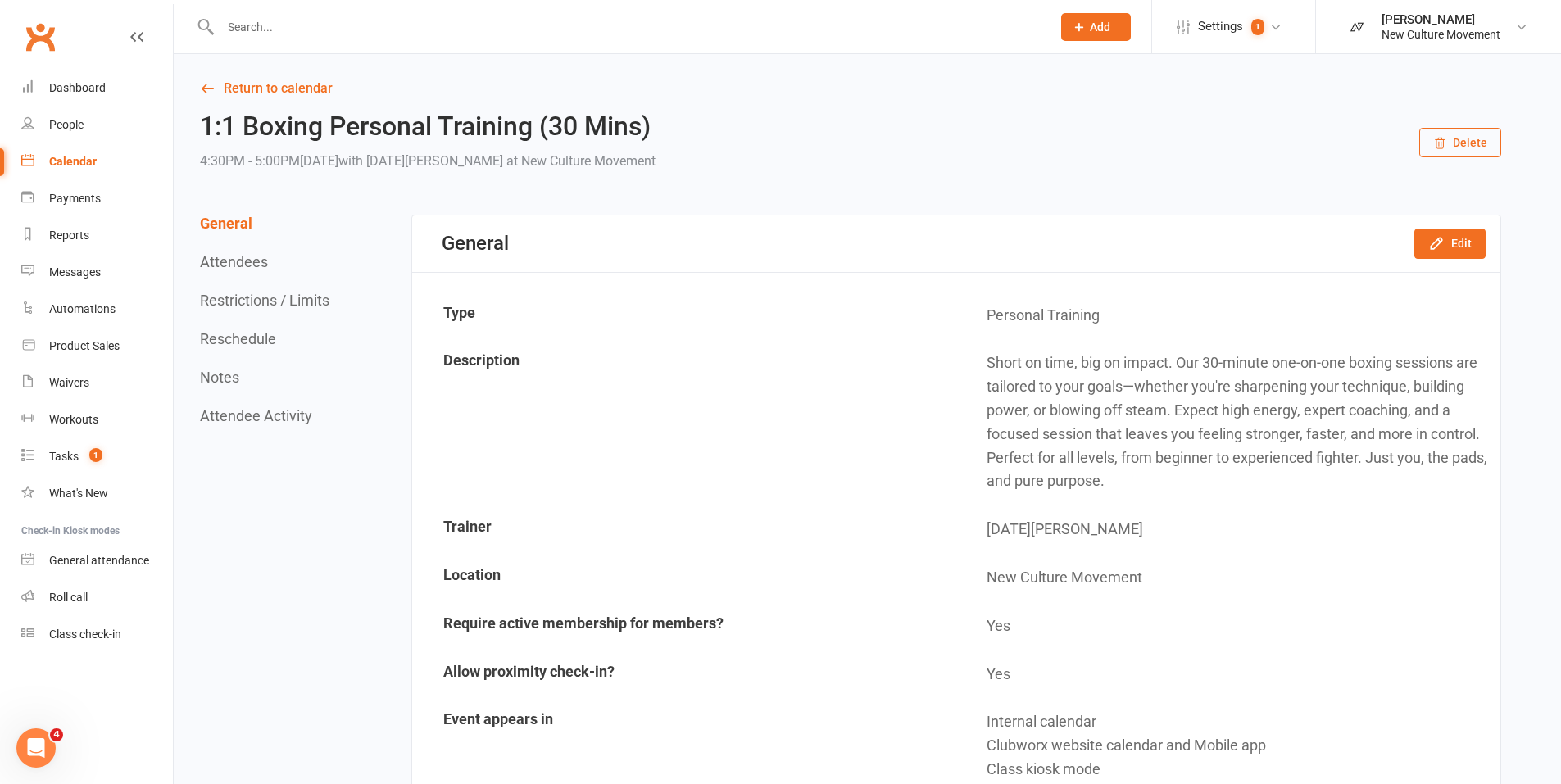
click at [66, 160] on div "Calendar" at bounding box center [73, 161] width 47 height 13
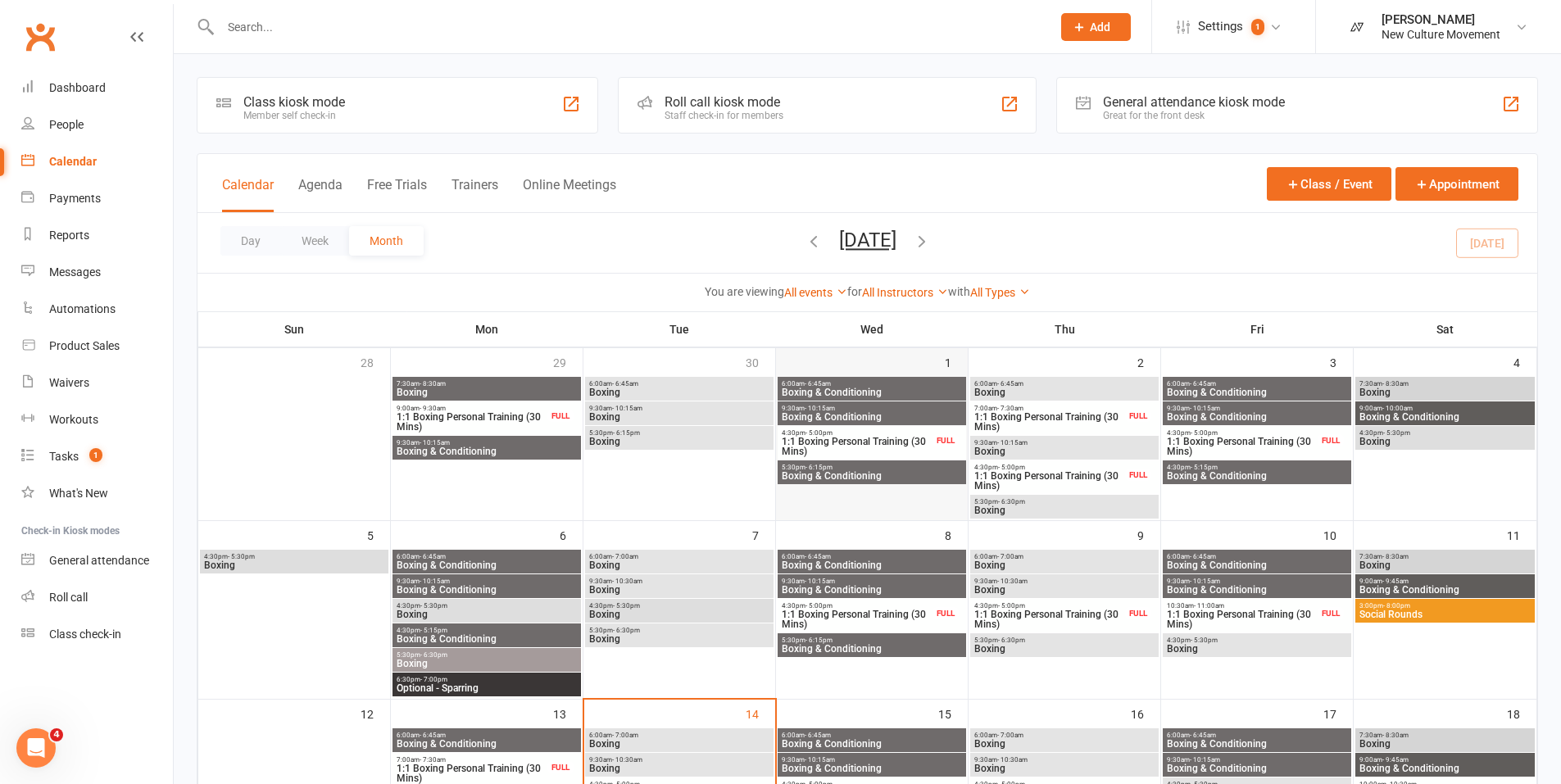
scroll to position [445, 0]
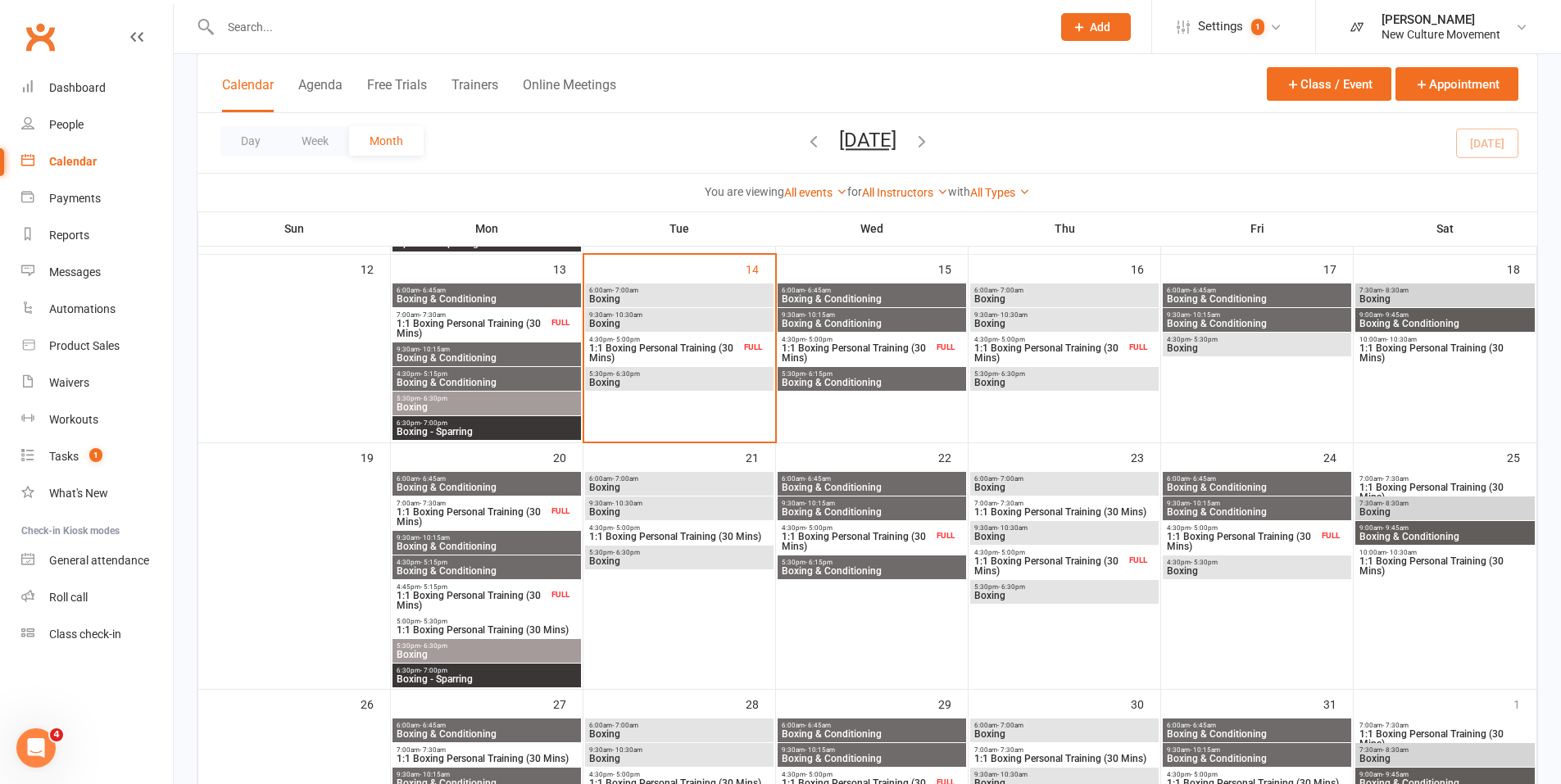
click at [660, 379] on span "Boxing" at bounding box center [679, 383] width 182 height 9
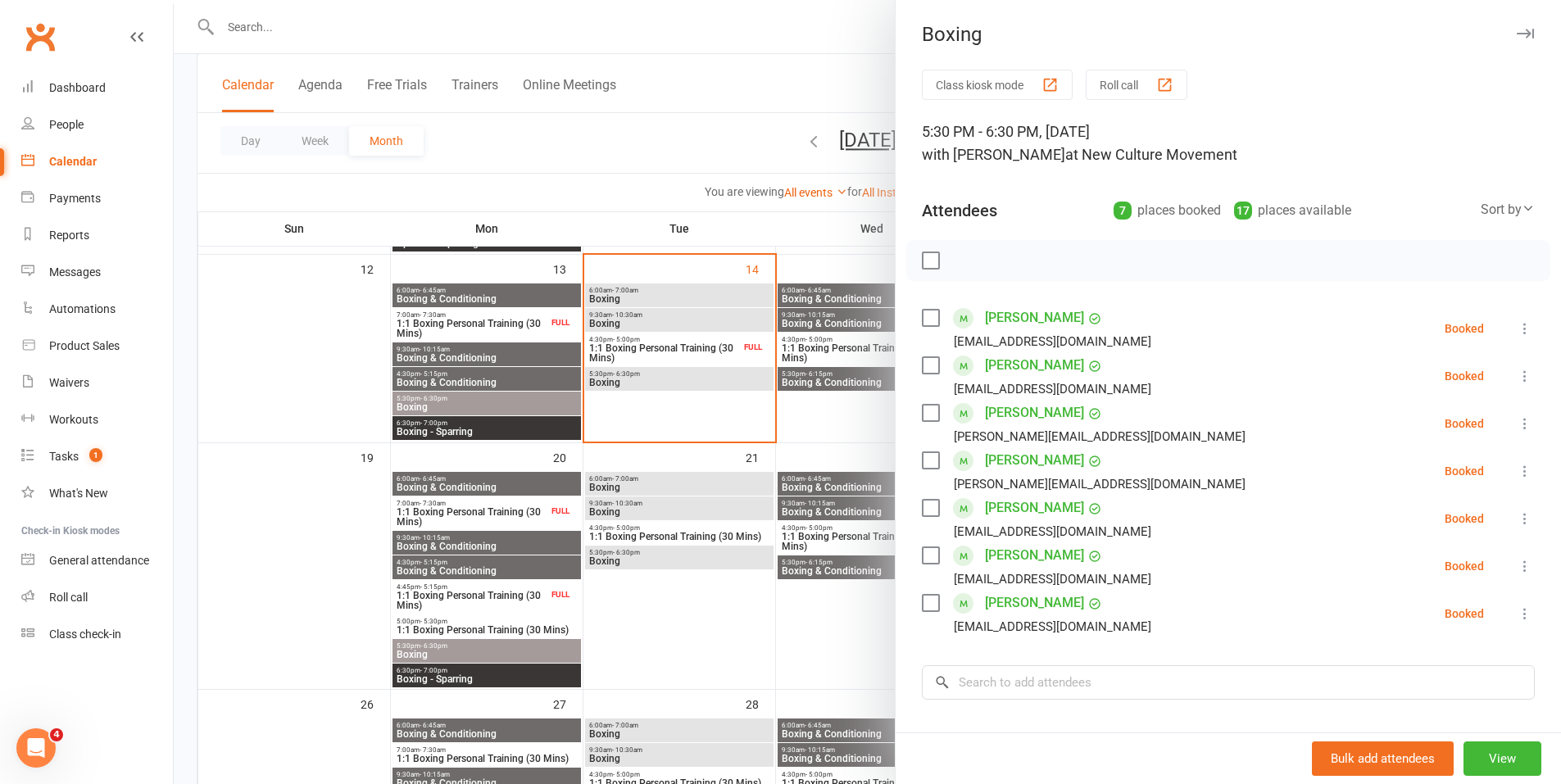
click at [618, 139] on div at bounding box center [867, 392] width 1388 height 784
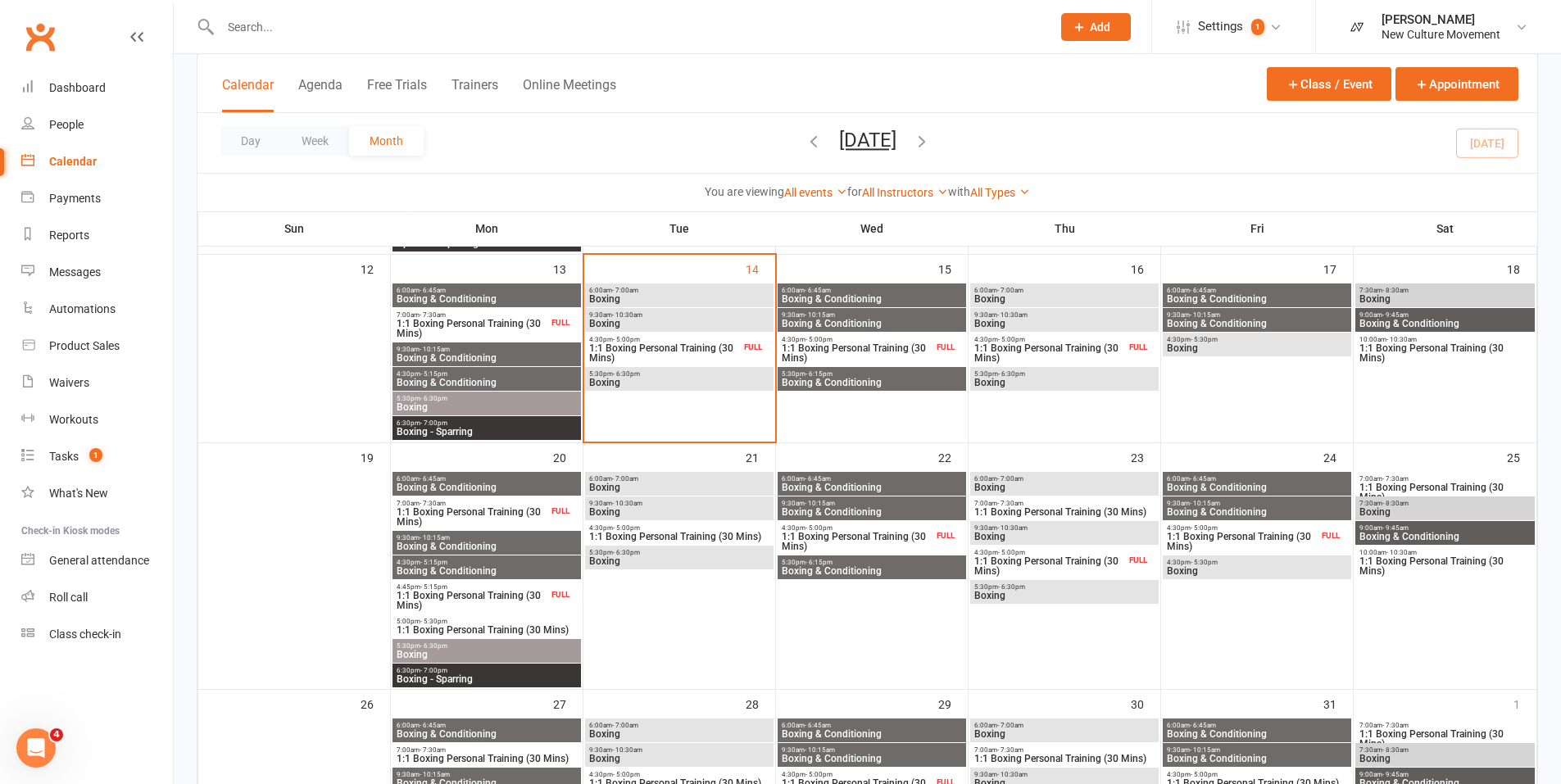
click at [696, 379] on span "Boxing" at bounding box center [679, 383] width 182 height 9
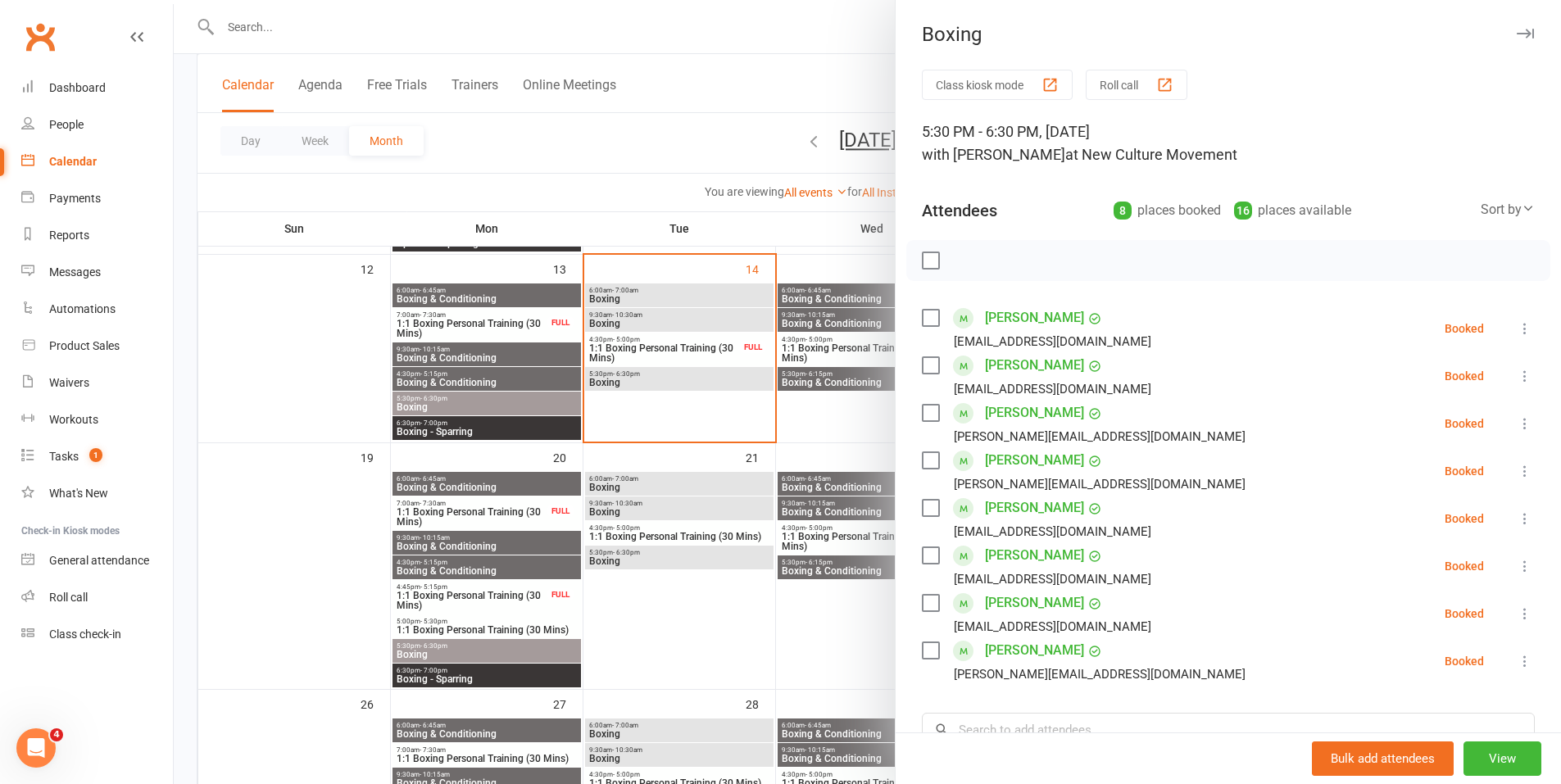
click at [627, 161] on div at bounding box center [867, 392] width 1388 height 784
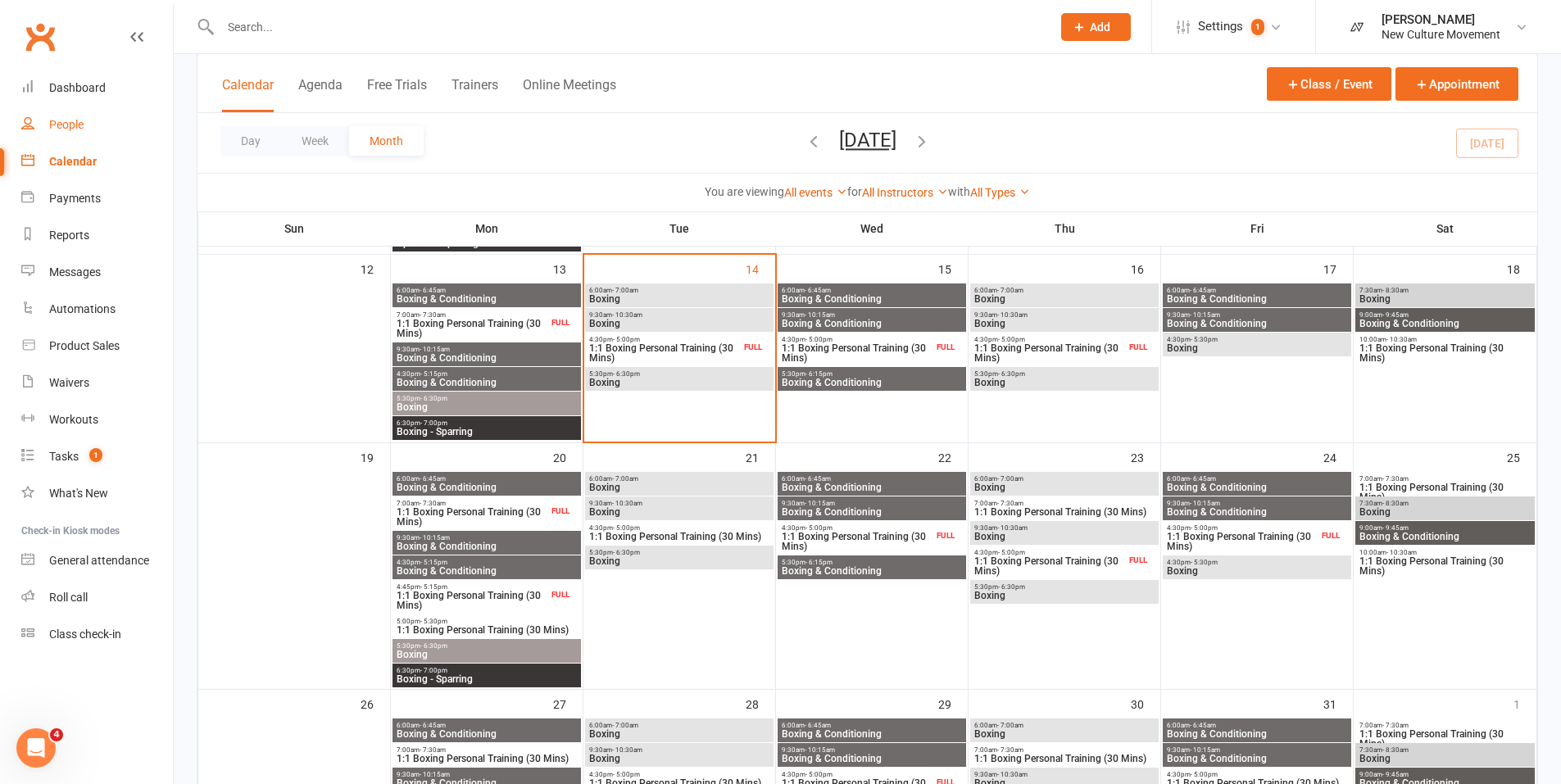
click at [72, 127] on div "People" at bounding box center [66, 124] width 35 height 13
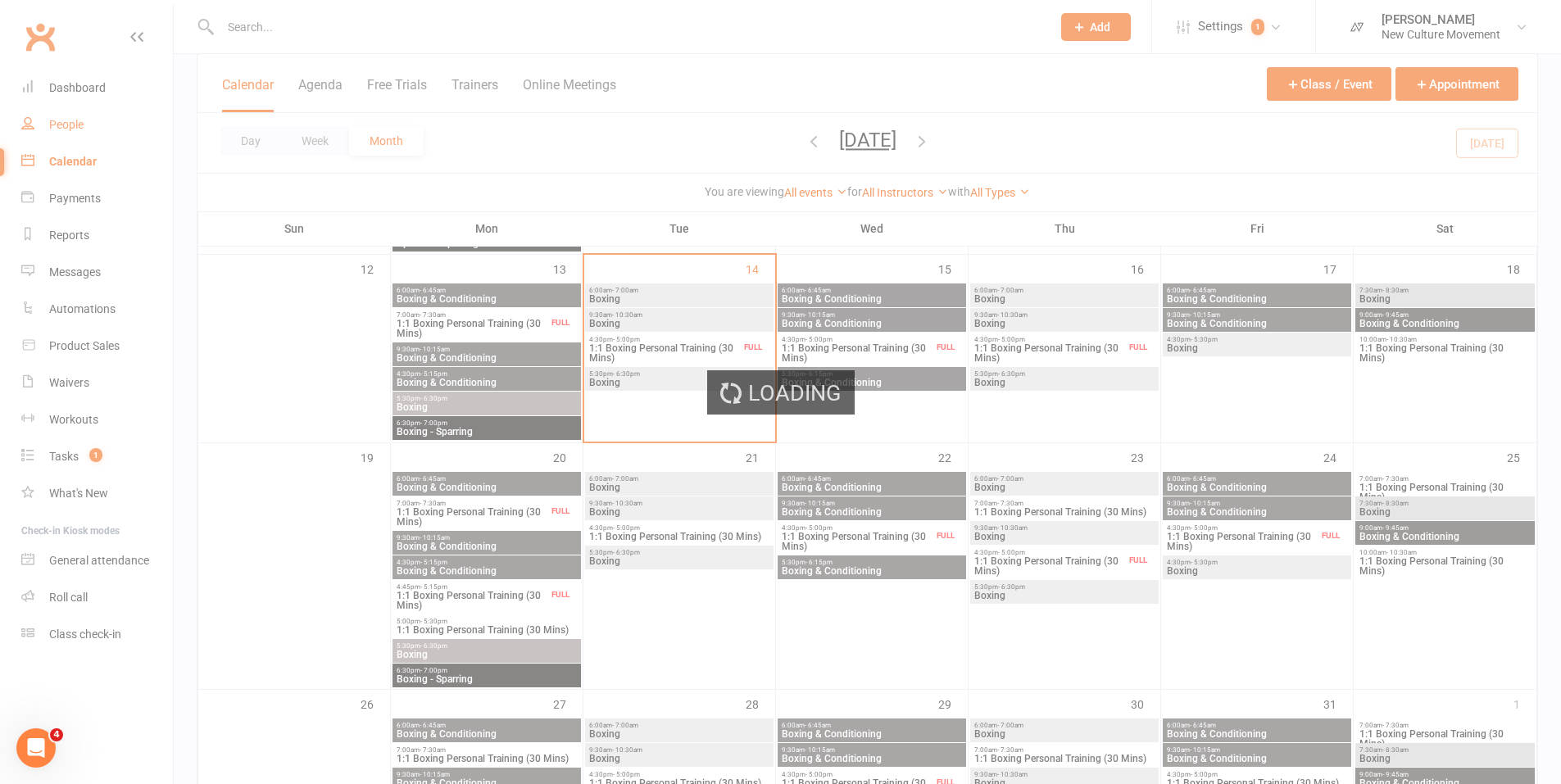
select select "no_trial"
select select "100"
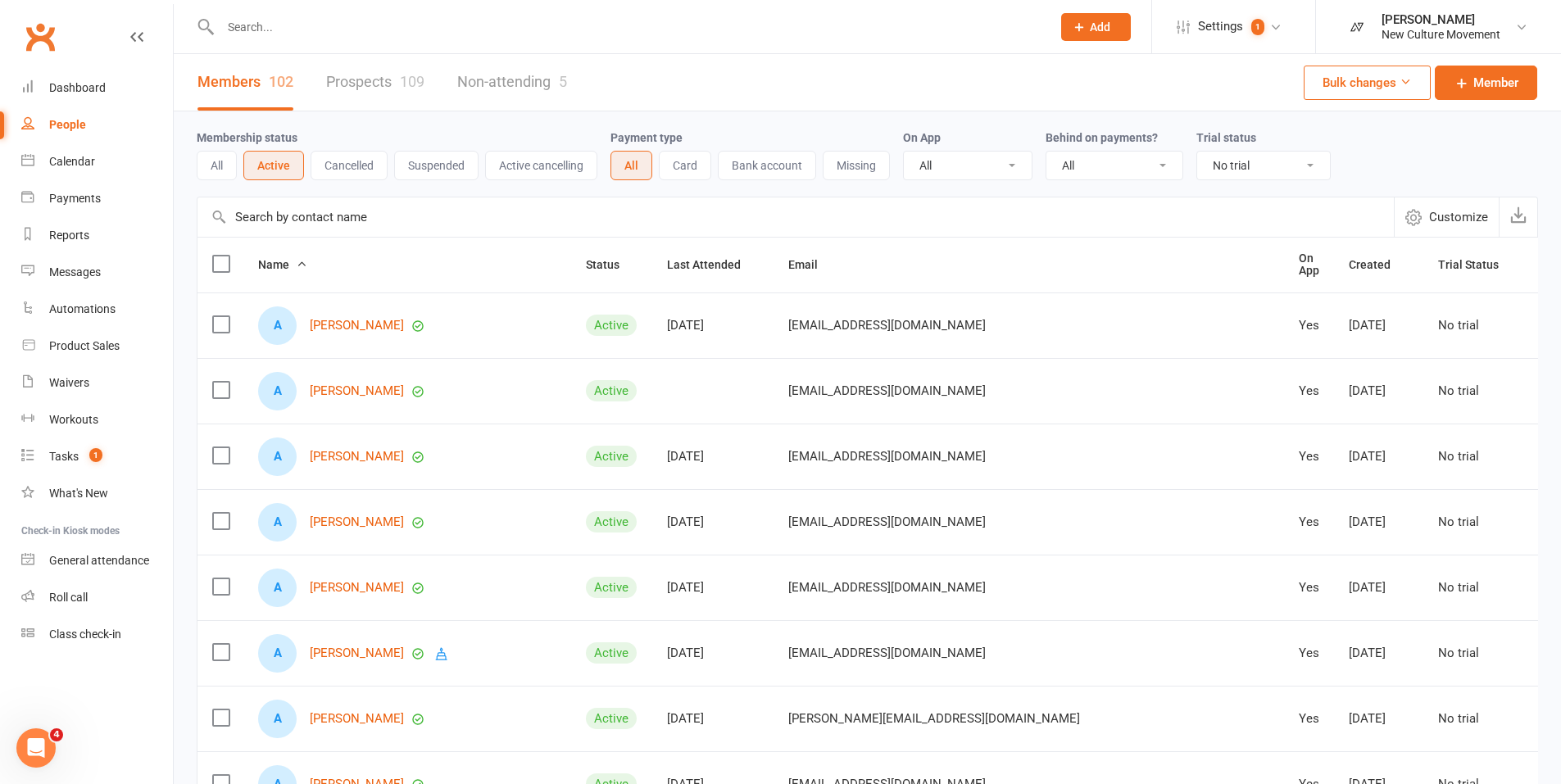
click at [361, 214] on input "text" at bounding box center [795, 217] width 1196 height 40
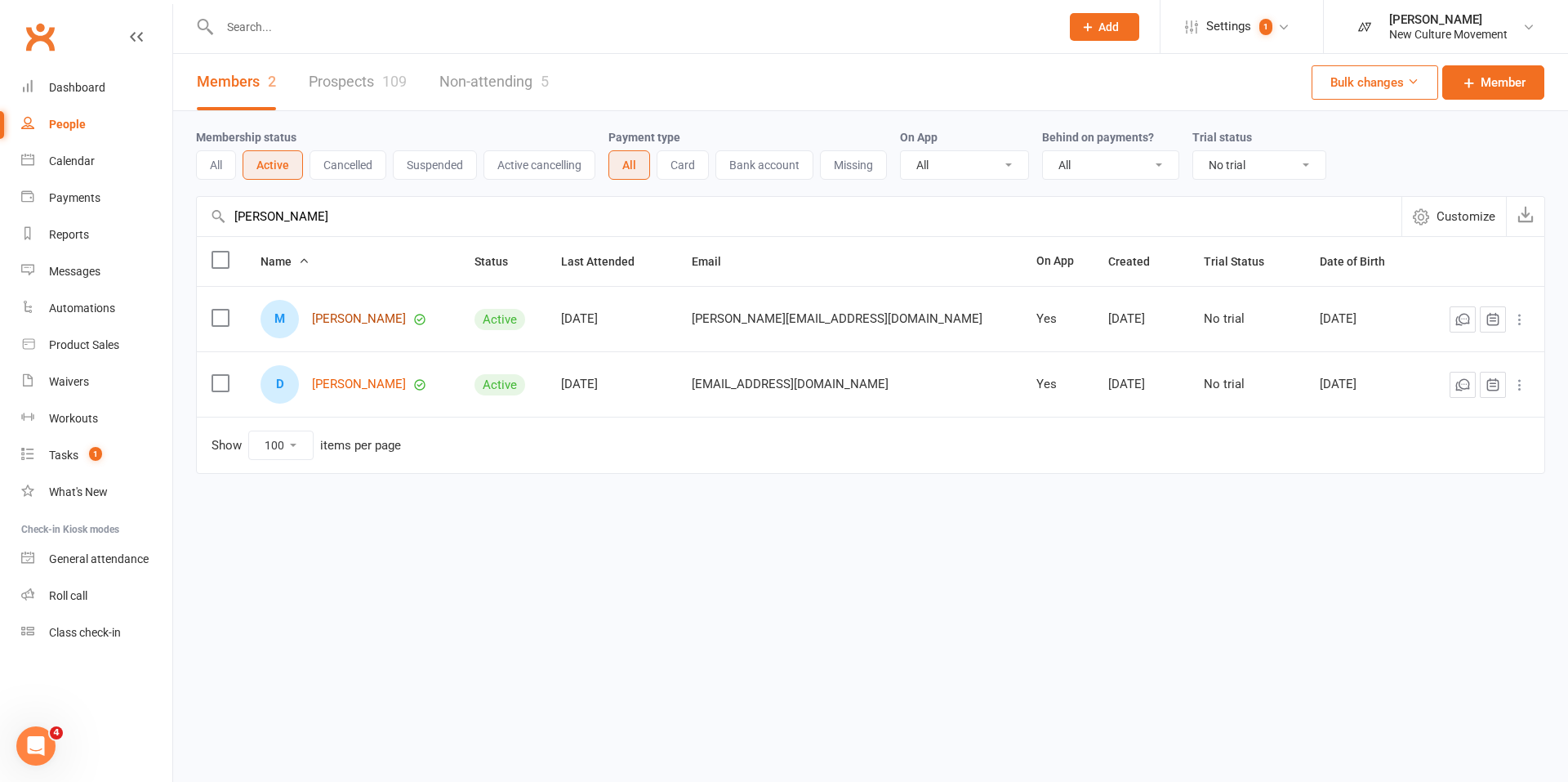
type input "[PERSON_NAME]"
click at [368, 321] on link "[PERSON_NAME]" at bounding box center [359, 319] width 94 height 14
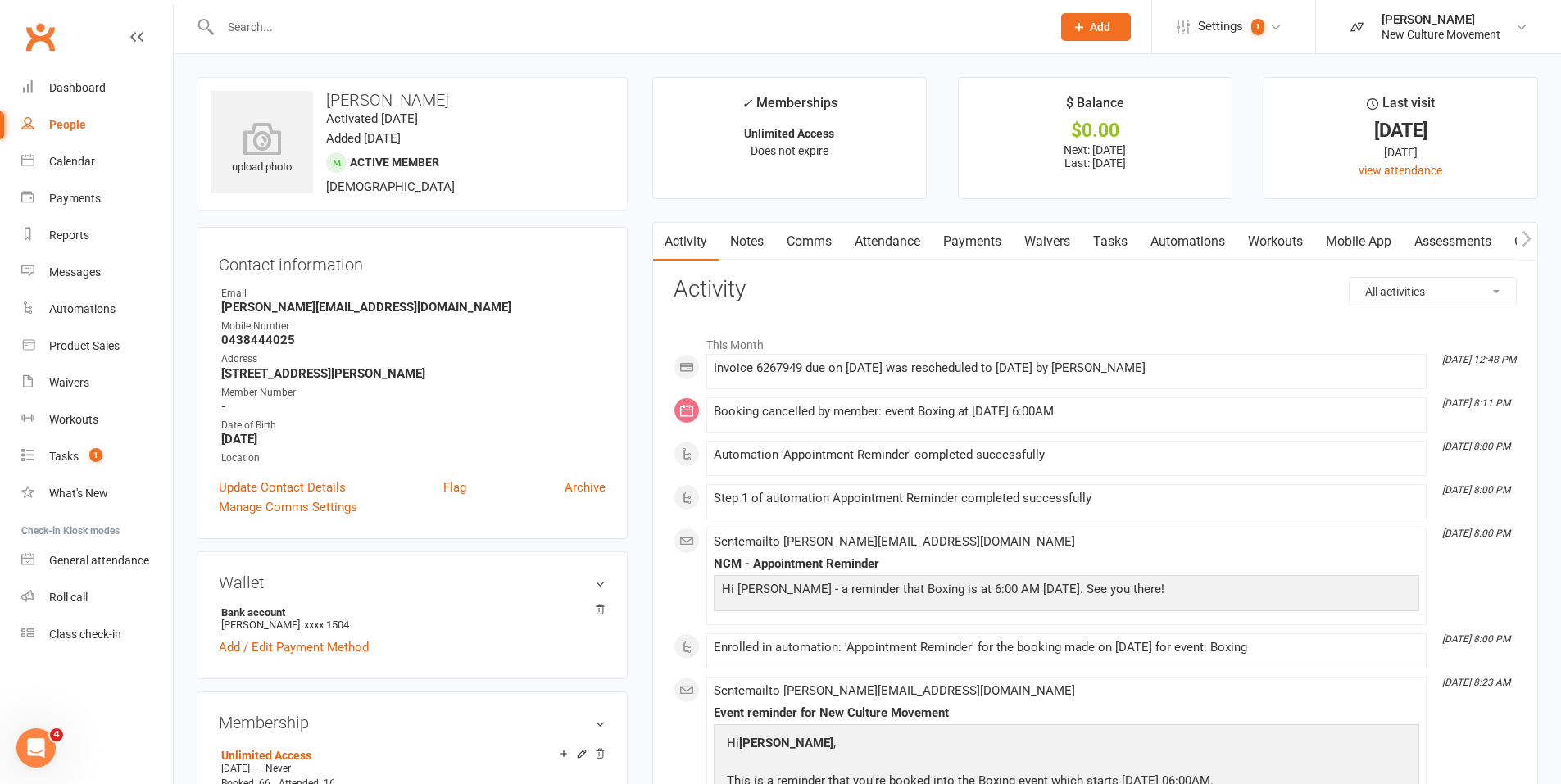
click at [987, 241] on link "Payments" at bounding box center [972, 241] width 81 height 38
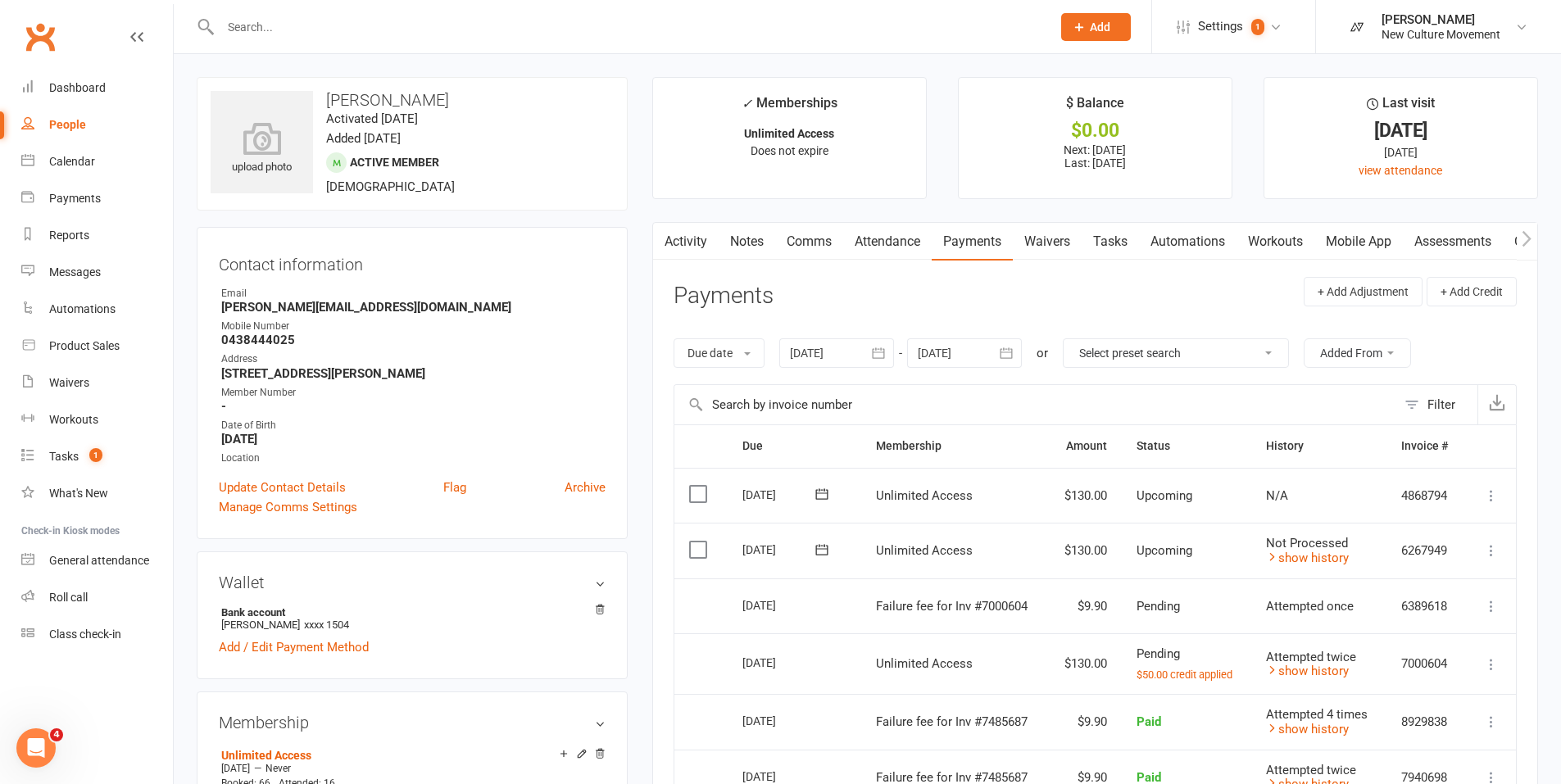
click at [1490, 551] on icon at bounding box center [1490, 549] width 16 height 16
click at [1505, 536] on td "Mark as Paid (Cash) [PERSON_NAME] as Paid (POS) Mark as Paid (Other) Skip Chang…" at bounding box center [1490, 550] width 51 height 56
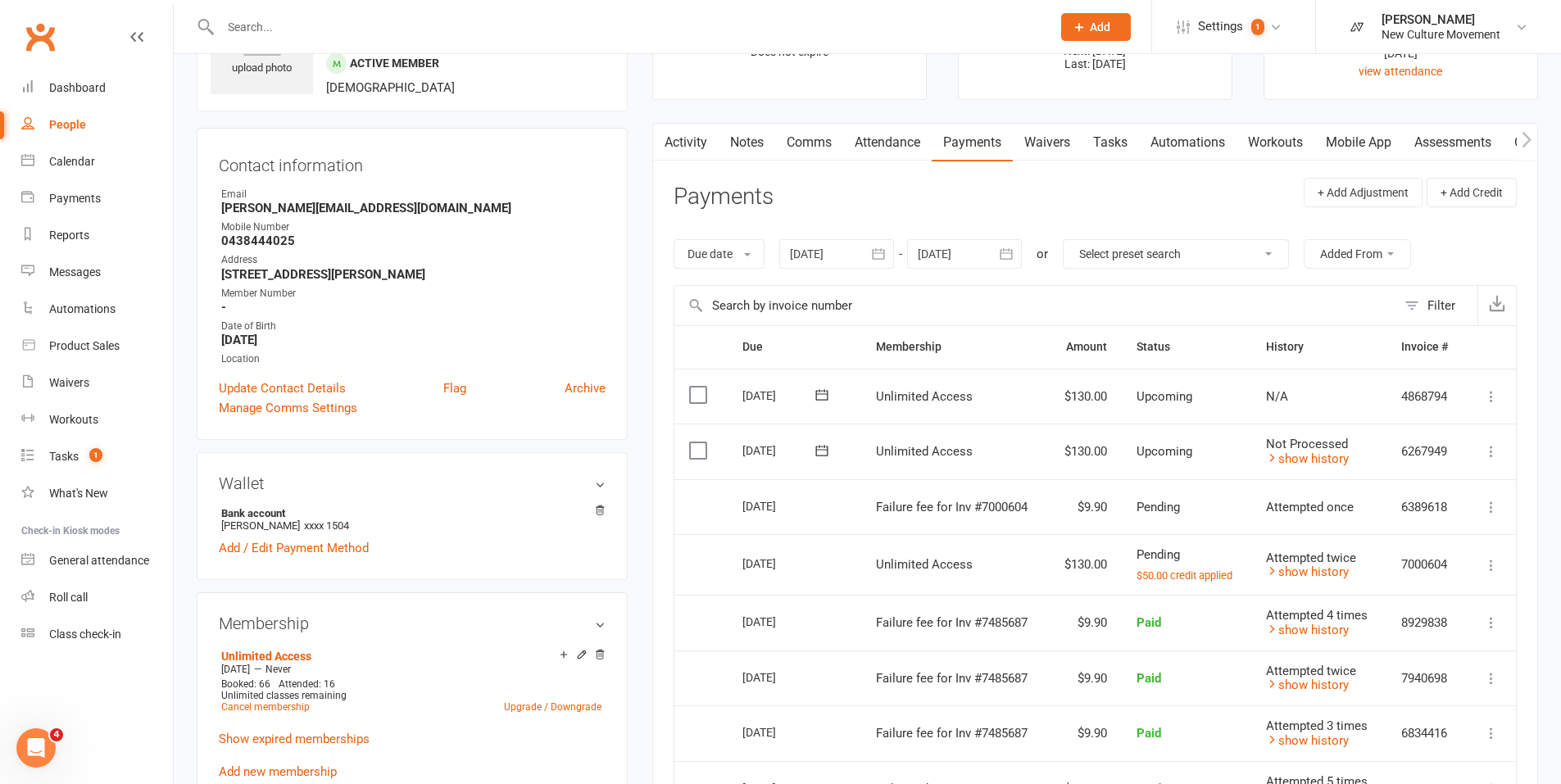
click at [1489, 562] on icon at bounding box center [1490, 564] width 16 height 16
click at [1397, 592] on link "More Info" at bounding box center [1419, 596] width 162 height 33
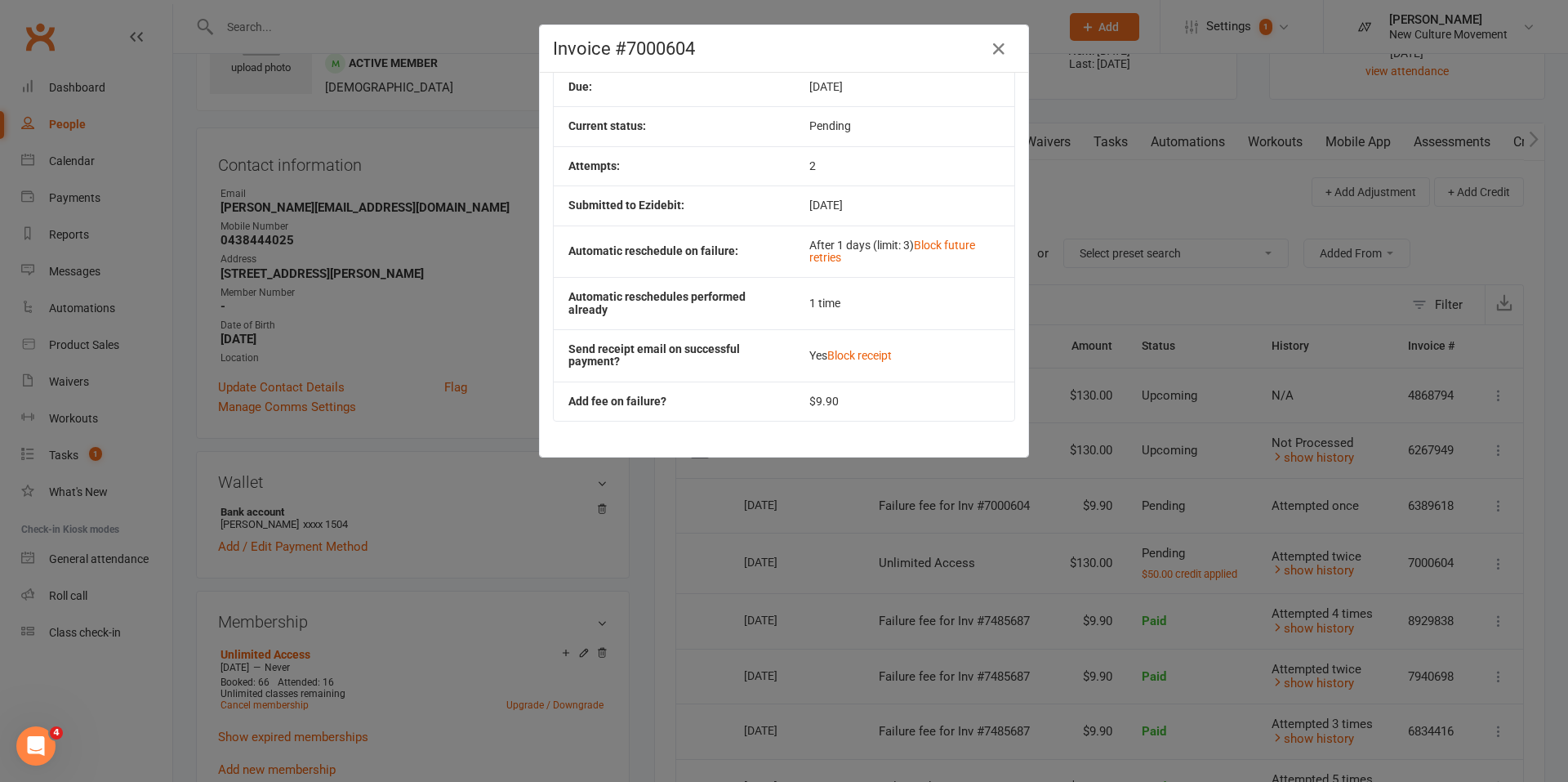
scroll to position [218, 0]
click at [946, 243] on link "Block future retries" at bounding box center [892, 250] width 165 height 25
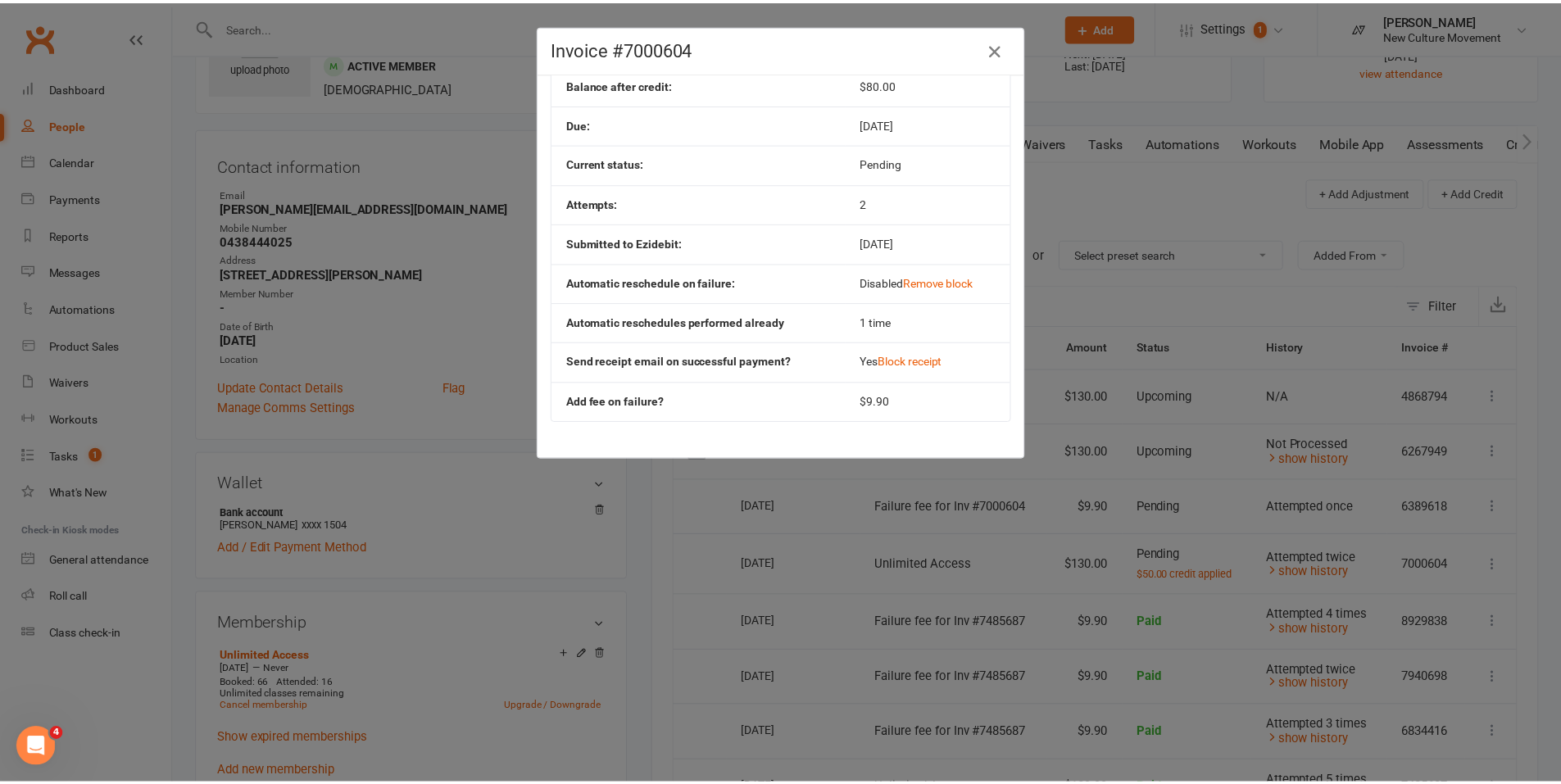
scroll to position [181, 0]
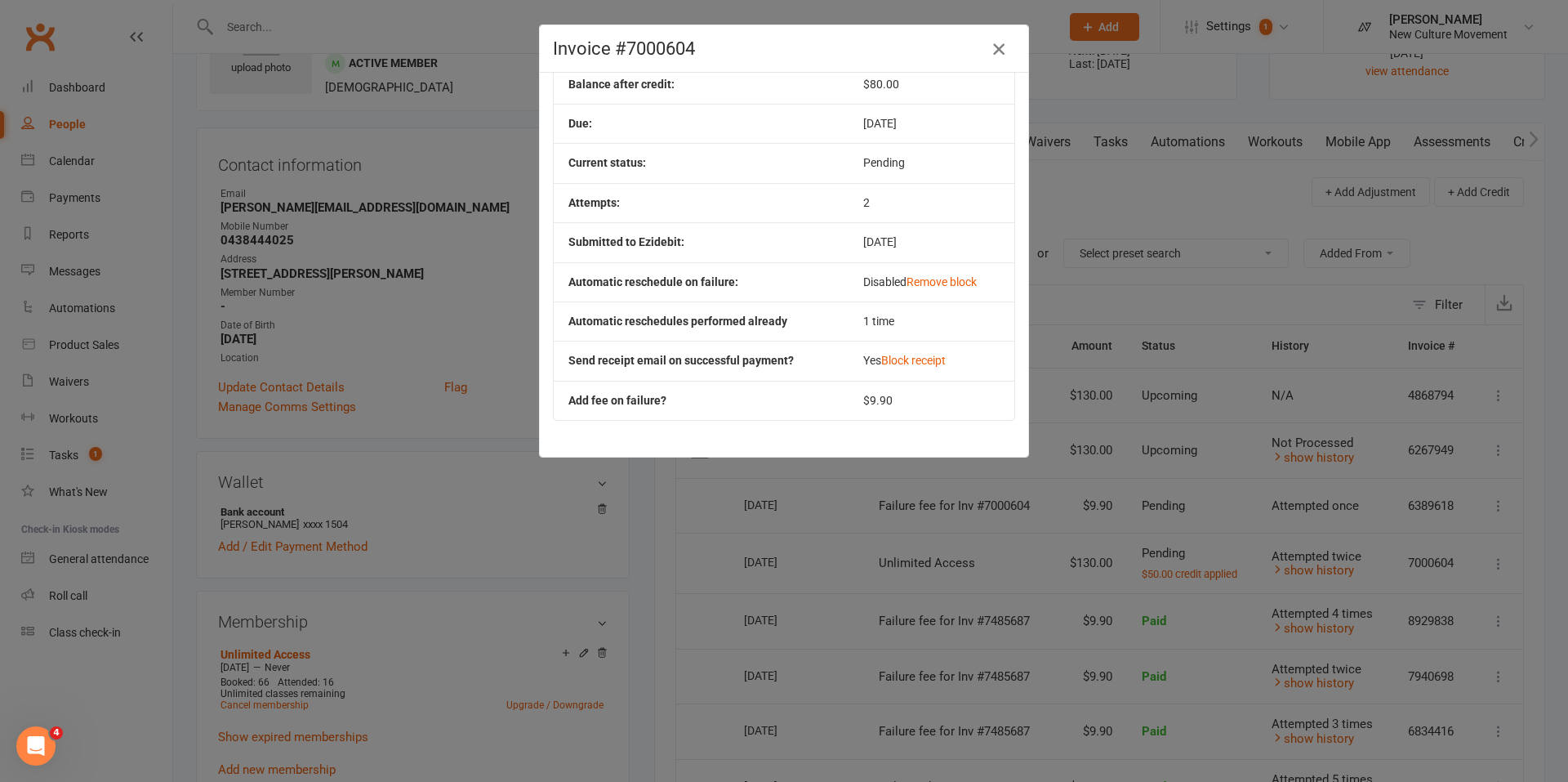
click at [993, 49] on icon "button" at bounding box center [999, 49] width 20 height 20
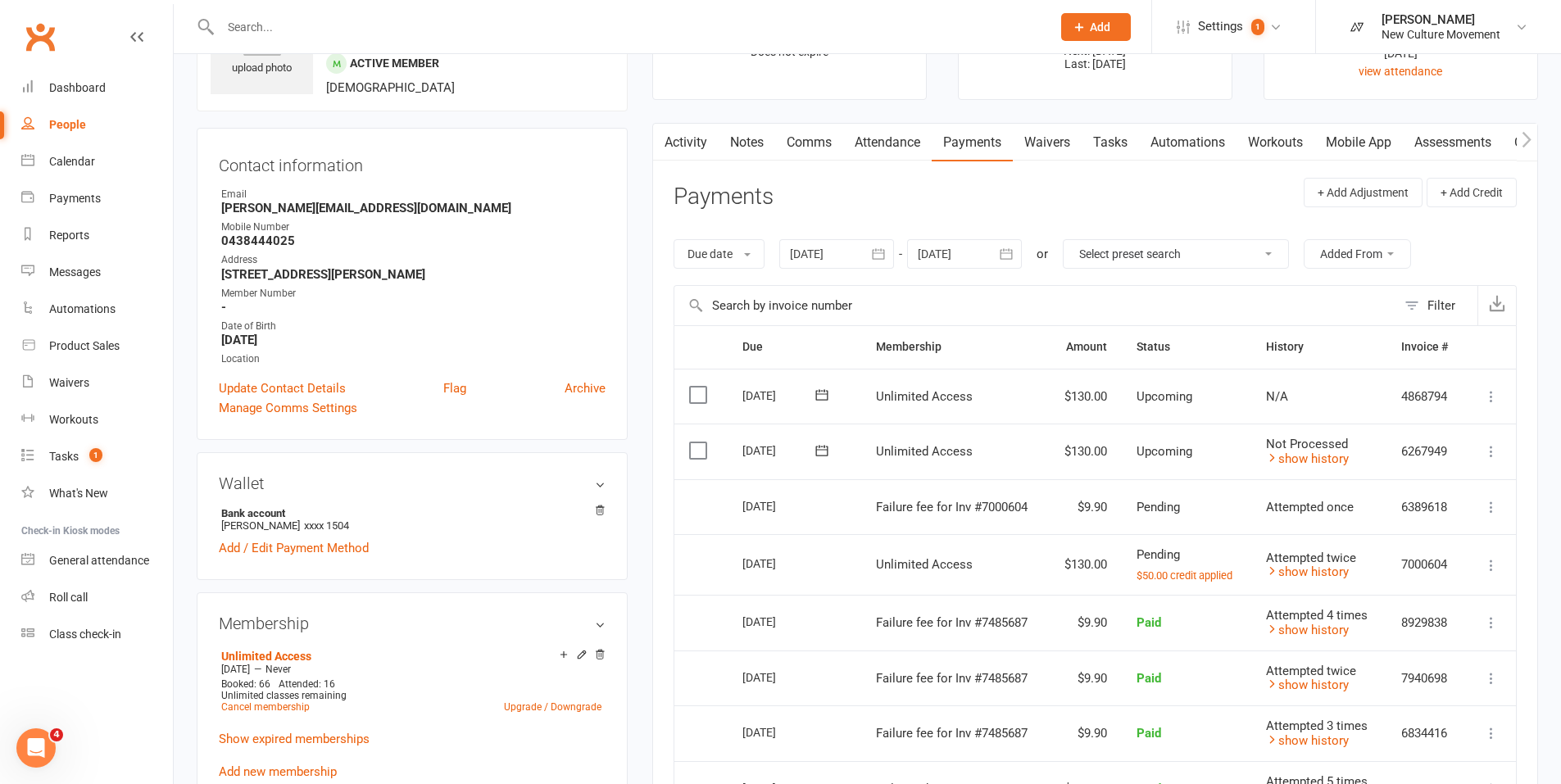
click at [70, 128] on div "People" at bounding box center [67, 124] width 37 height 13
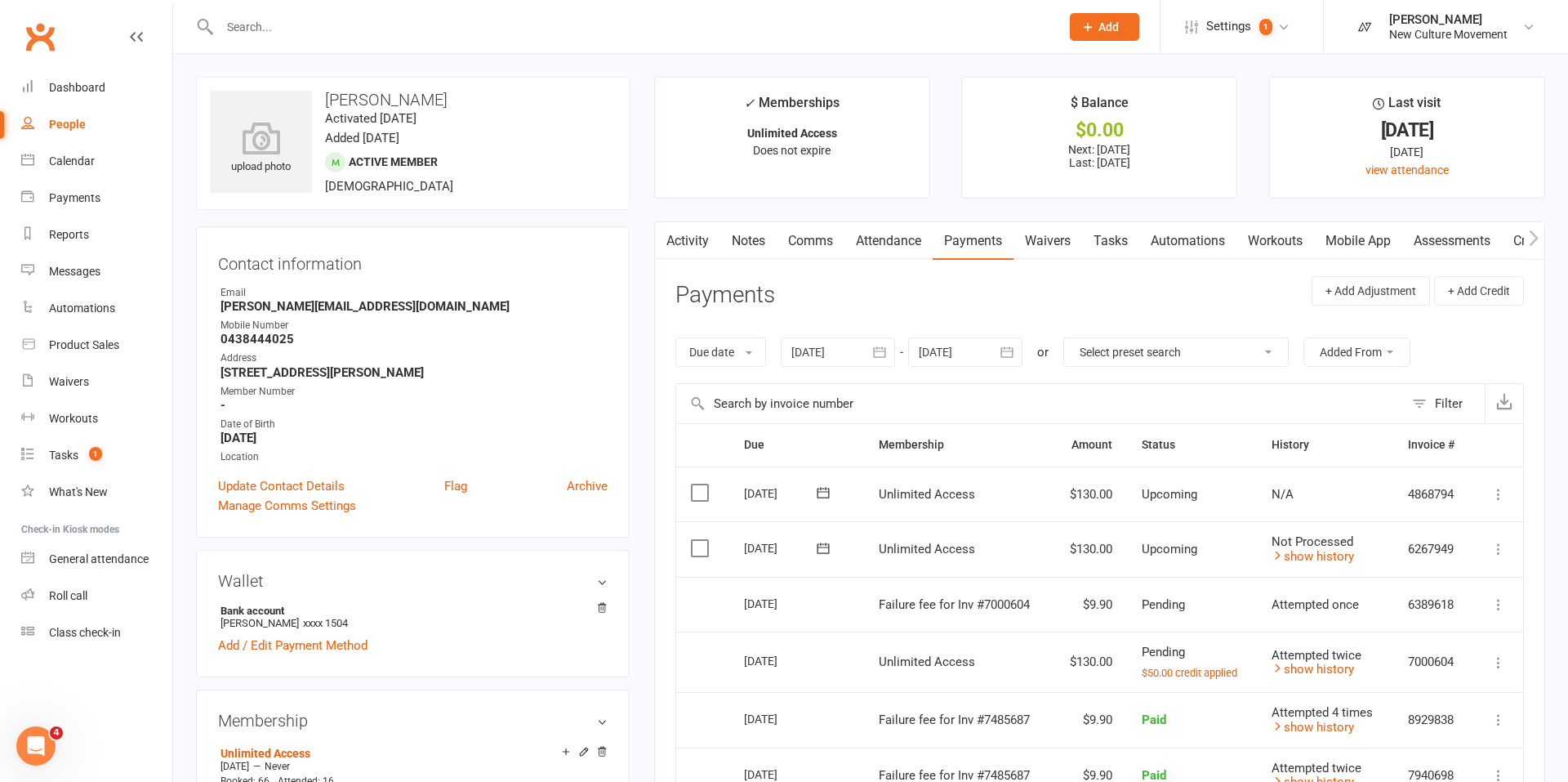
select select "no_trial"
select select "100"
